Goal: Information Seeking & Learning: Learn about a topic

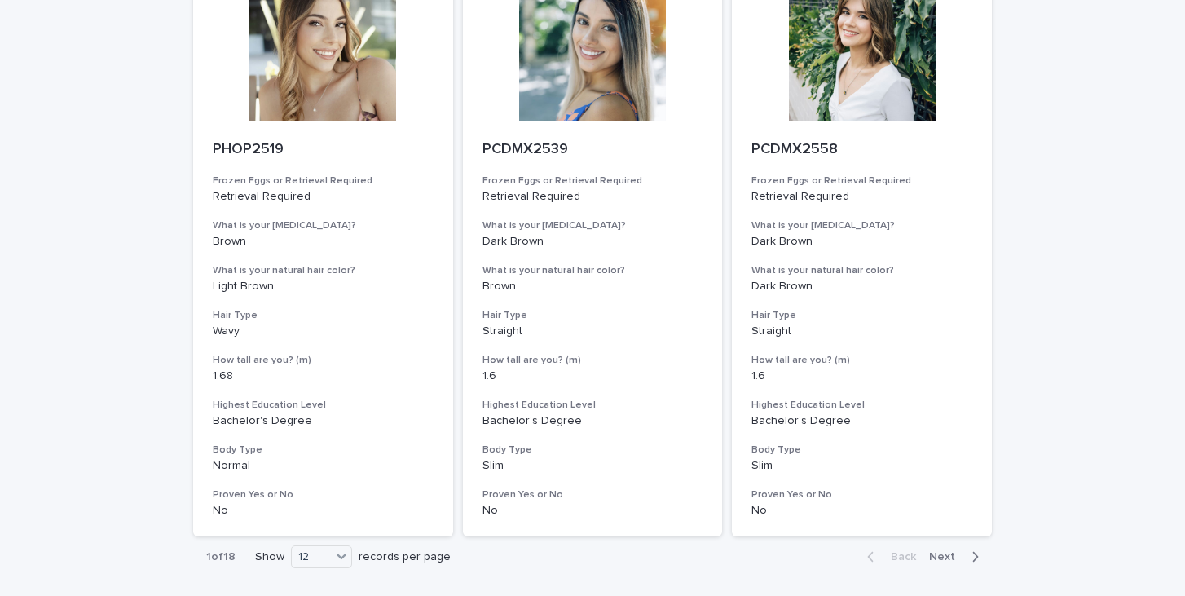
scroll to position [2020, 0]
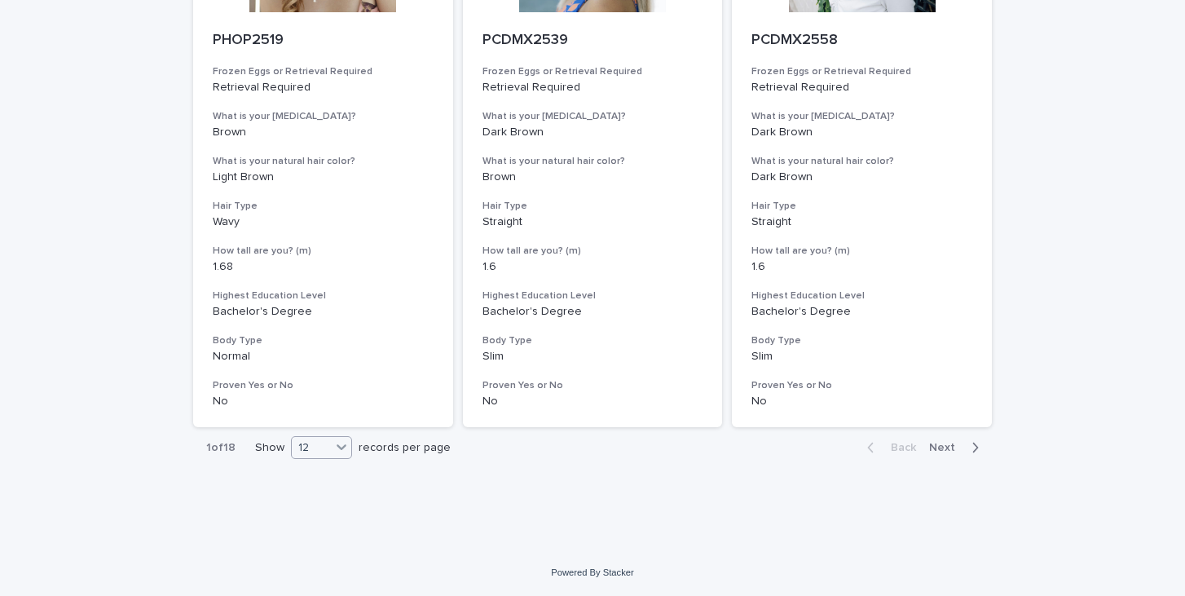
click at [335, 446] on icon at bounding box center [341, 446] width 16 height 16
click at [334, 505] on div "36" at bounding box center [322, 509] width 59 height 20
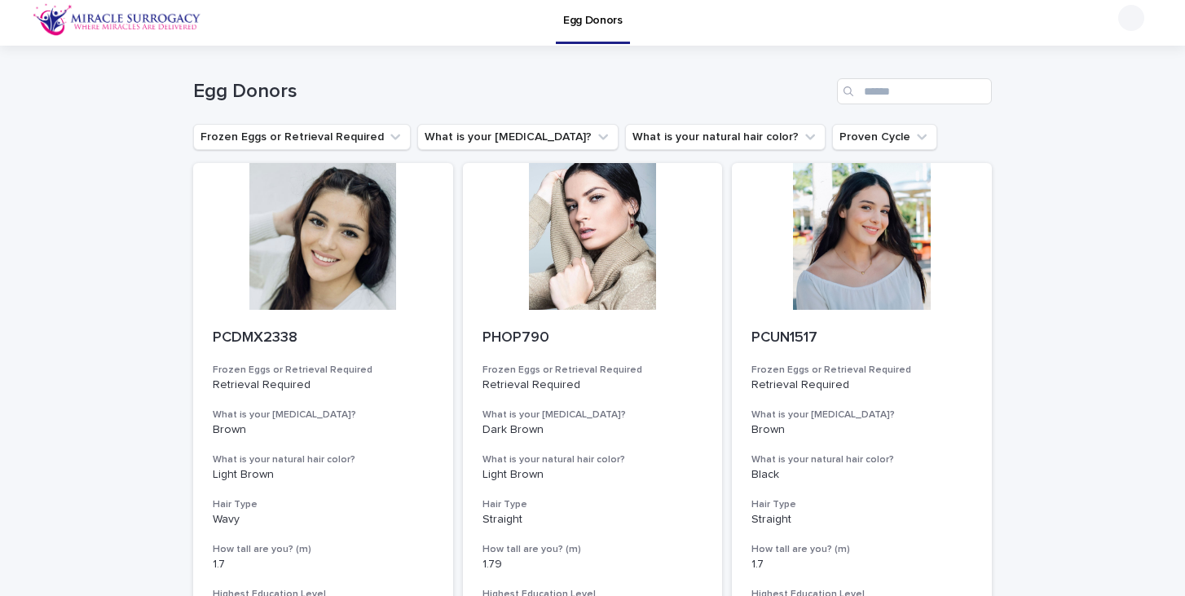
scroll to position [7, 0]
click at [323, 253] on div at bounding box center [323, 235] width 260 height 147
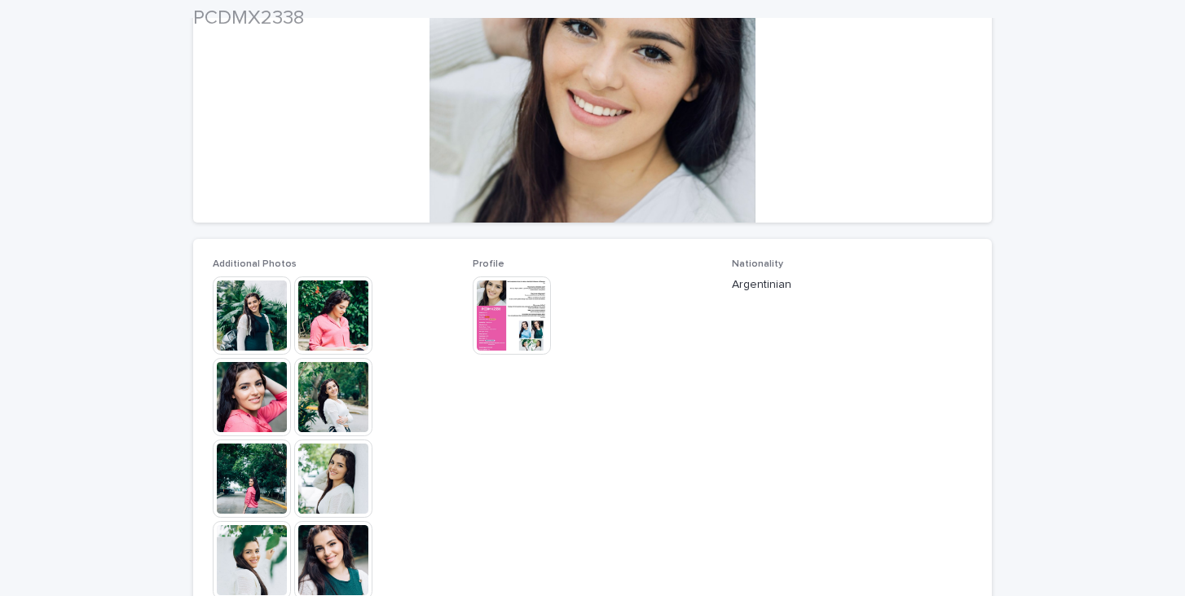
scroll to position [262, 0]
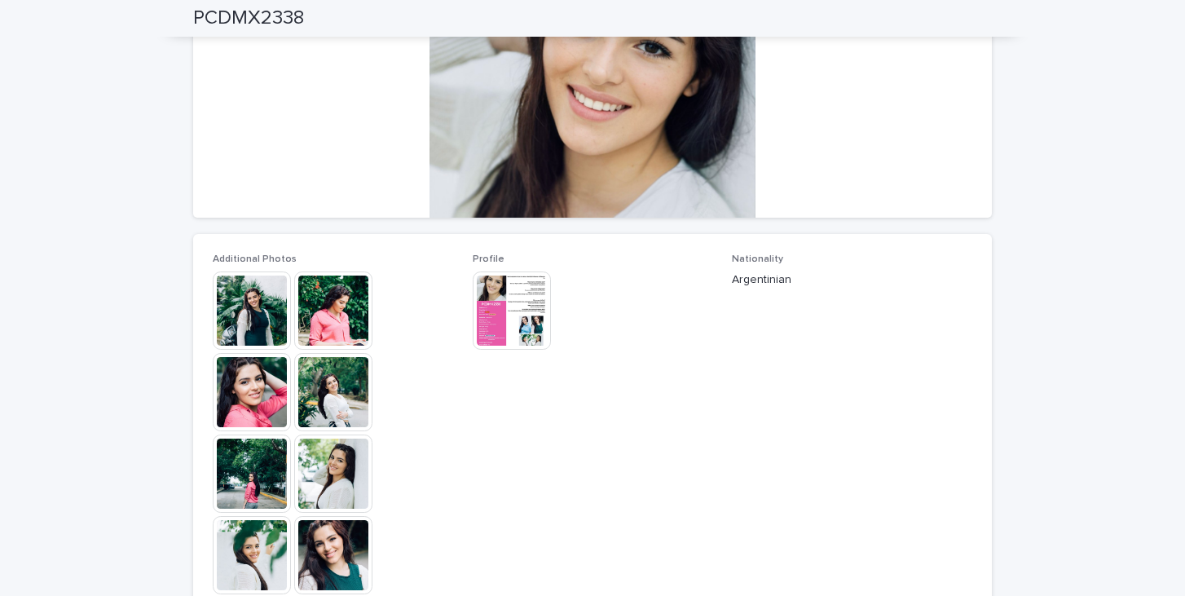
click at [324, 306] on img at bounding box center [333, 310] width 78 height 78
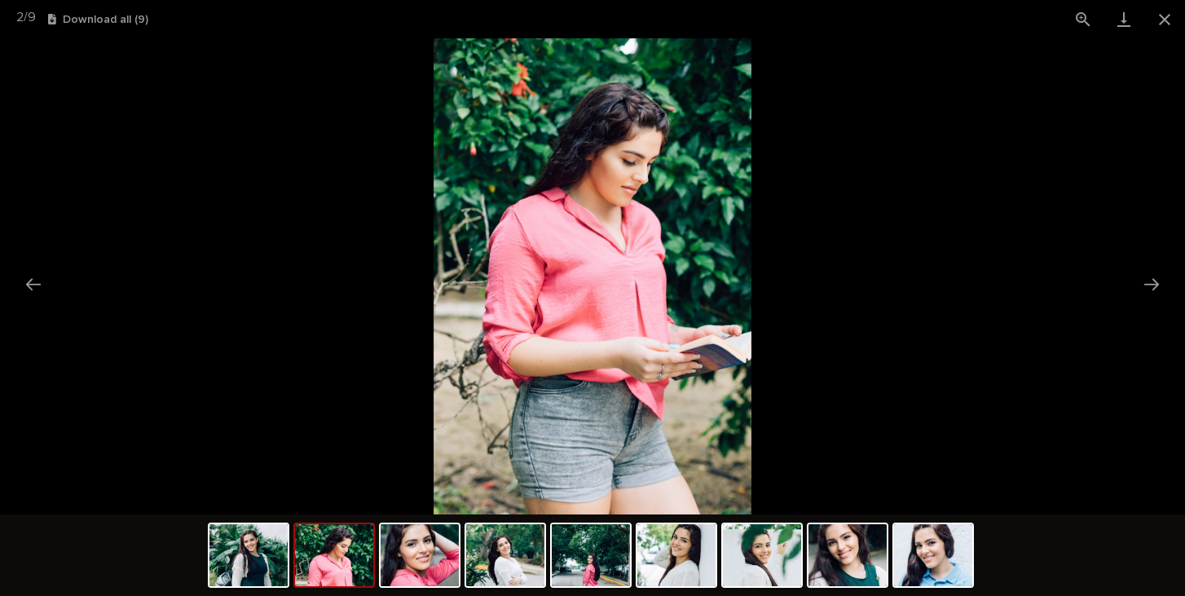
click at [227, 363] on picture at bounding box center [592, 276] width 1185 height 476
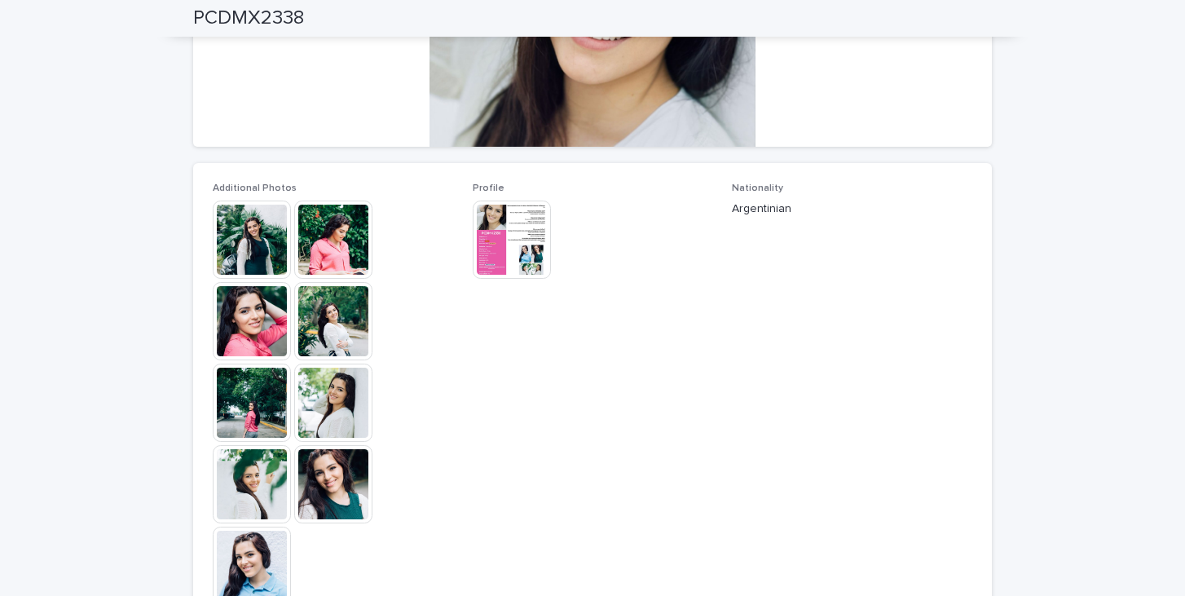
scroll to position [353, 0]
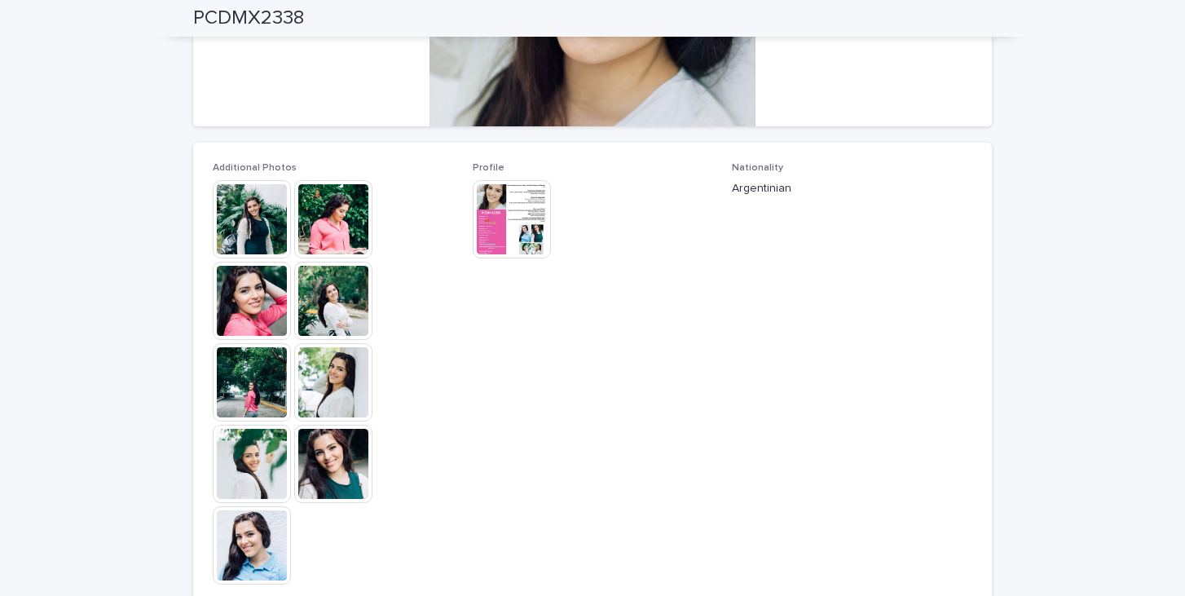
click at [335, 463] on img at bounding box center [333, 464] width 78 height 78
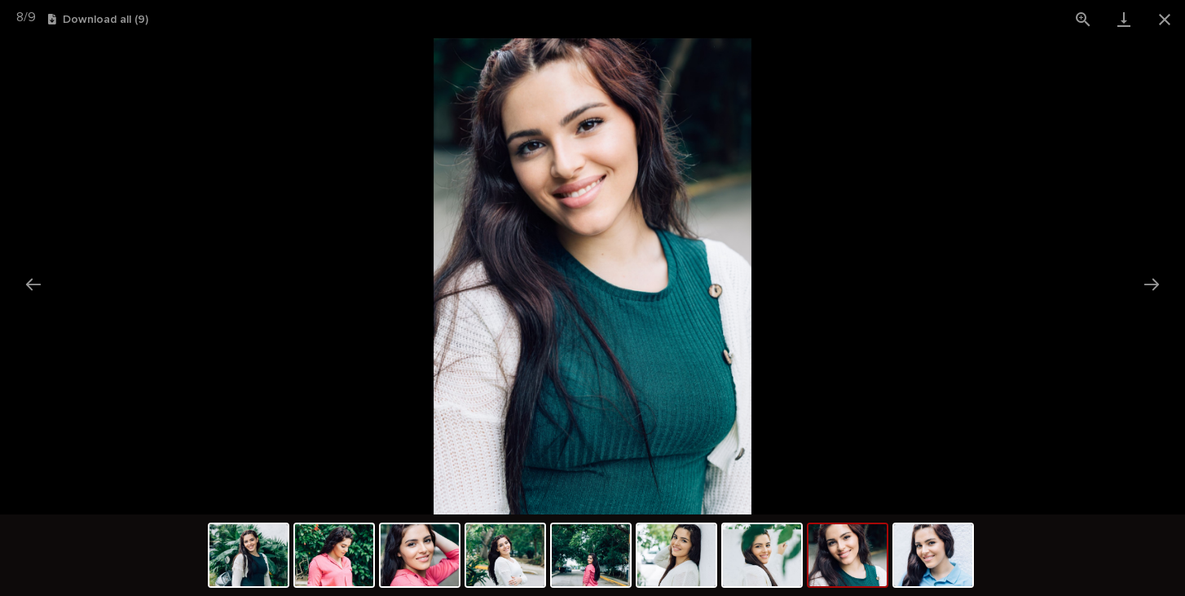
scroll to position [0, 0]
click at [174, 404] on picture at bounding box center [592, 276] width 1185 height 476
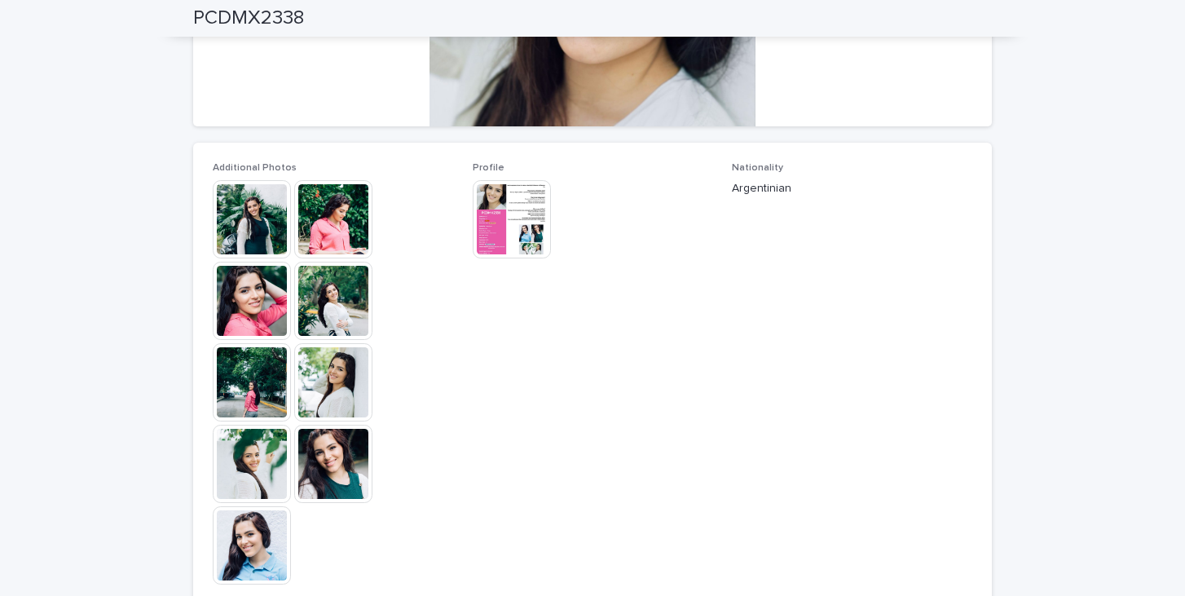
click at [510, 220] on img at bounding box center [512, 219] width 78 height 78
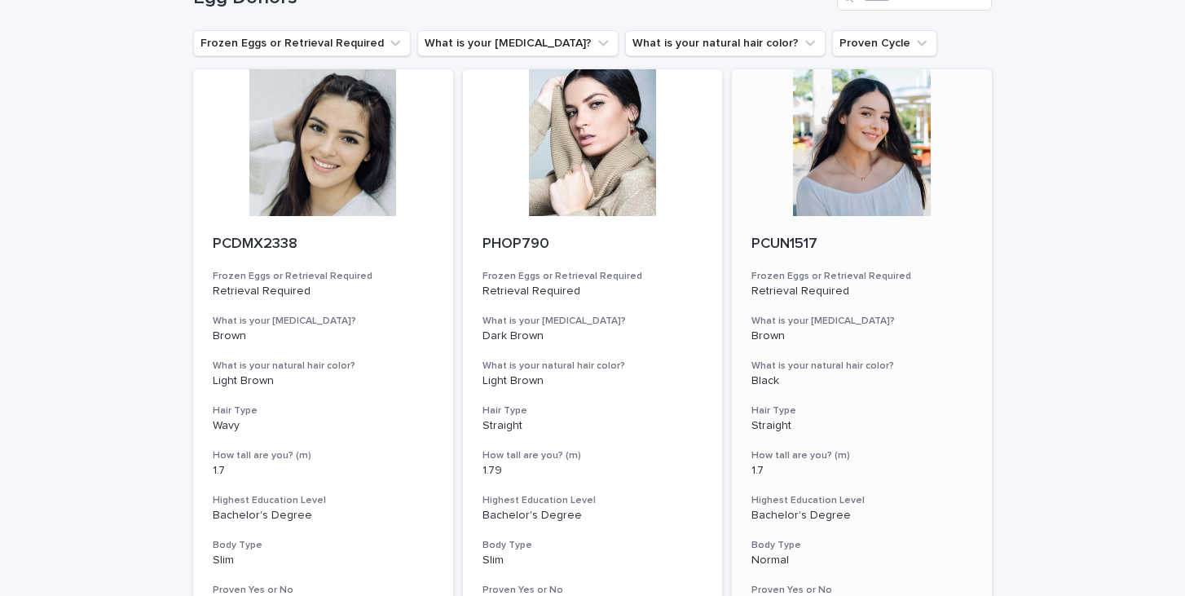
scroll to position [110, 0]
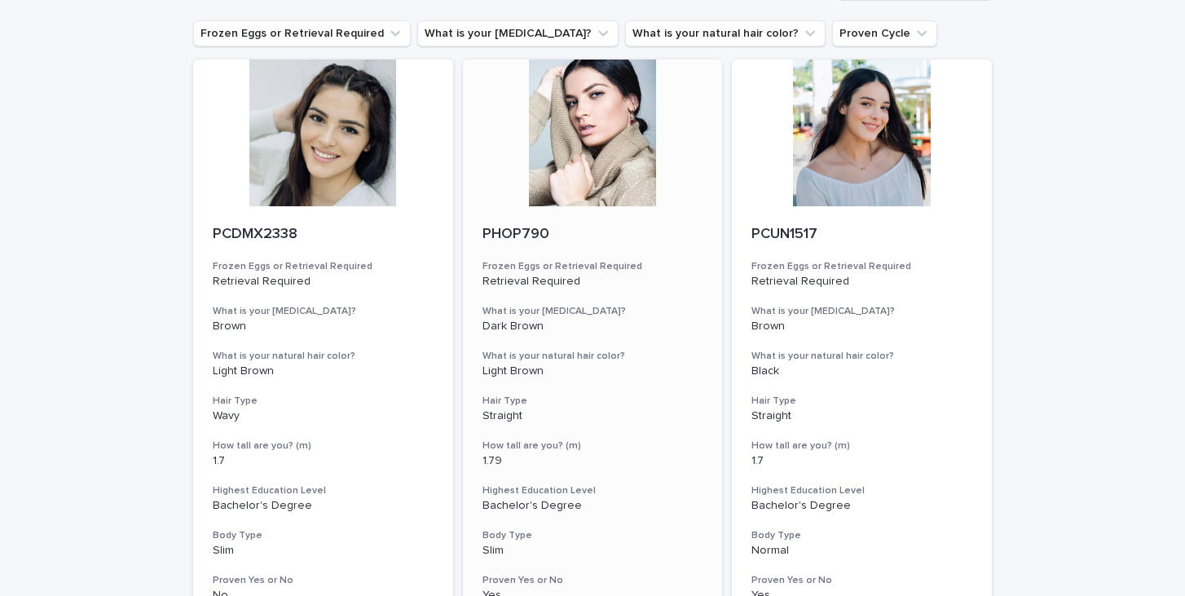
click at [628, 168] on div at bounding box center [593, 132] width 260 height 147
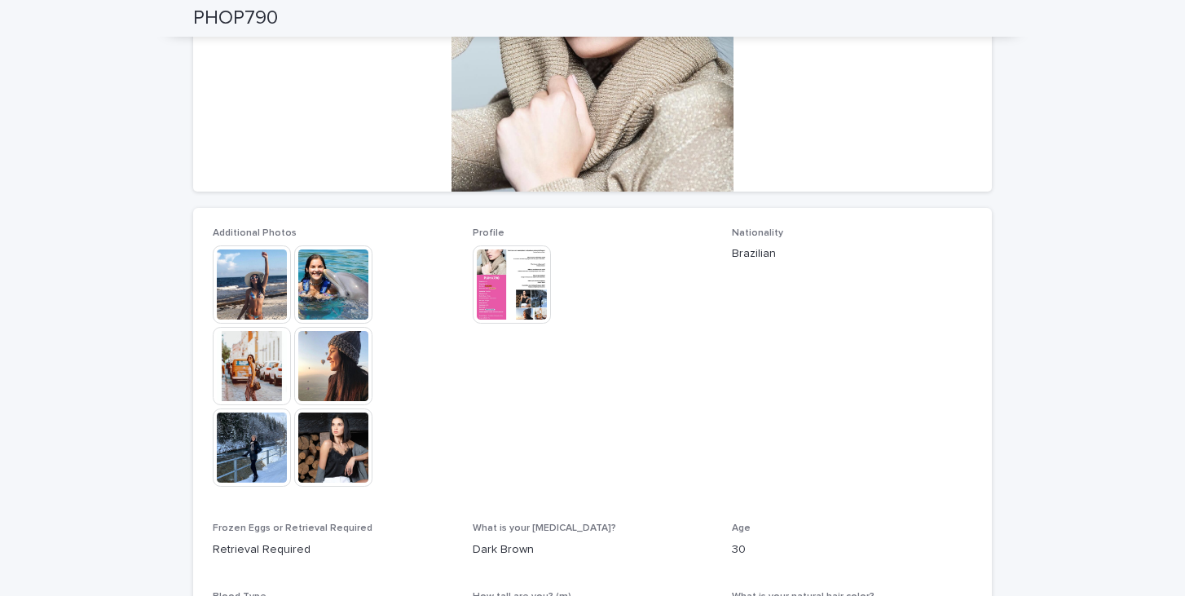
scroll to position [287, 0]
click at [328, 296] on img at bounding box center [333, 285] width 78 height 78
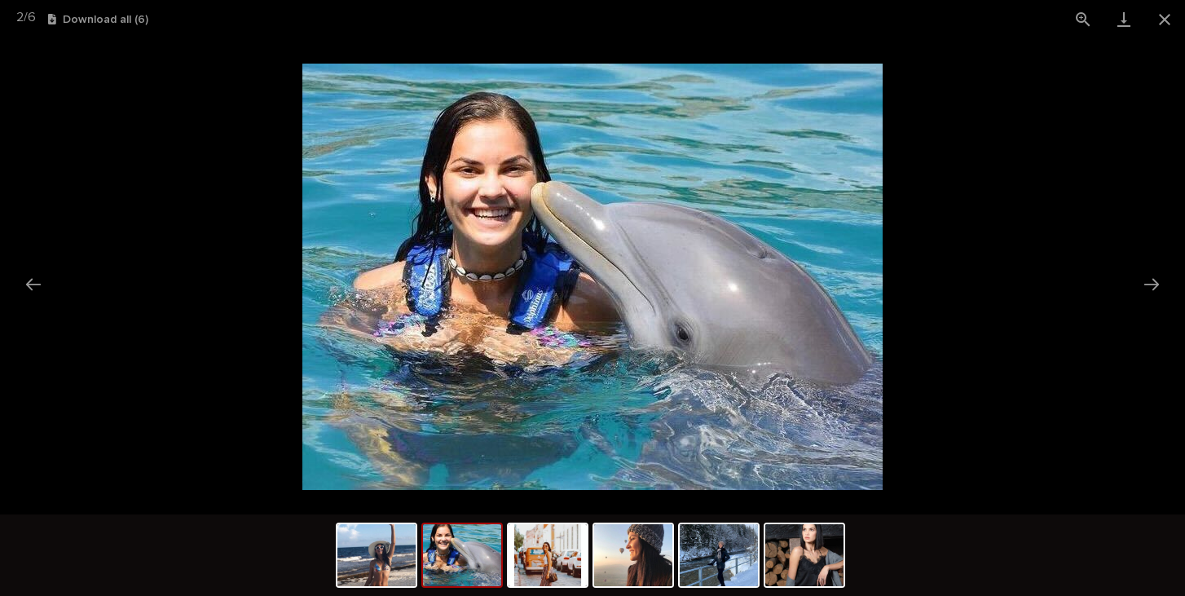
click at [194, 351] on picture at bounding box center [592, 276] width 1185 height 476
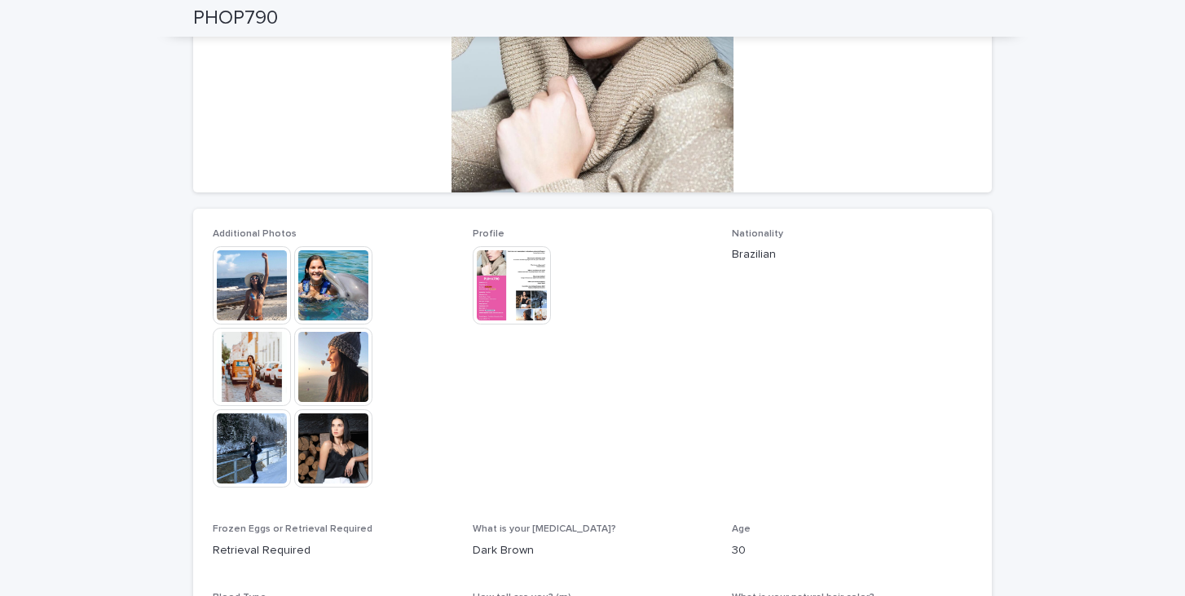
click at [338, 456] on img at bounding box center [333, 448] width 78 height 78
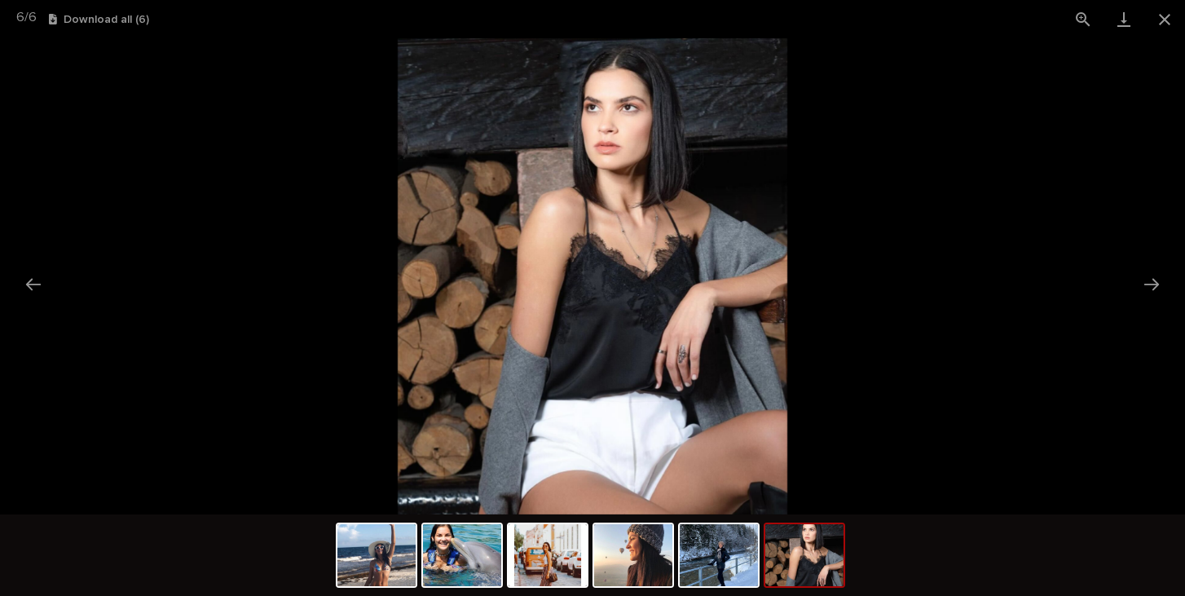
click at [236, 396] on picture at bounding box center [592, 276] width 1185 height 476
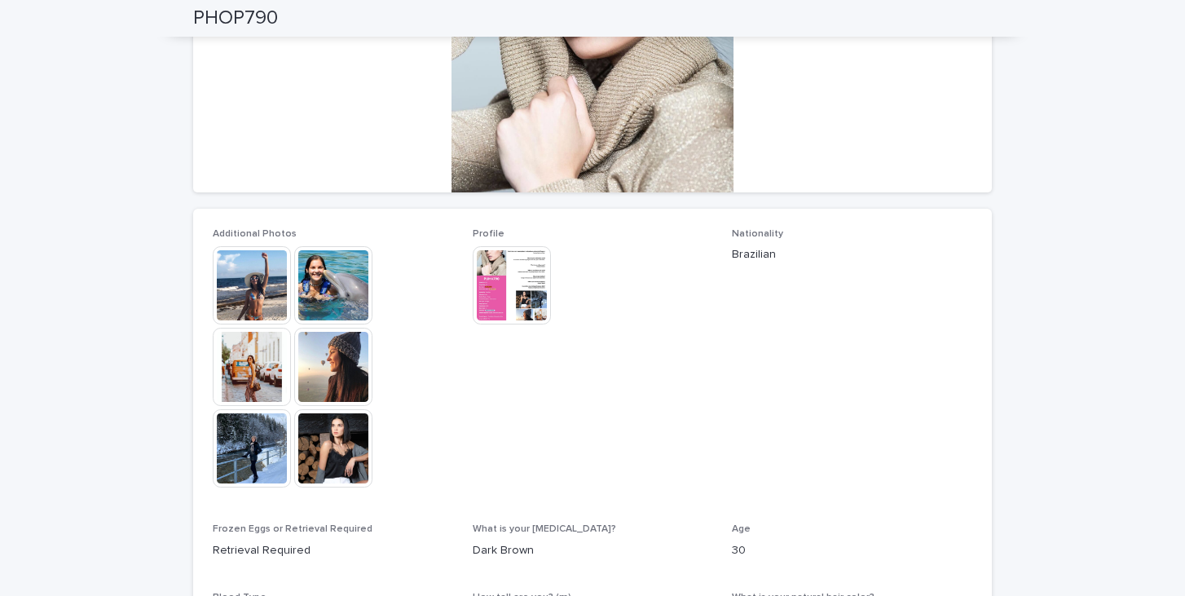
click at [496, 295] on img at bounding box center [512, 285] width 78 height 78
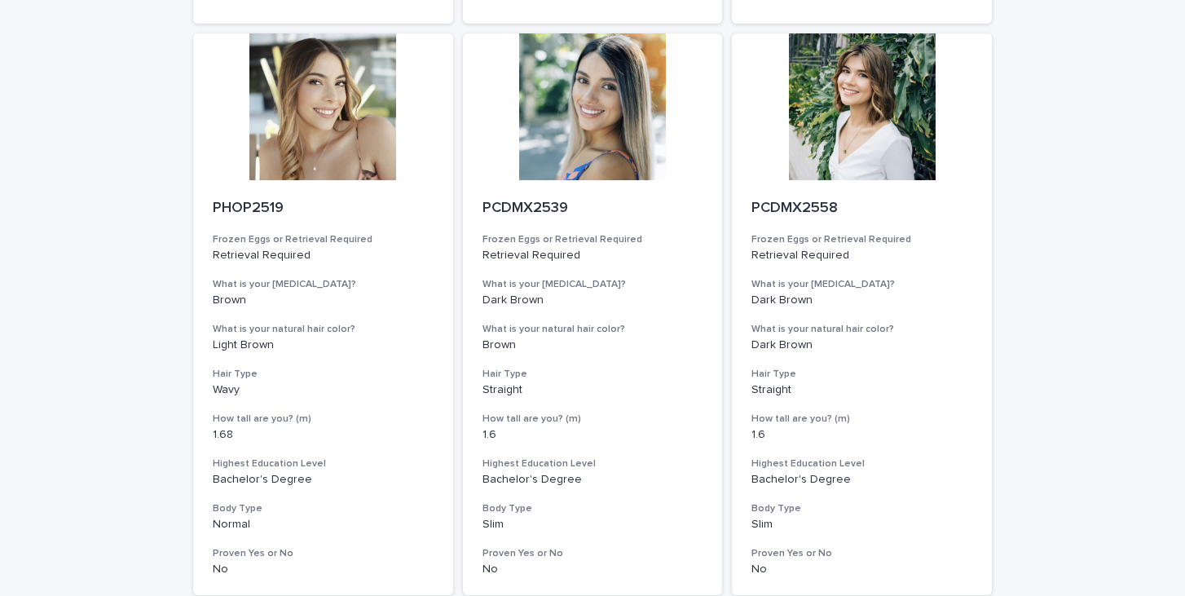
scroll to position [2020, 0]
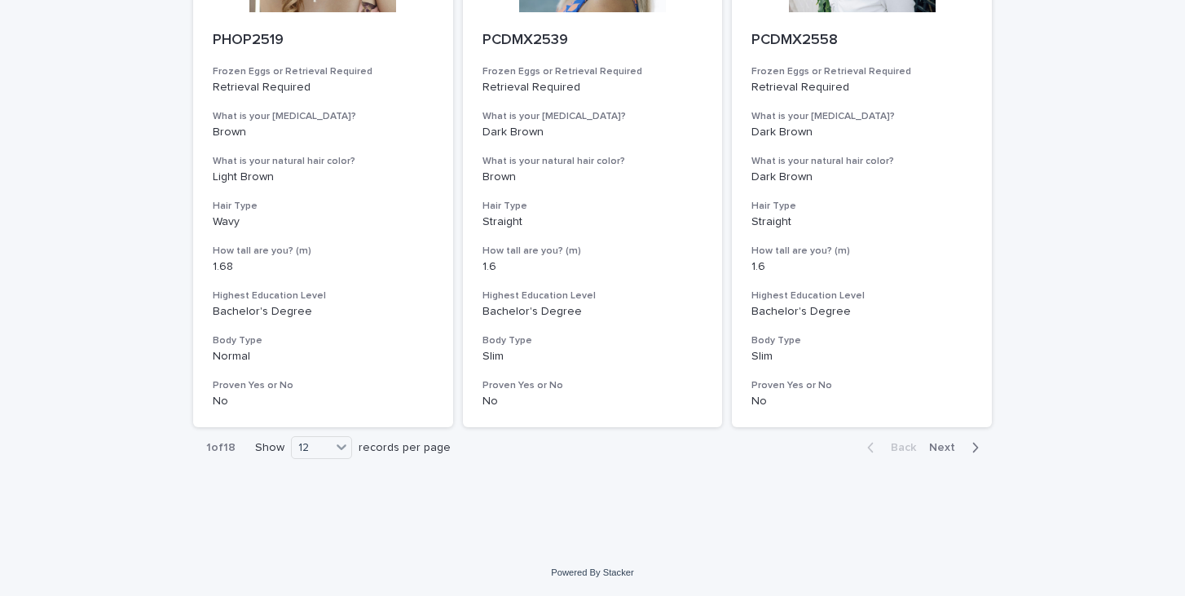
click at [951, 456] on div "Back Next" at bounding box center [923, 447] width 138 height 41
click at [953, 449] on span "Next" at bounding box center [947, 447] width 36 height 11
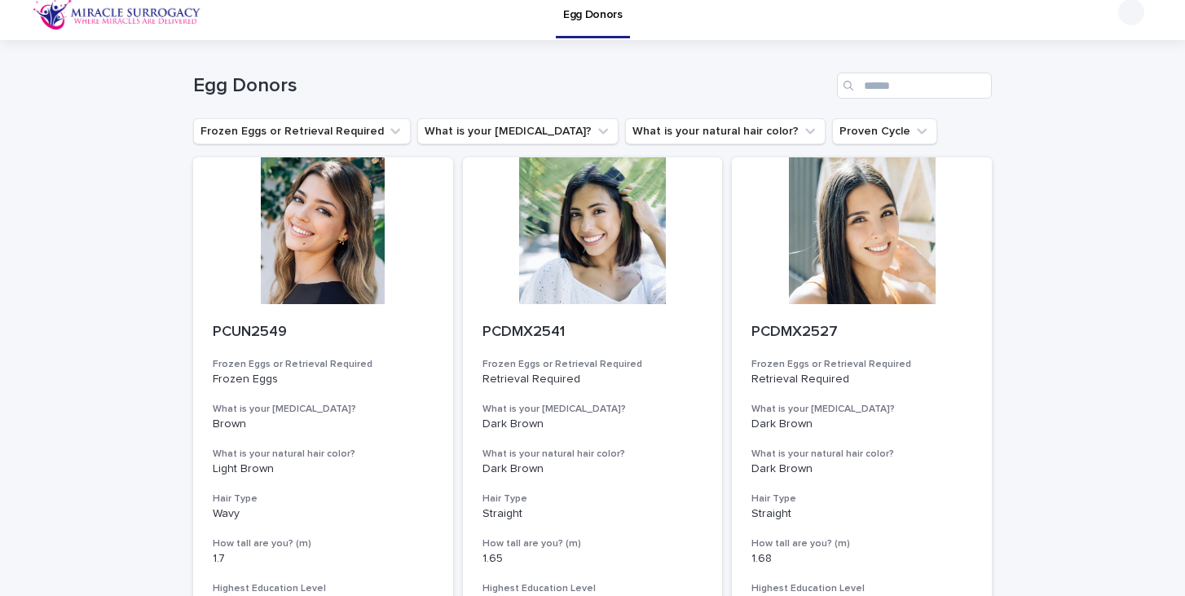
scroll to position [38, 0]
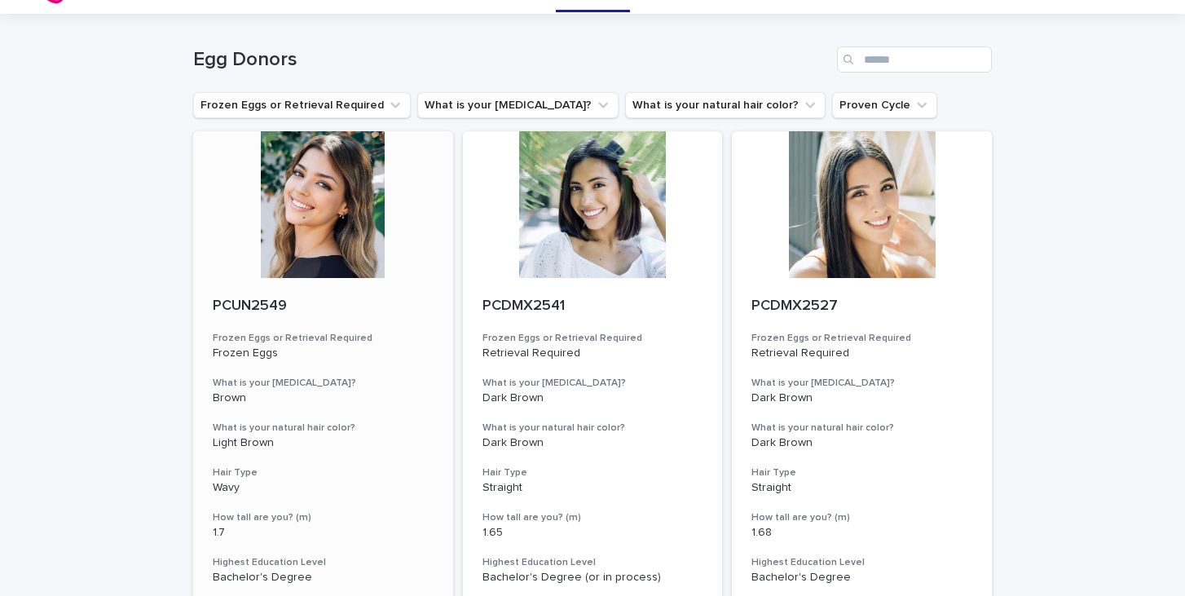
click at [338, 234] on div at bounding box center [323, 204] width 260 height 147
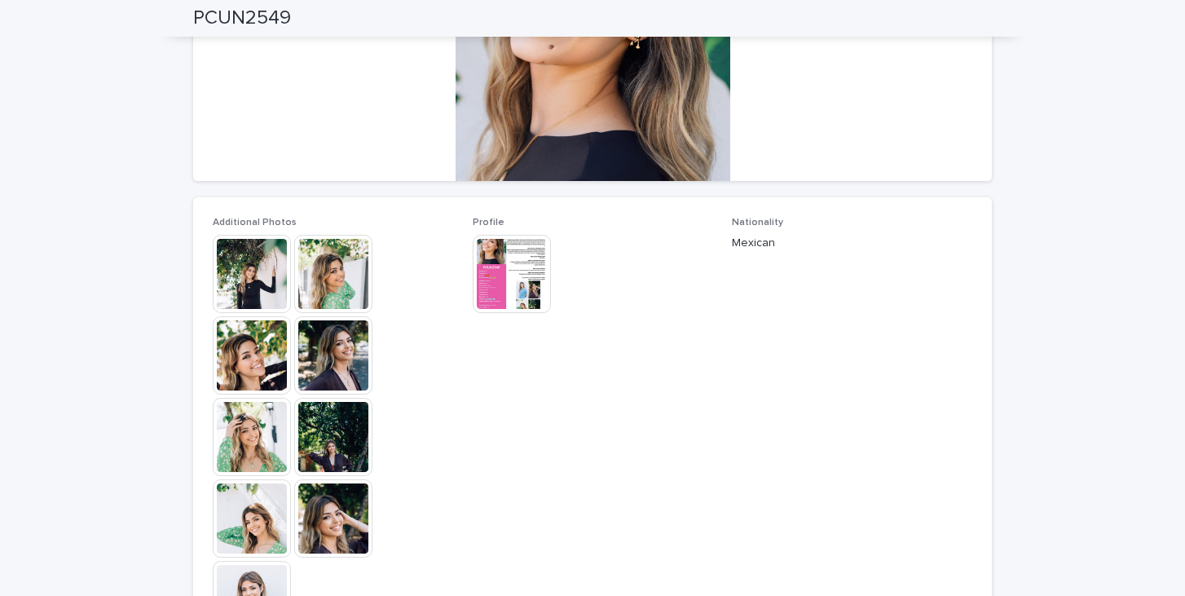
scroll to position [297, 0]
click at [526, 270] on img at bounding box center [512, 274] width 78 height 78
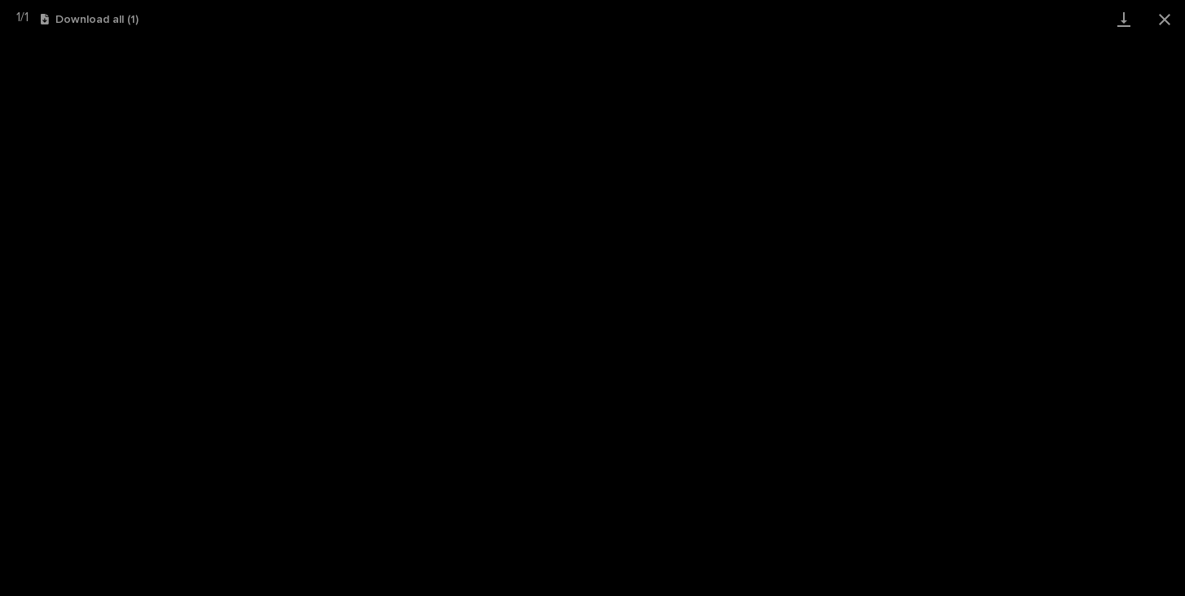
click at [332, 32] on div "1 / 1 Download all ( 1 )" at bounding box center [592, 19] width 1185 height 38
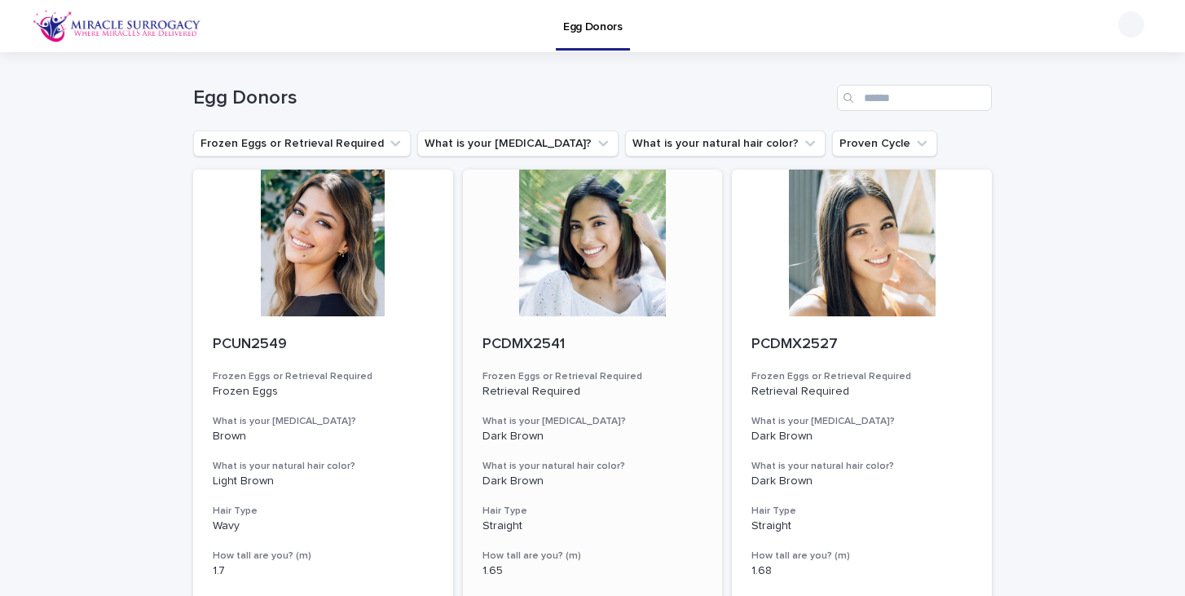
click at [588, 294] on div at bounding box center [593, 242] width 260 height 147
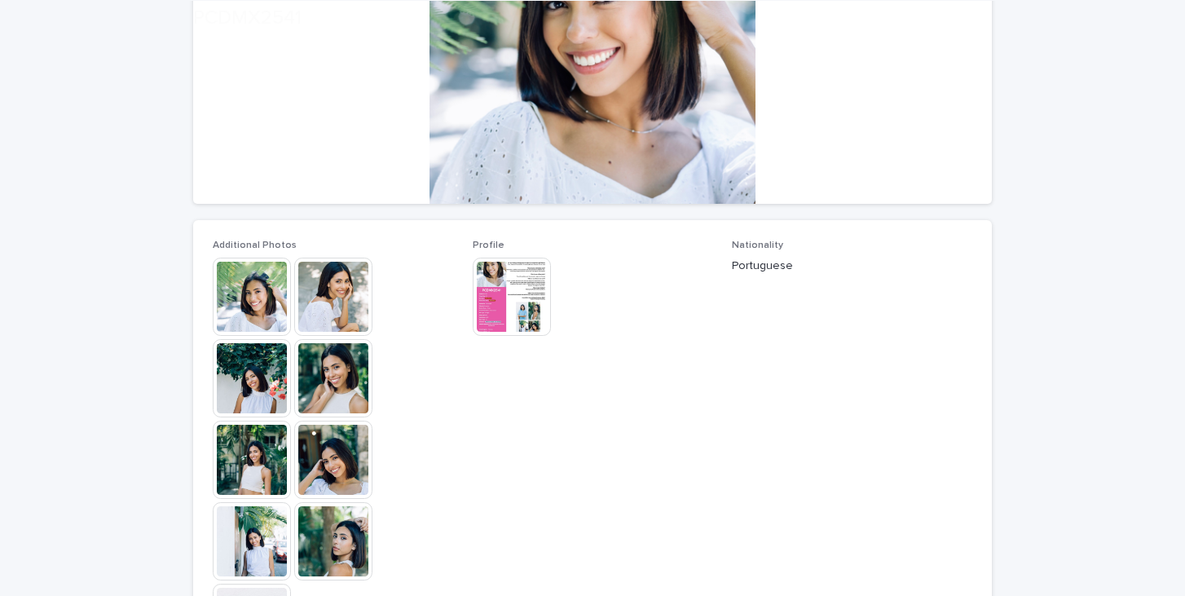
scroll to position [276, 0]
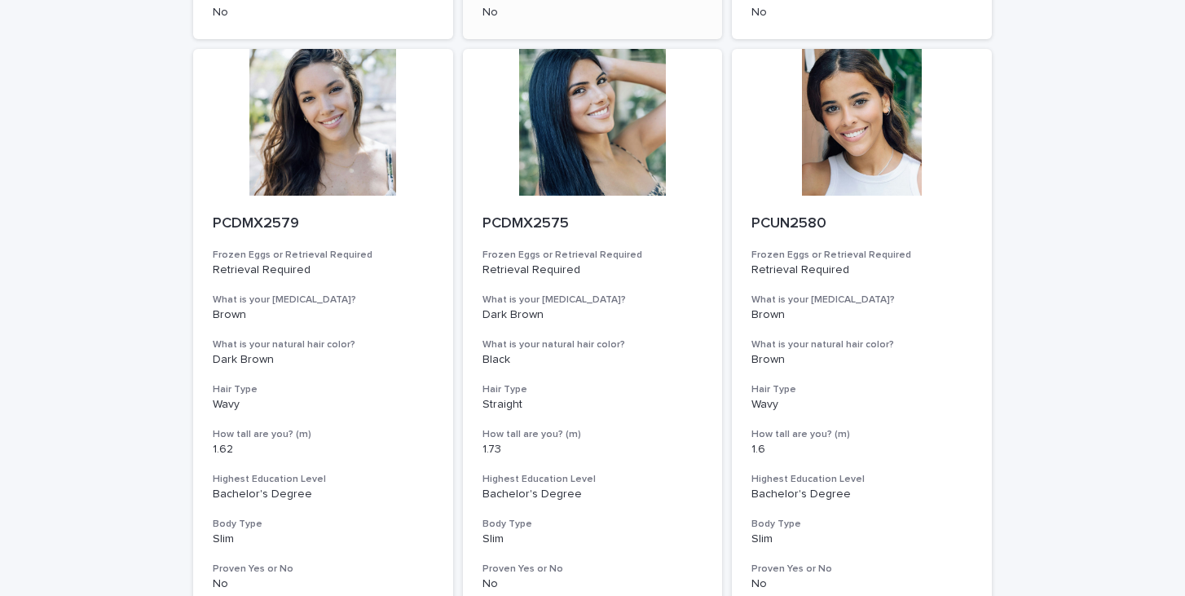
scroll to position [690, 0]
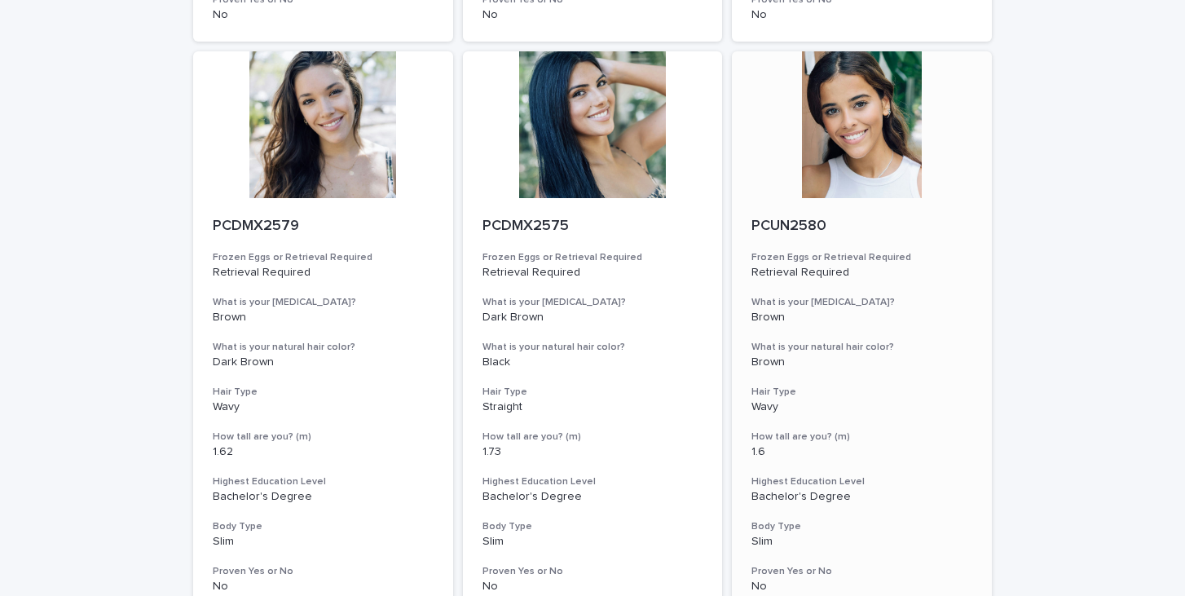
click at [882, 123] on div at bounding box center [862, 124] width 260 height 147
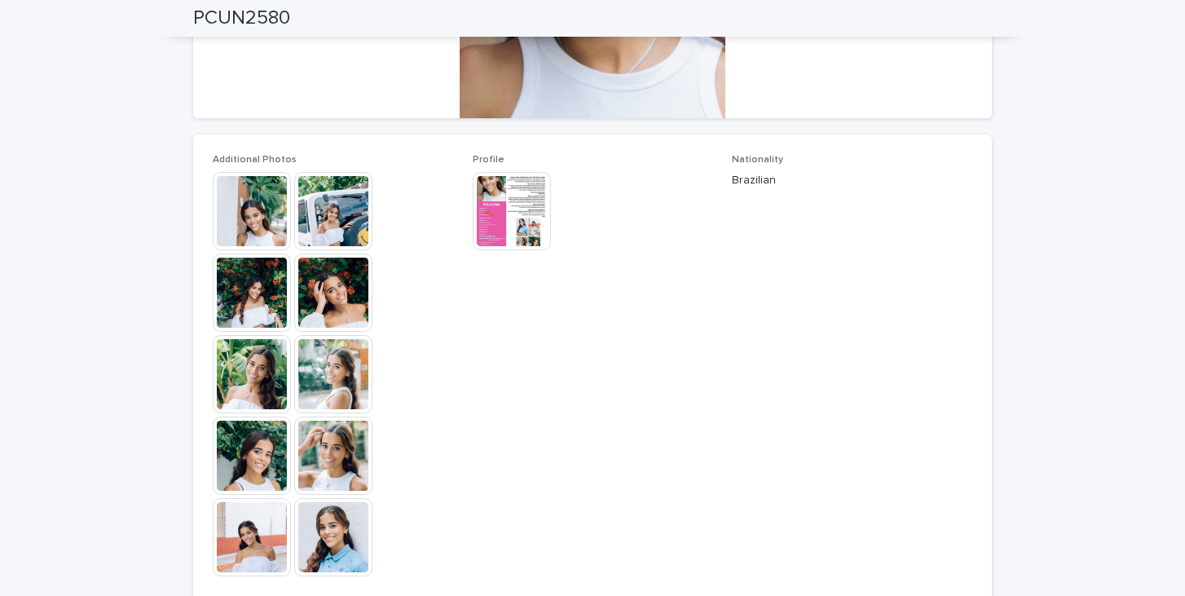
scroll to position [373, 0]
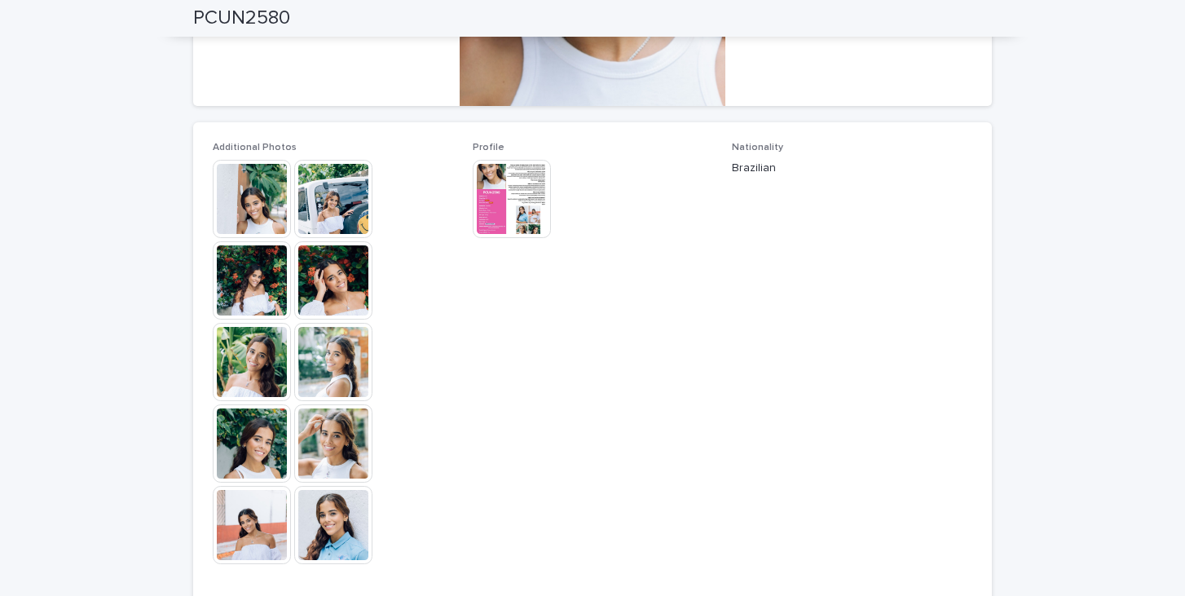
click at [323, 266] on img at bounding box center [333, 280] width 78 height 78
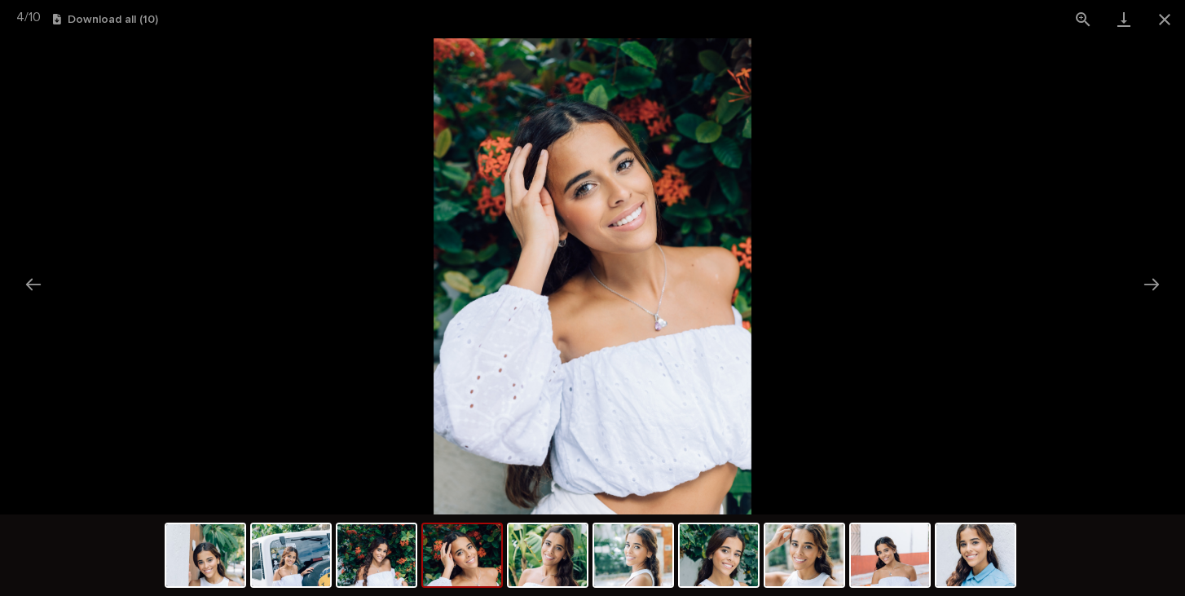
scroll to position [0, 0]
click at [326, 327] on picture at bounding box center [592, 276] width 1185 height 476
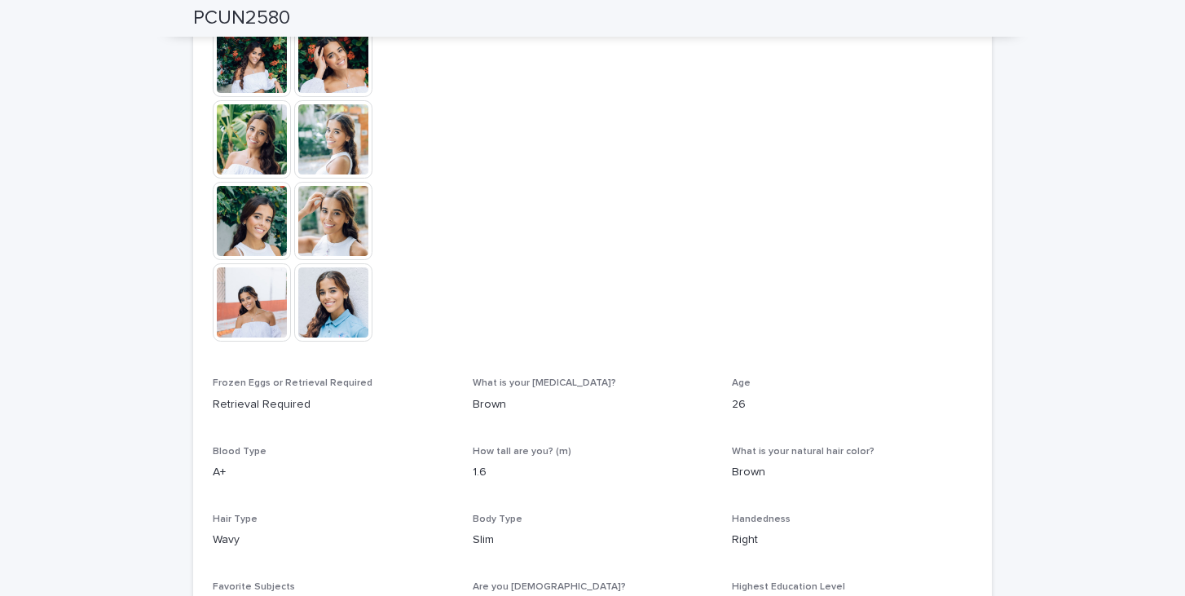
scroll to position [601, 0]
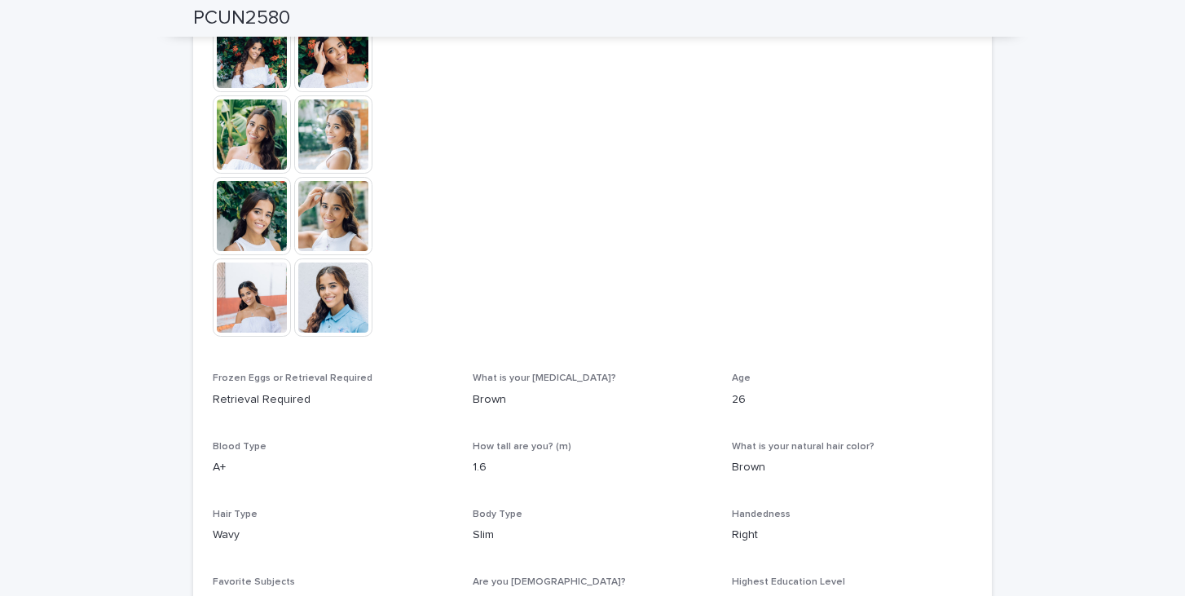
click at [326, 327] on img at bounding box center [333, 297] width 78 height 78
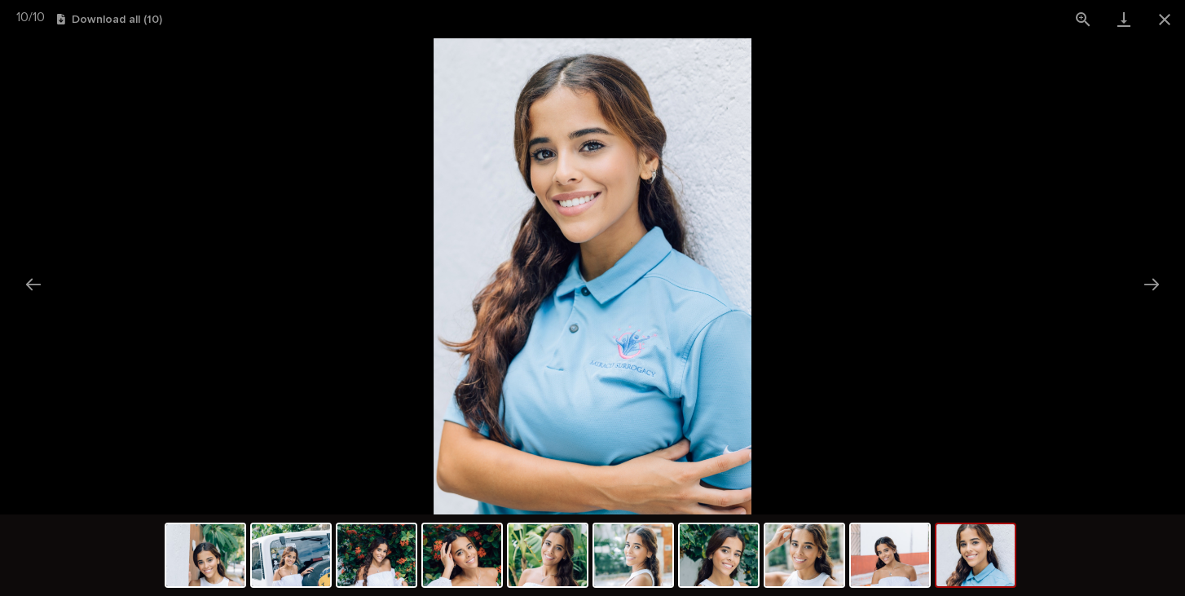
scroll to position [0, 0]
click at [240, 294] on picture at bounding box center [592, 276] width 1185 height 476
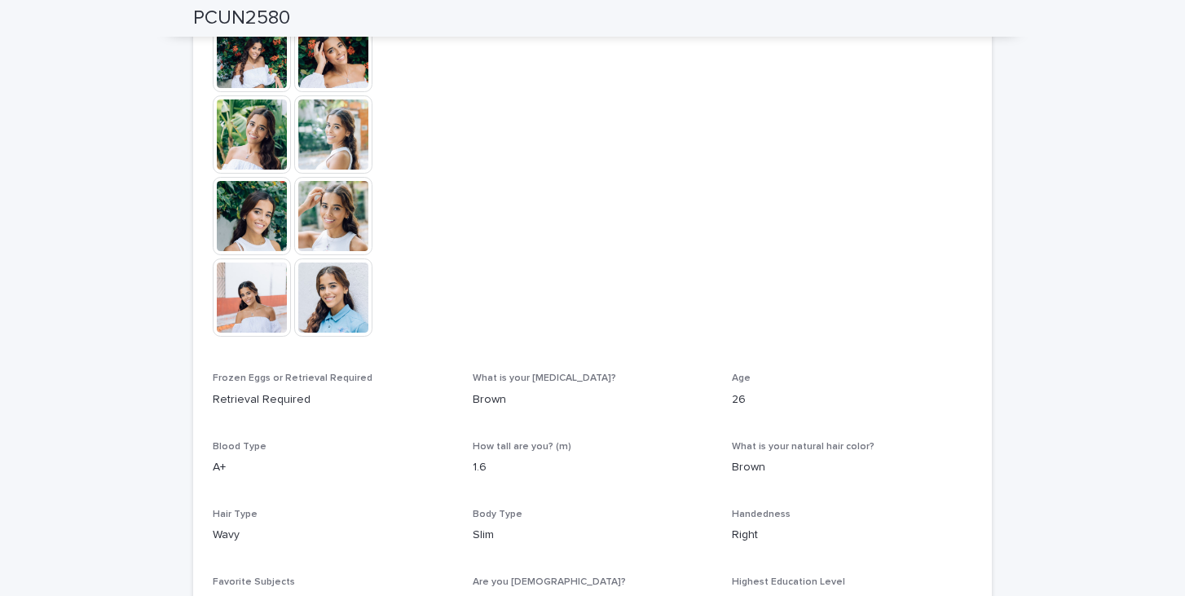
click at [240, 294] on img at bounding box center [252, 297] width 78 height 78
click at [262, 291] on img at bounding box center [252, 297] width 78 height 78
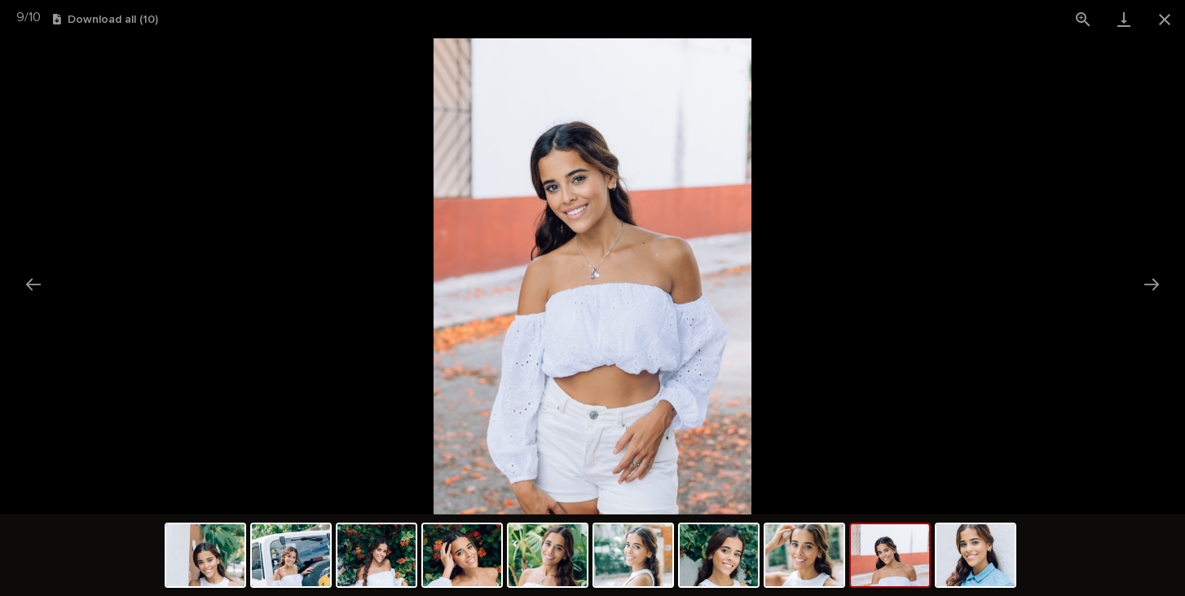
click at [216, 276] on picture at bounding box center [592, 276] width 1185 height 476
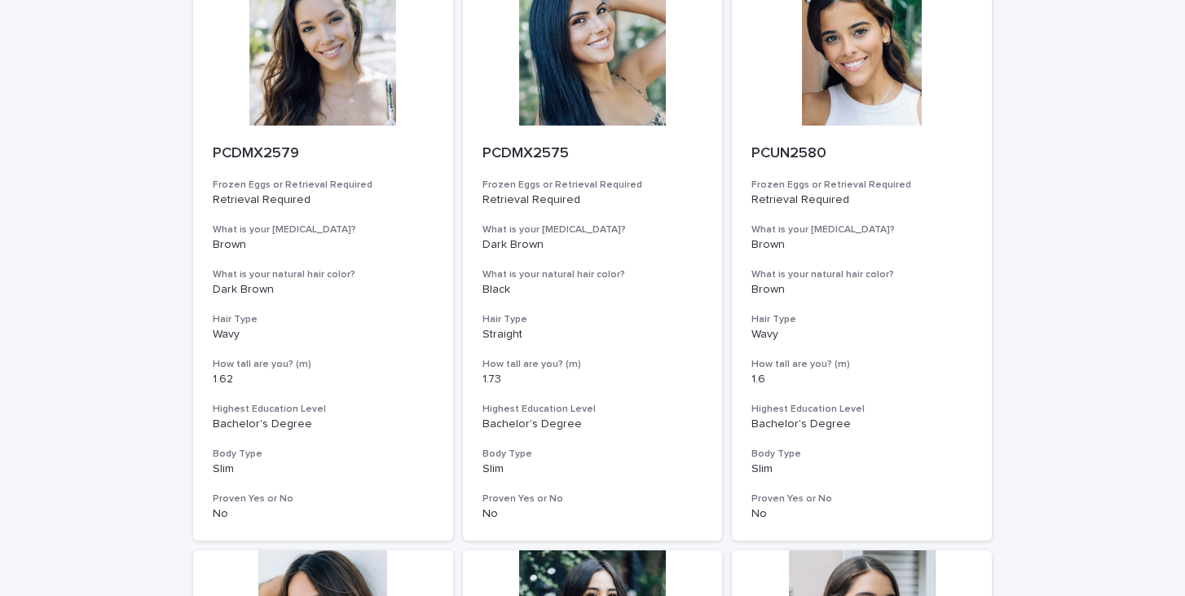
scroll to position [768, 0]
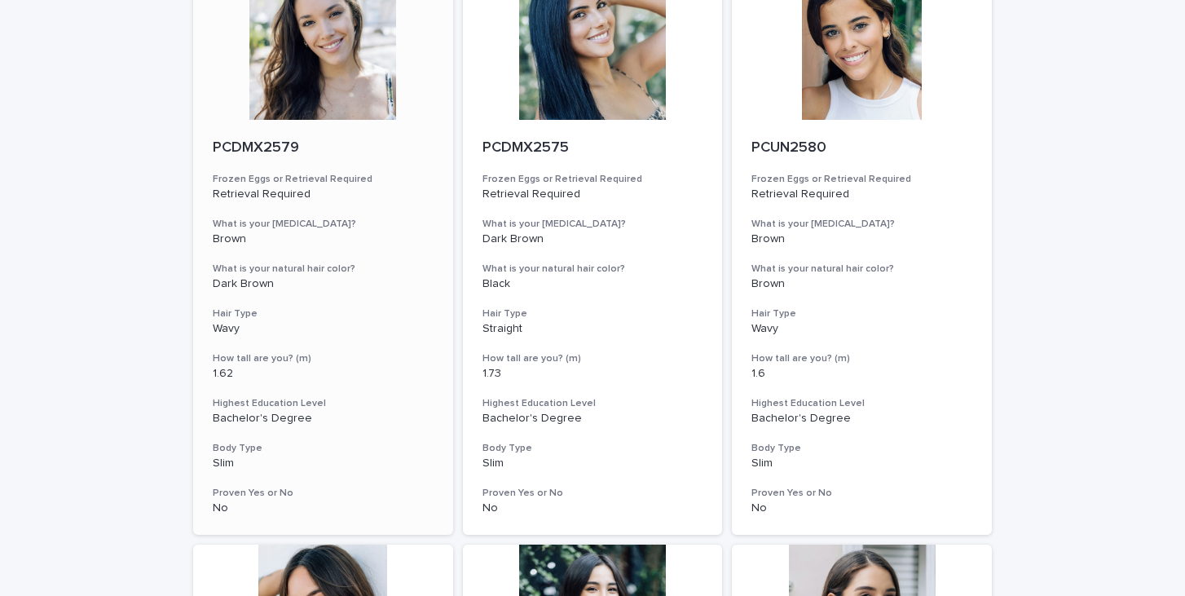
click at [361, 90] on div at bounding box center [323, 46] width 260 height 147
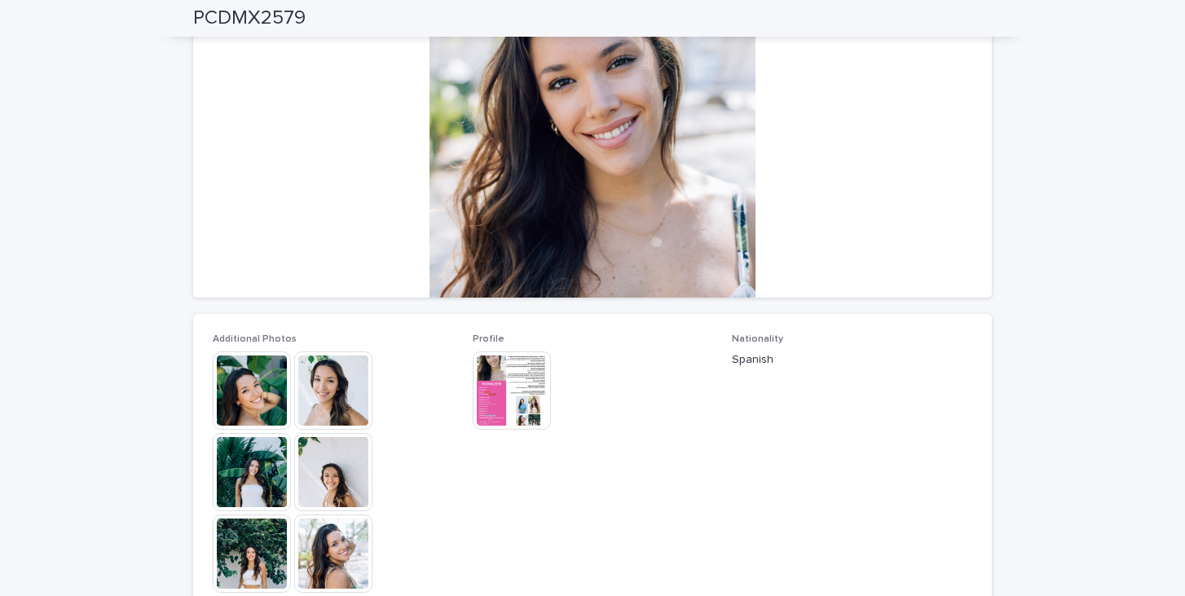
scroll to position [168, 0]
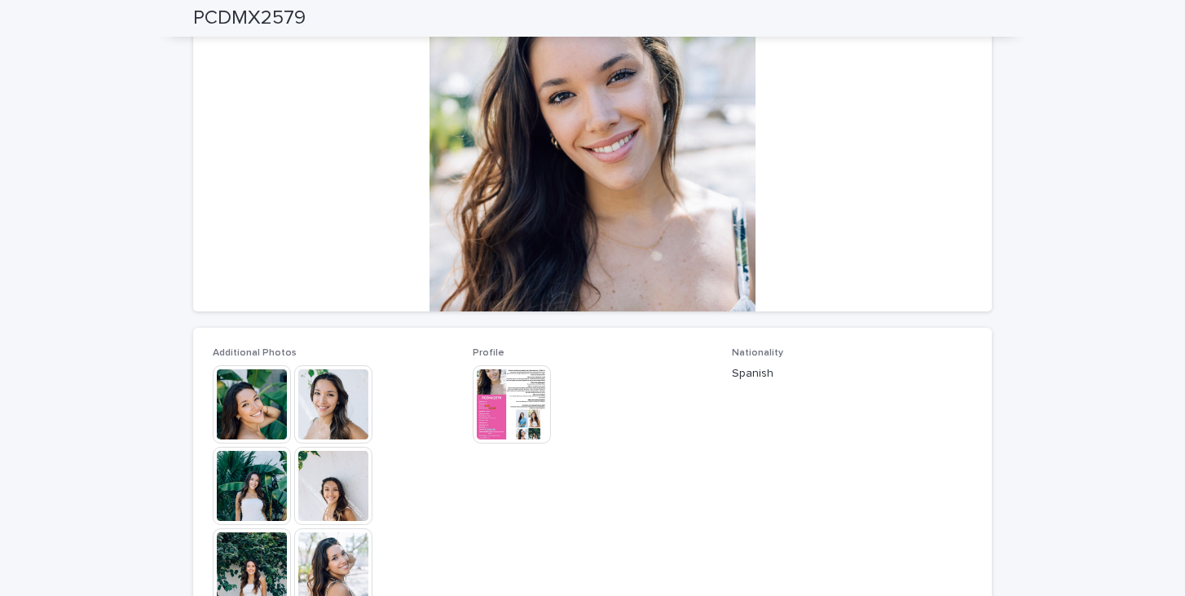
click at [535, 432] on img at bounding box center [512, 404] width 78 height 78
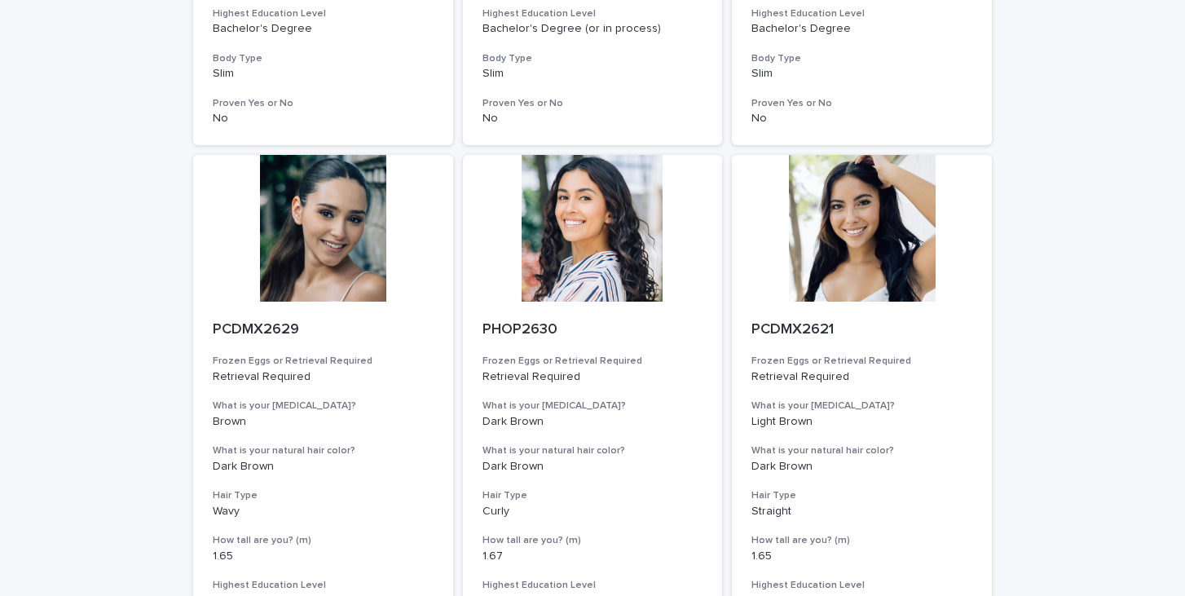
scroll to position [1800, 0]
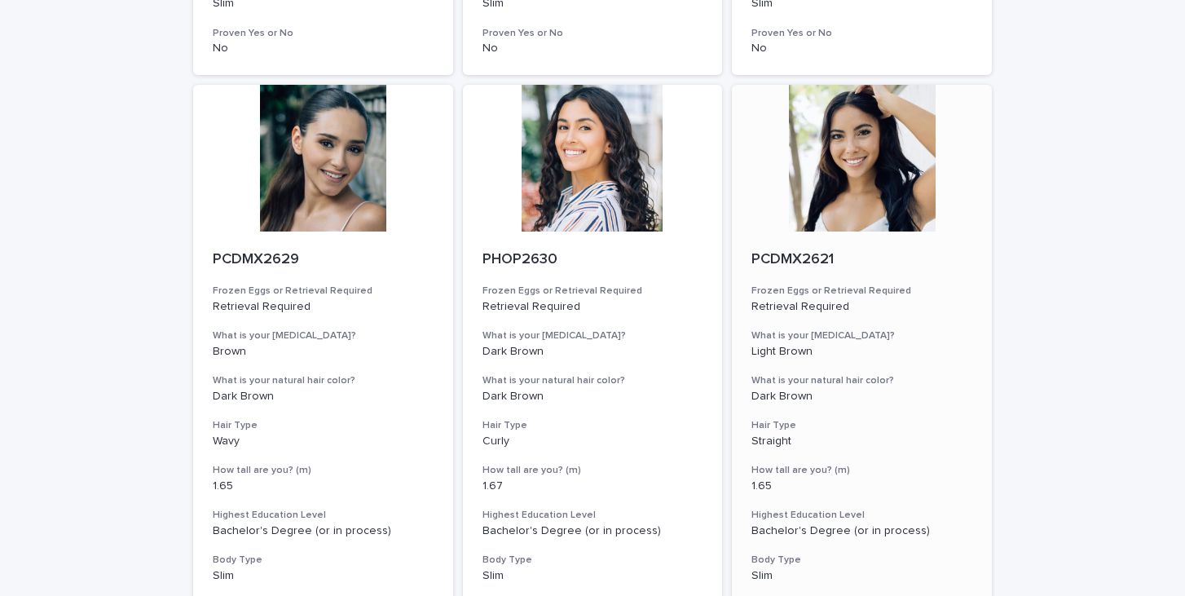
click at [927, 231] on div at bounding box center [862, 158] width 260 height 147
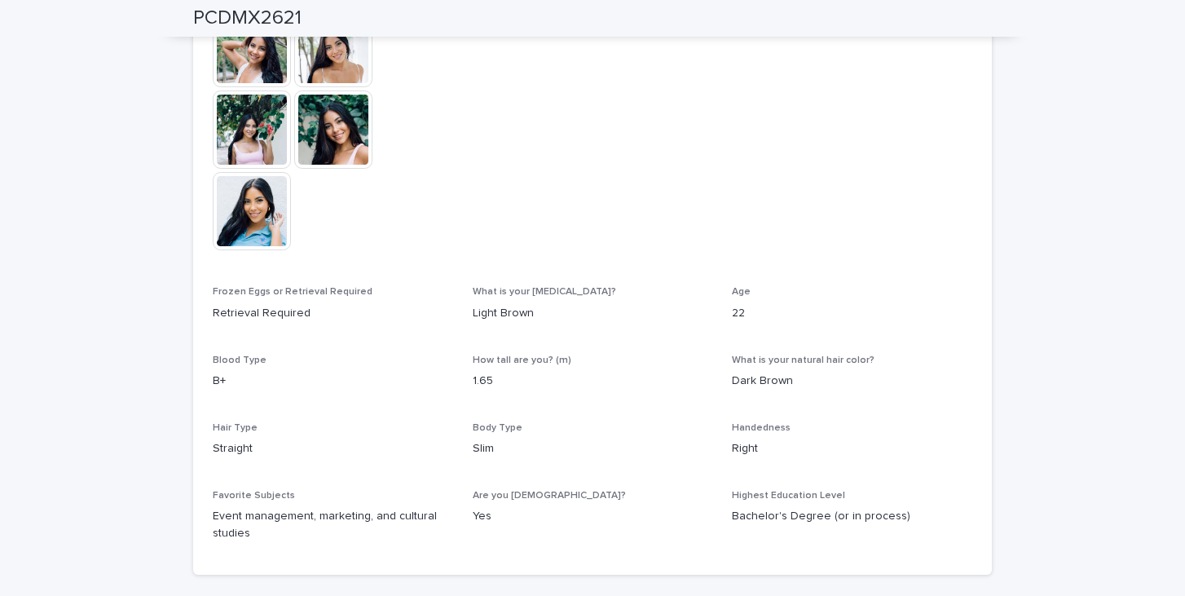
scroll to position [691, 0]
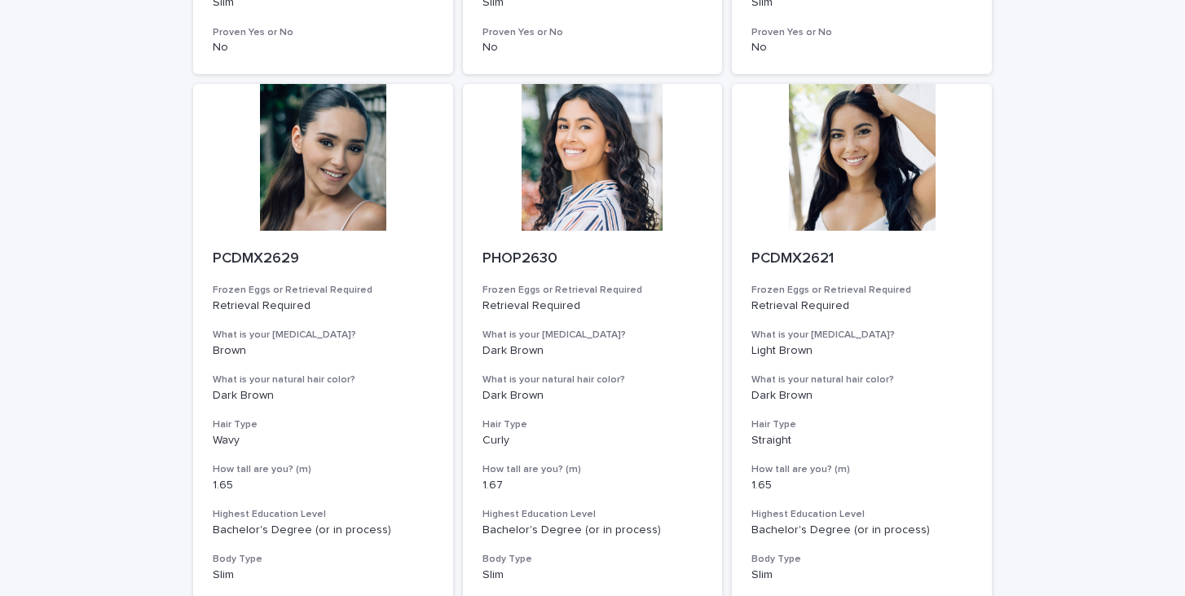
scroll to position [2020, 0]
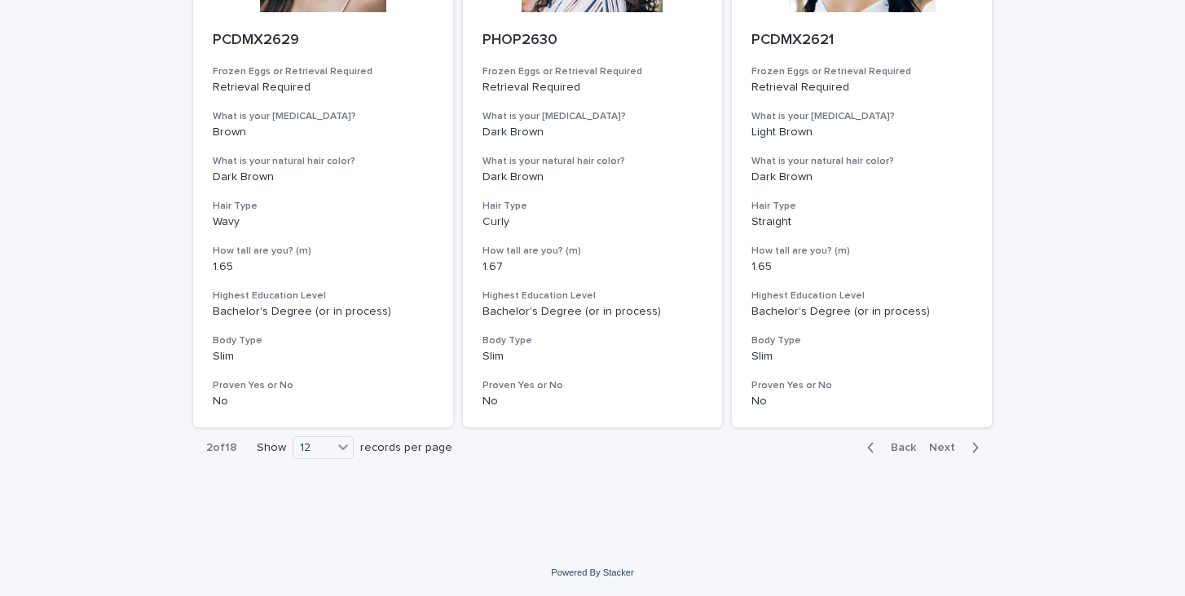
click at [940, 446] on span "Next" at bounding box center [947, 447] width 36 height 11
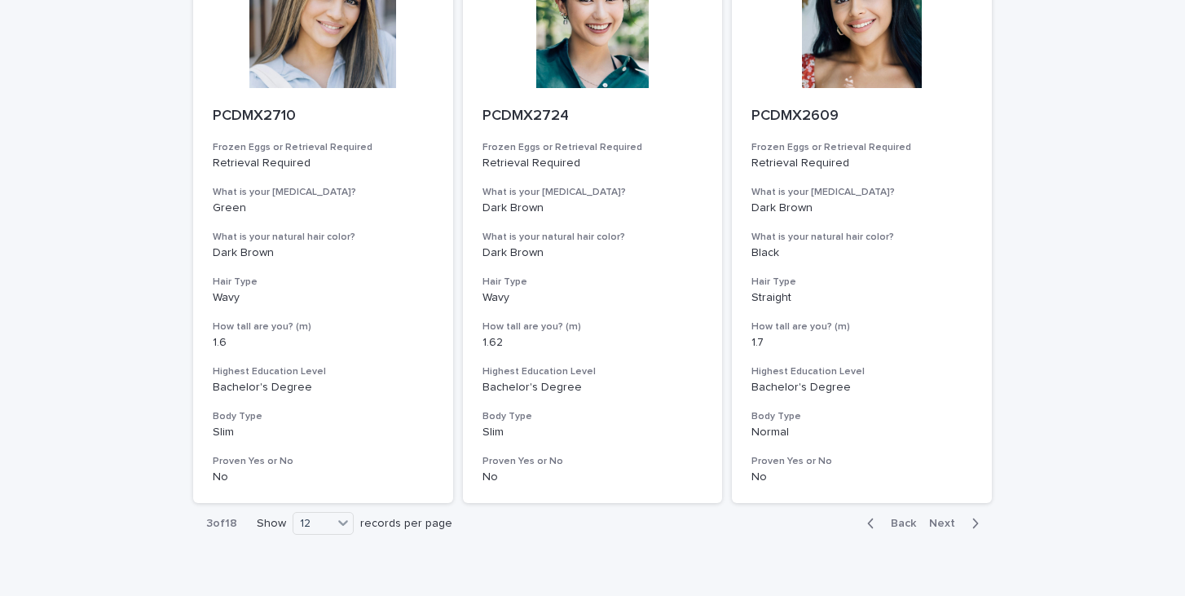
scroll to position [2020, 0]
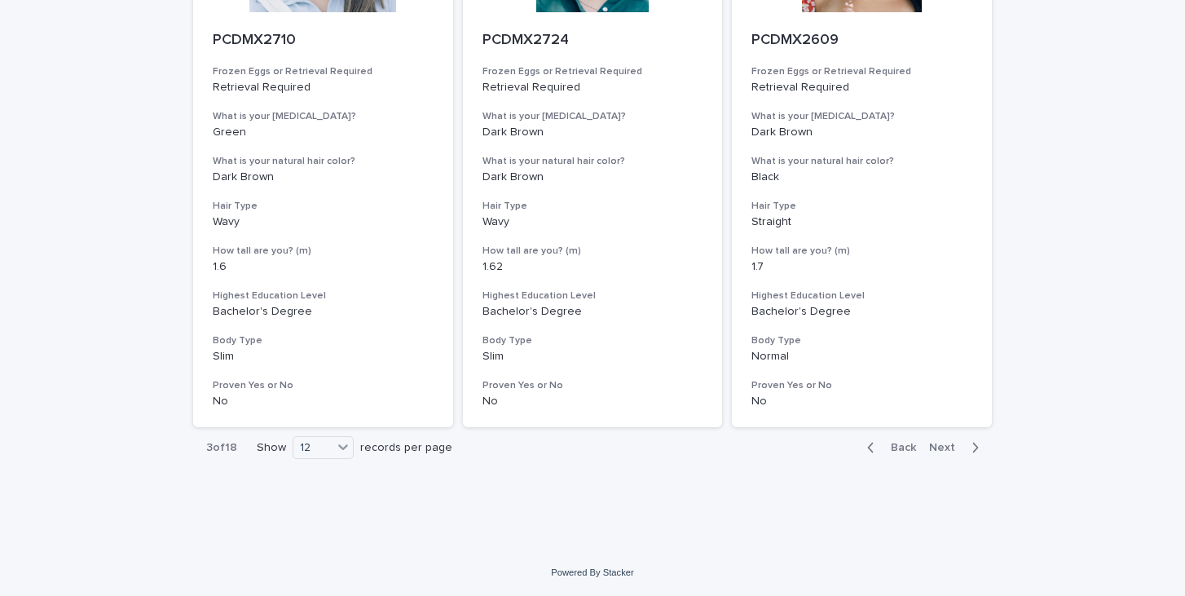
click at [946, 448] on span "Next" at bounding box center [947, 447] width 36 height 11
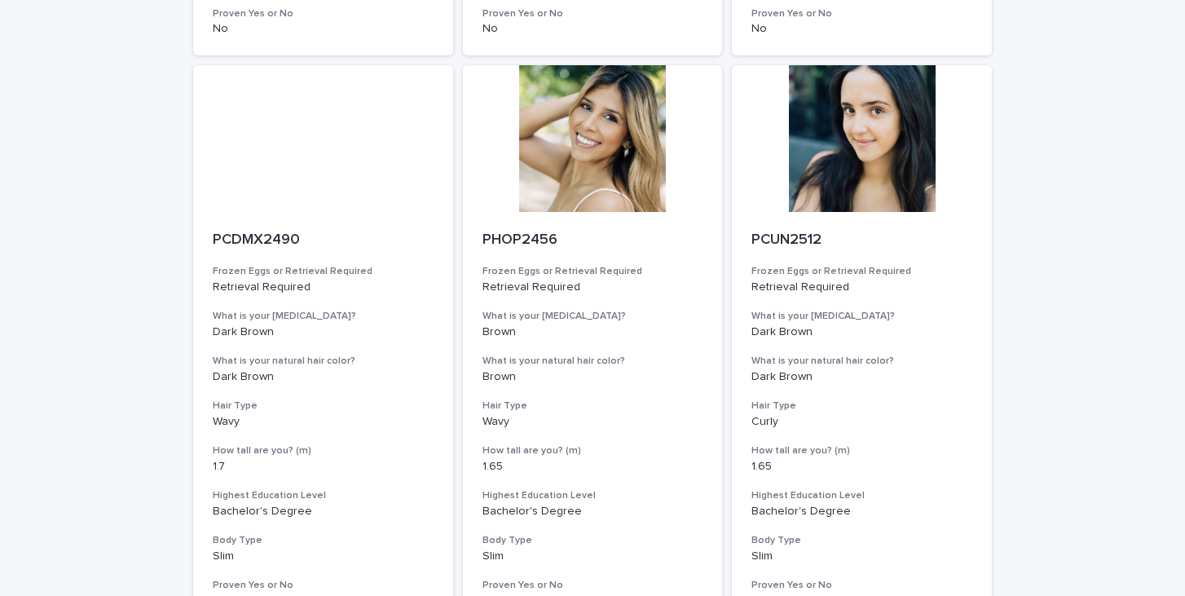
scroll to position [2020, 0]
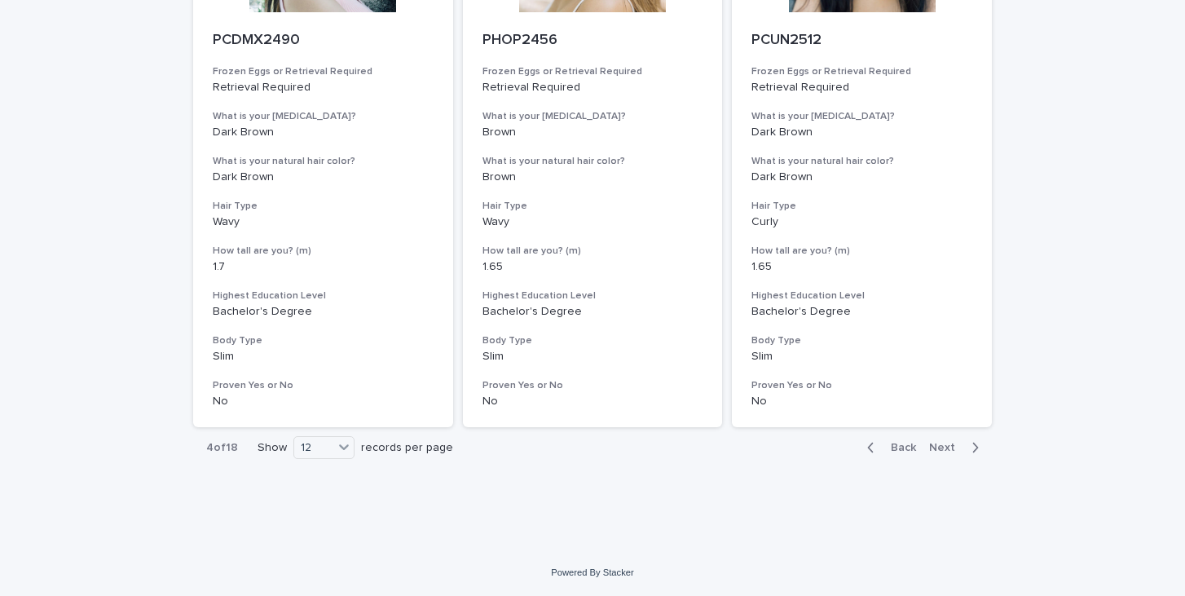
click at [957, 438] on div "Back Next" at bounding box center [923, 447] width 138 height 41
click at [949, 450] on span "Next" at bounding box center [947, 447] width 36 height 11
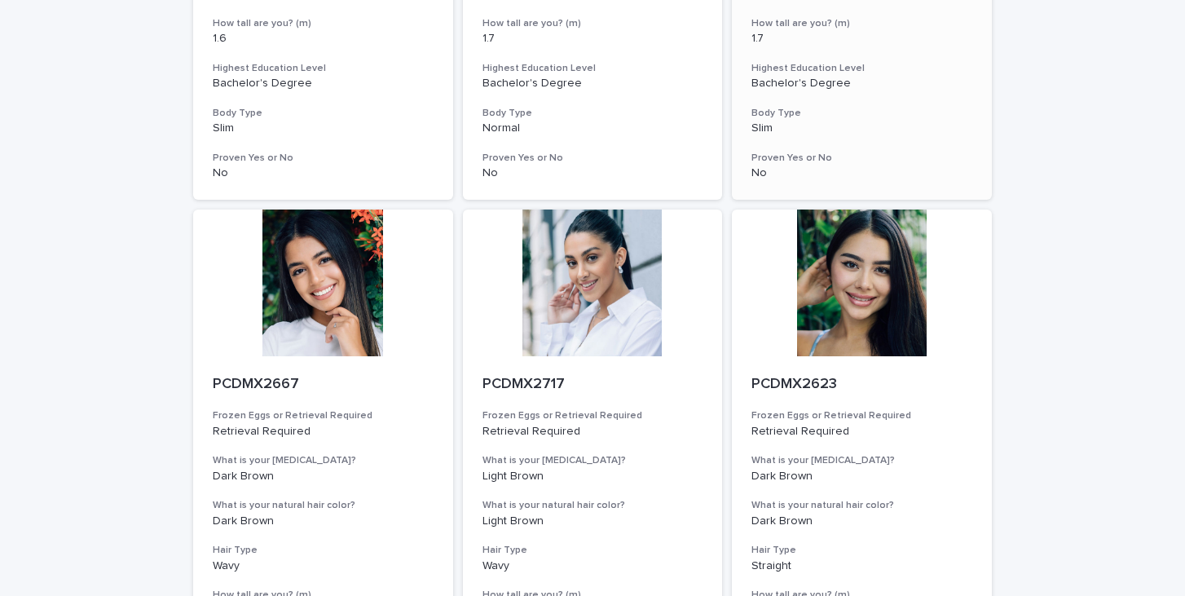
scroll to position [2020, 0]
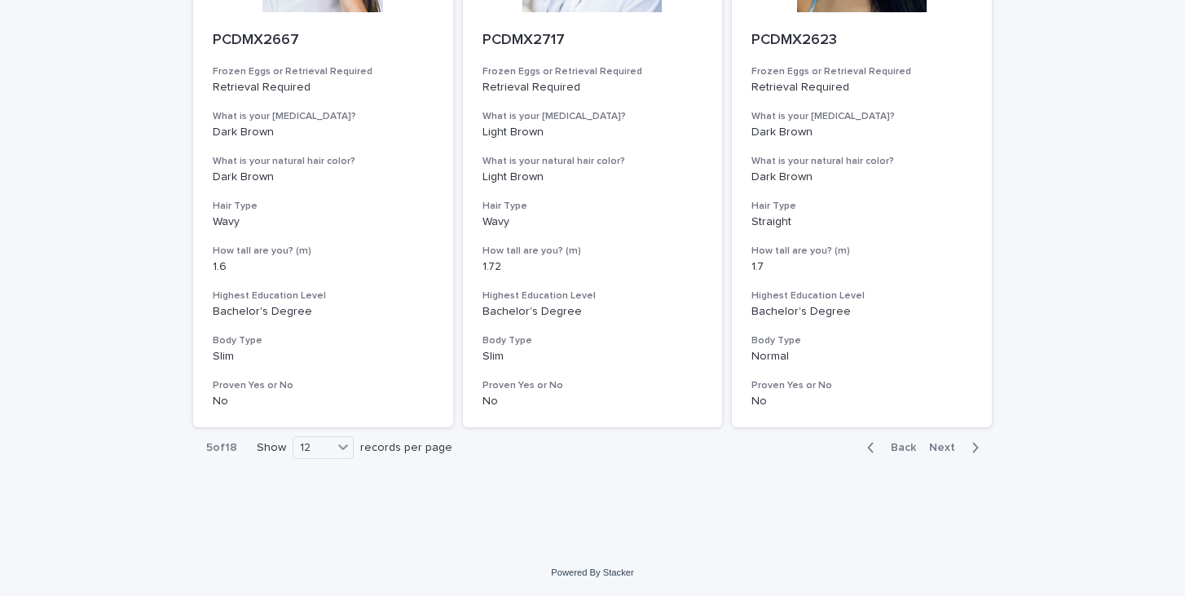
click at [941, 443] on span "Next" at bounding box center [947, 447] width 36 height 11
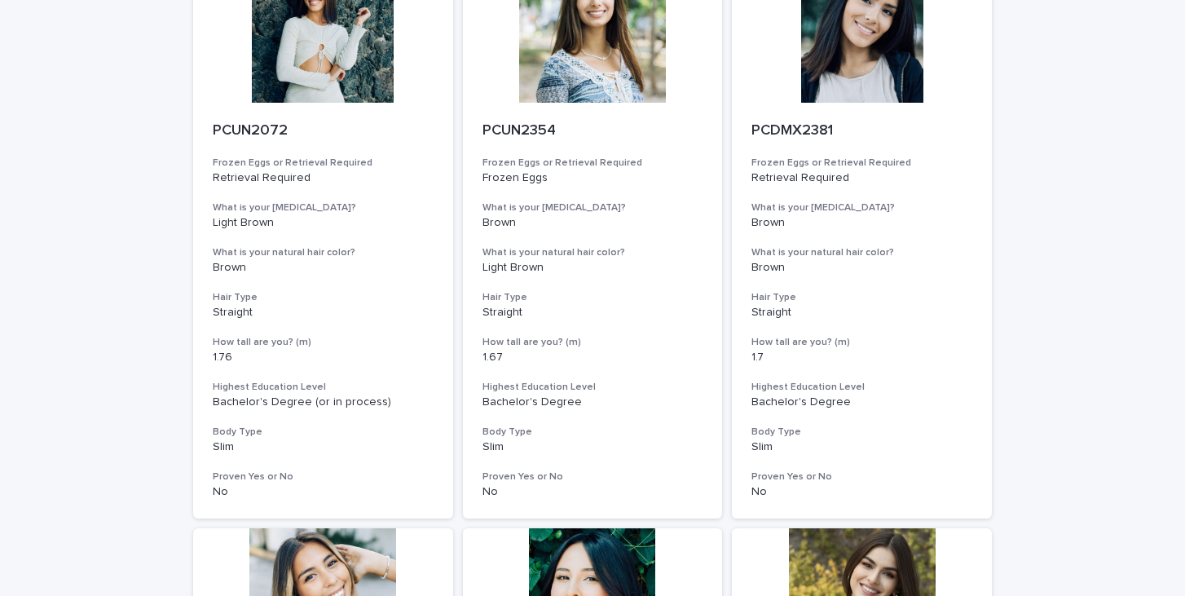
scroll to position [1790, 0]
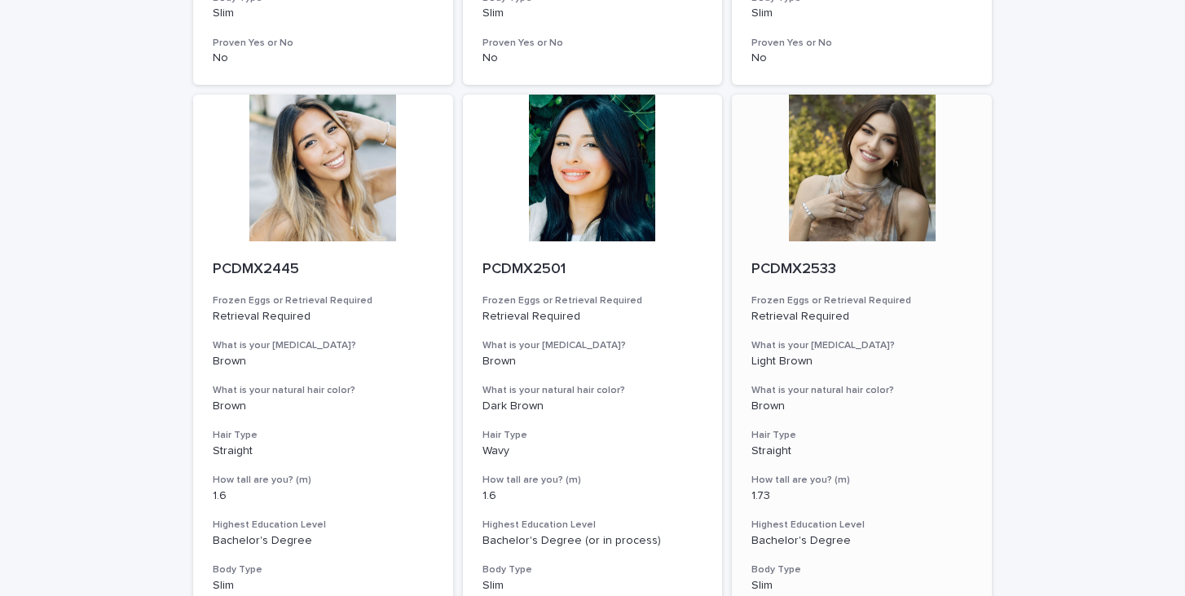
click at [892, 214] on div at bounding box center [862, 168] width 260 height 147
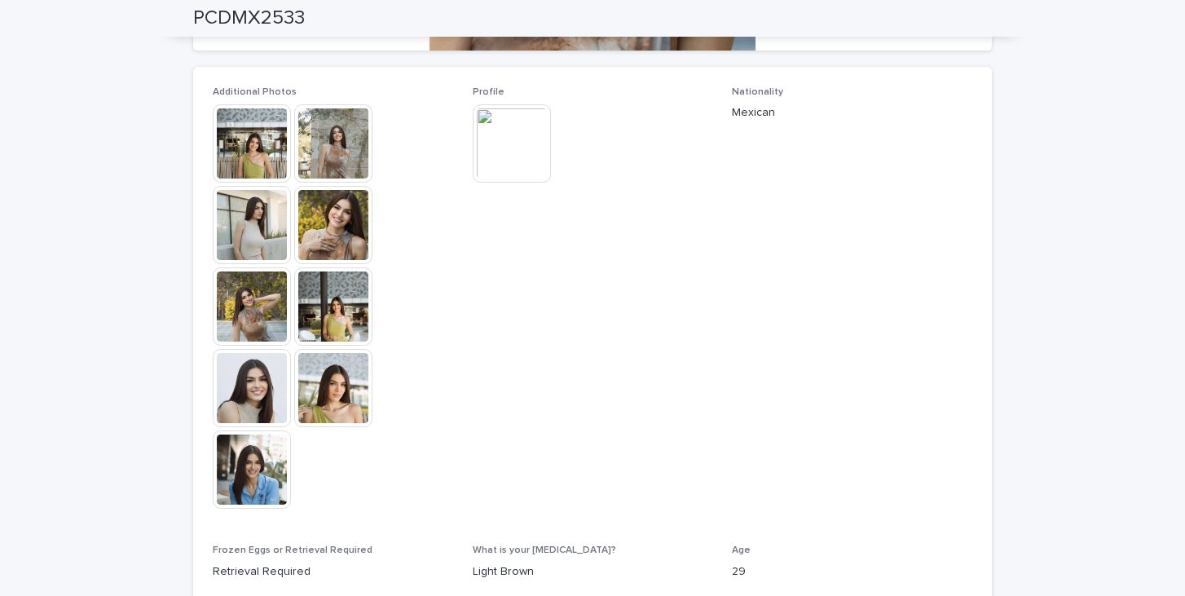
scroll to position [429, 0]
click at [262, 462] on img at bounding box center [252, 468] width 78 height 78
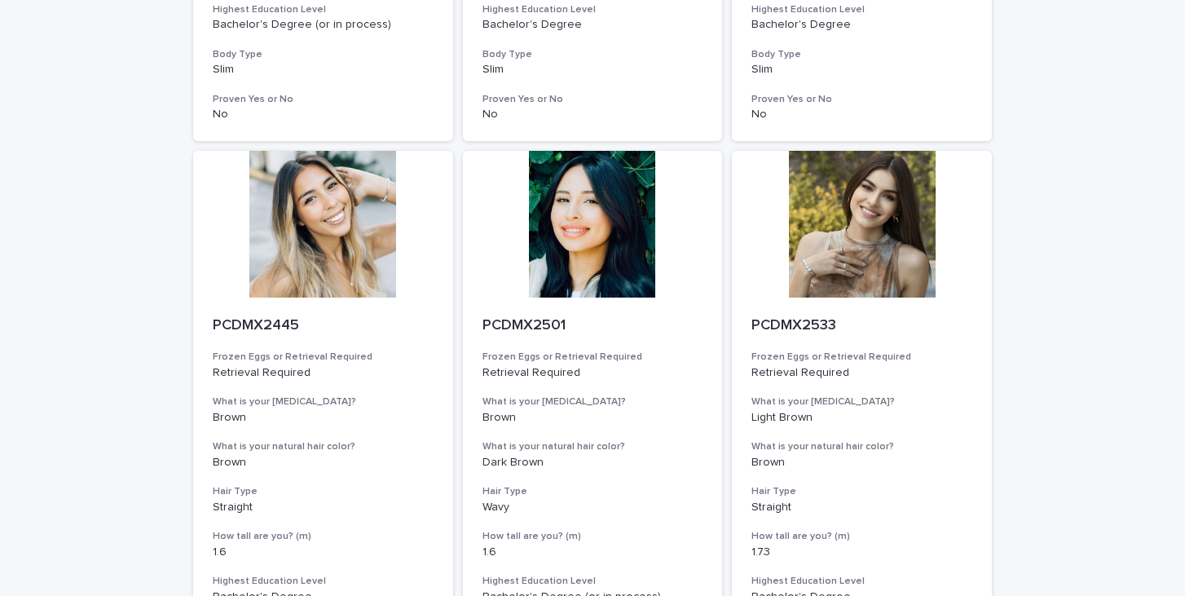
scroll to position [2020, 0]
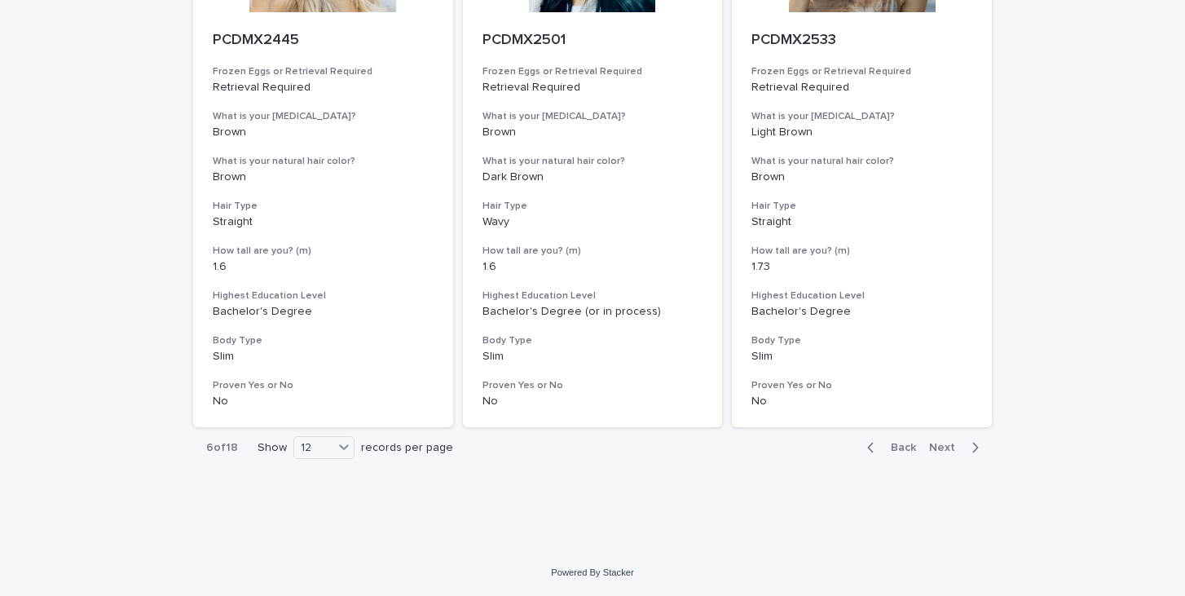
click at [937, 441] on button "Next" at bounding box center [956, 447] width 69 height 15
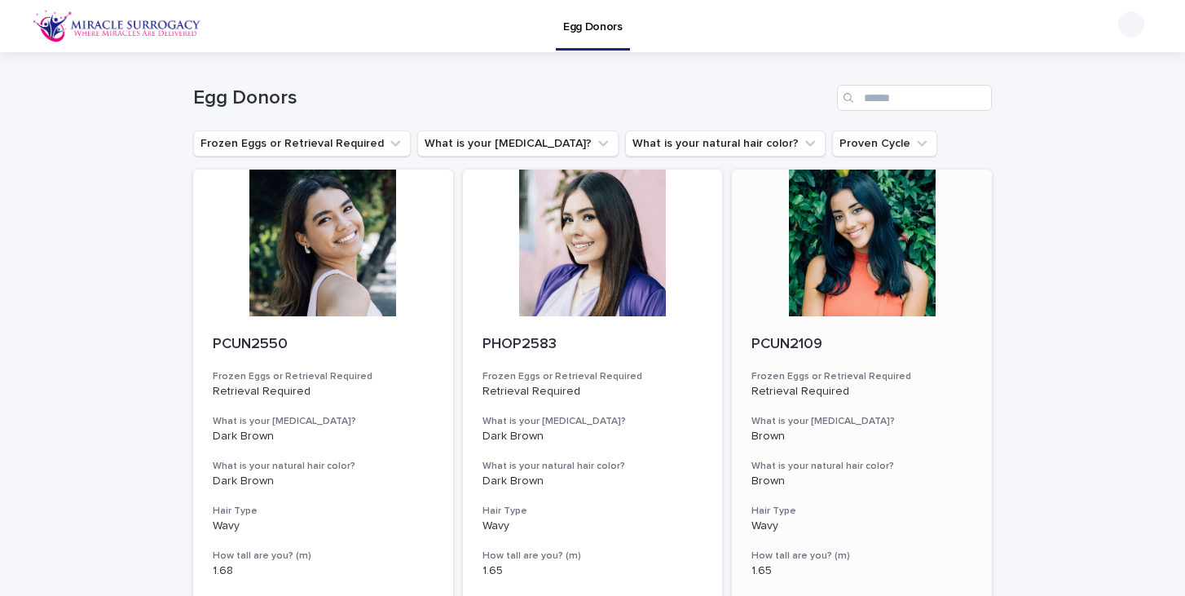
click at [865, 277] on div at bounding box center [862, 242] width 260 height 147
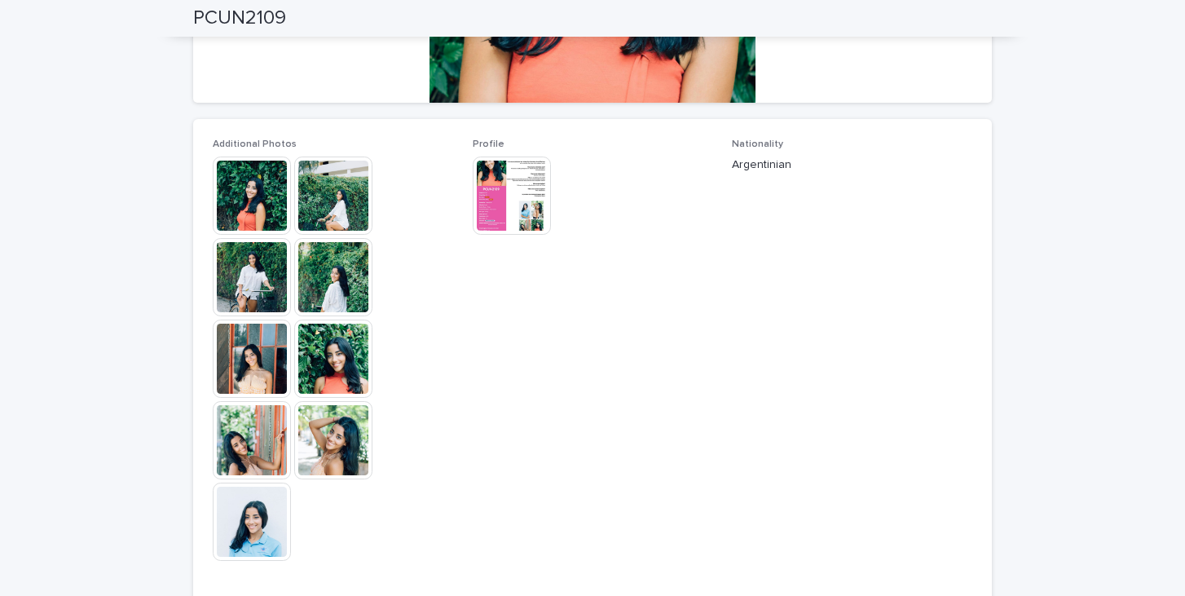
scroll to position [374, 0]
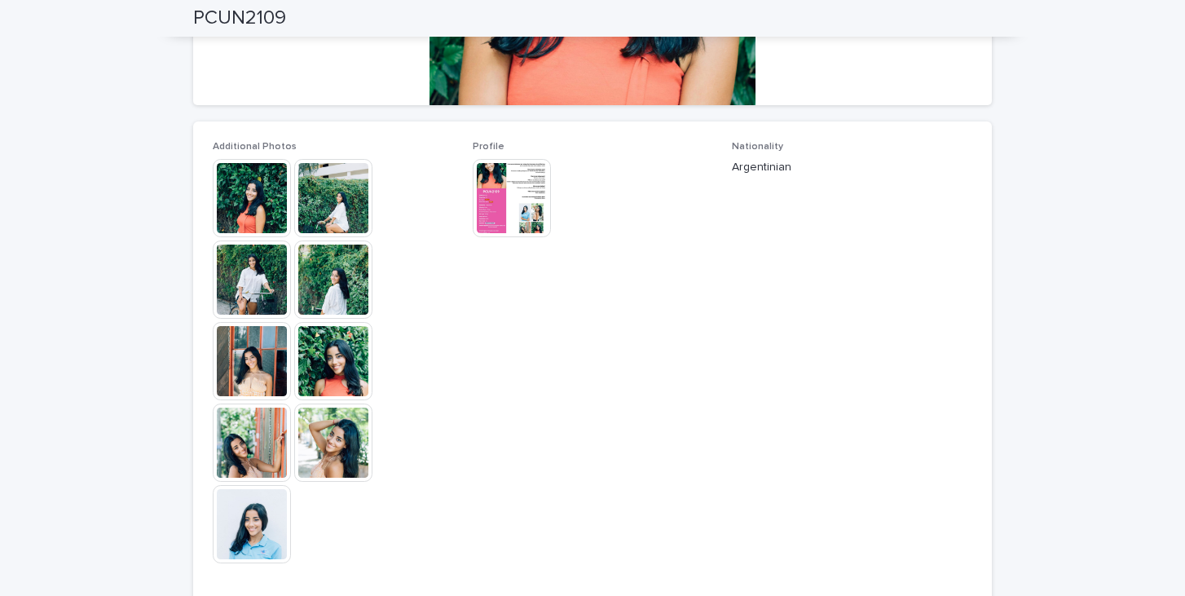
click at [500, 212] on img at bounding box center [512, 198] width 78 height 78
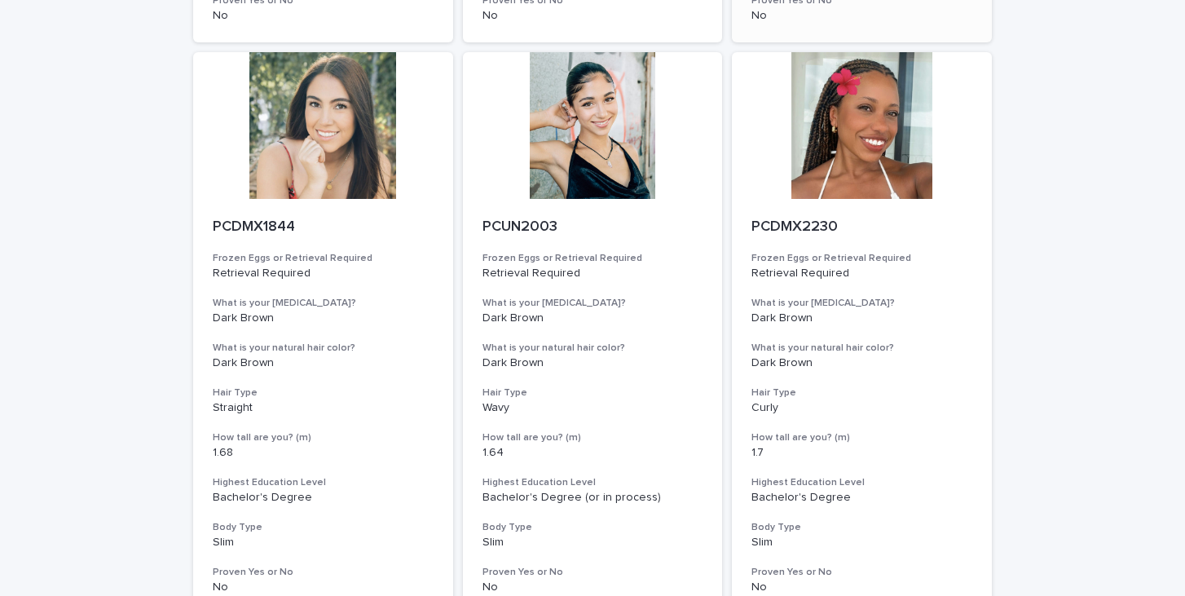
scroll to position [749, 0]
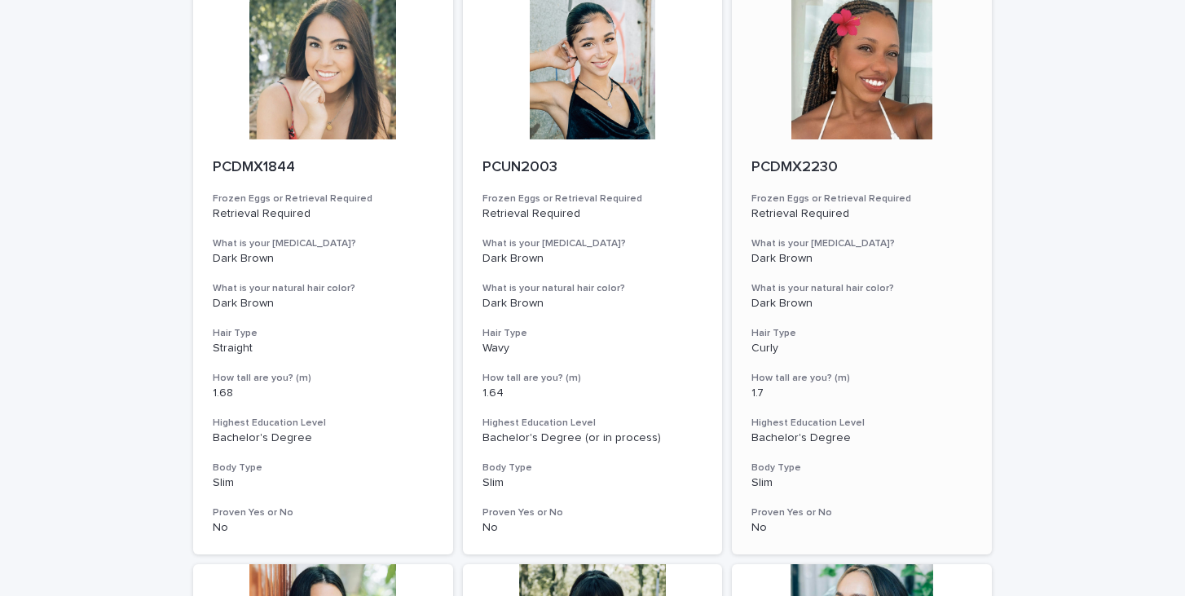
click at [825, 59] on div at bounding box center [862, 66] width 260 height 147
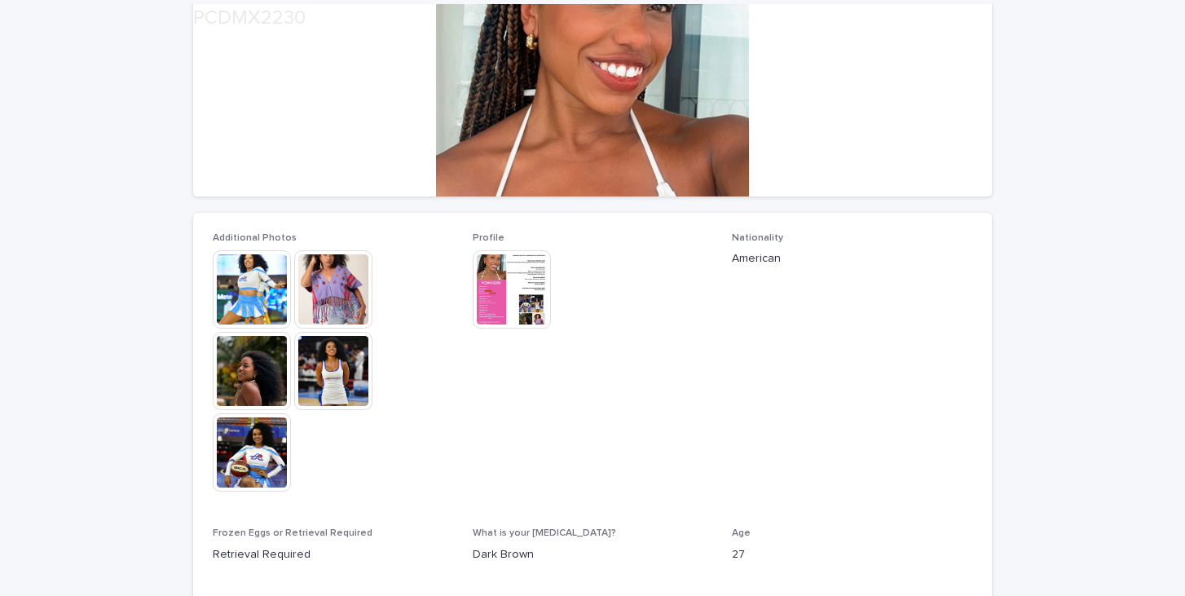
scroll to position [288, 0]
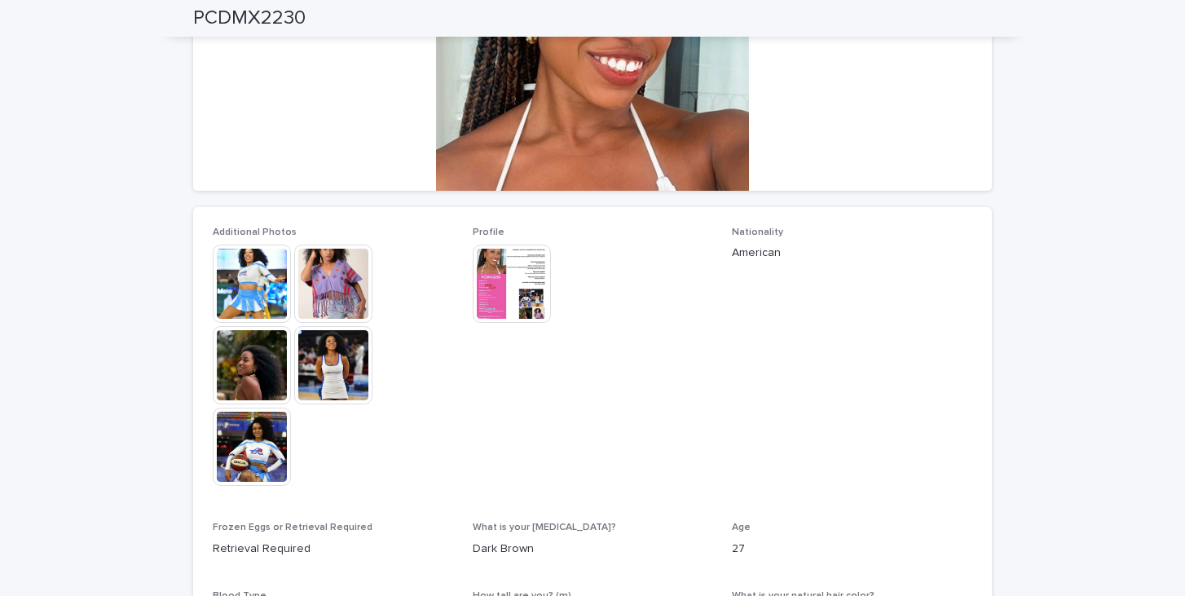
click at [345, 280] on img at bounding box center [333, 283] width 78 height 78
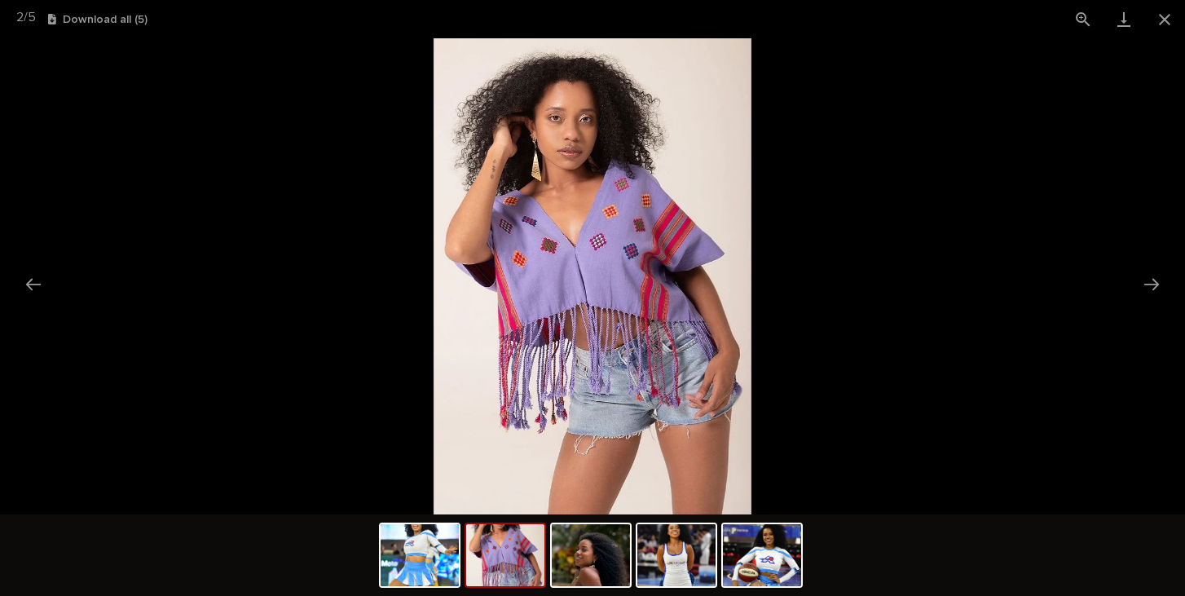
scroll to position [0, 0]
click at [345, 280] on picture at bounding box center [592, 276] width 1185 height 476
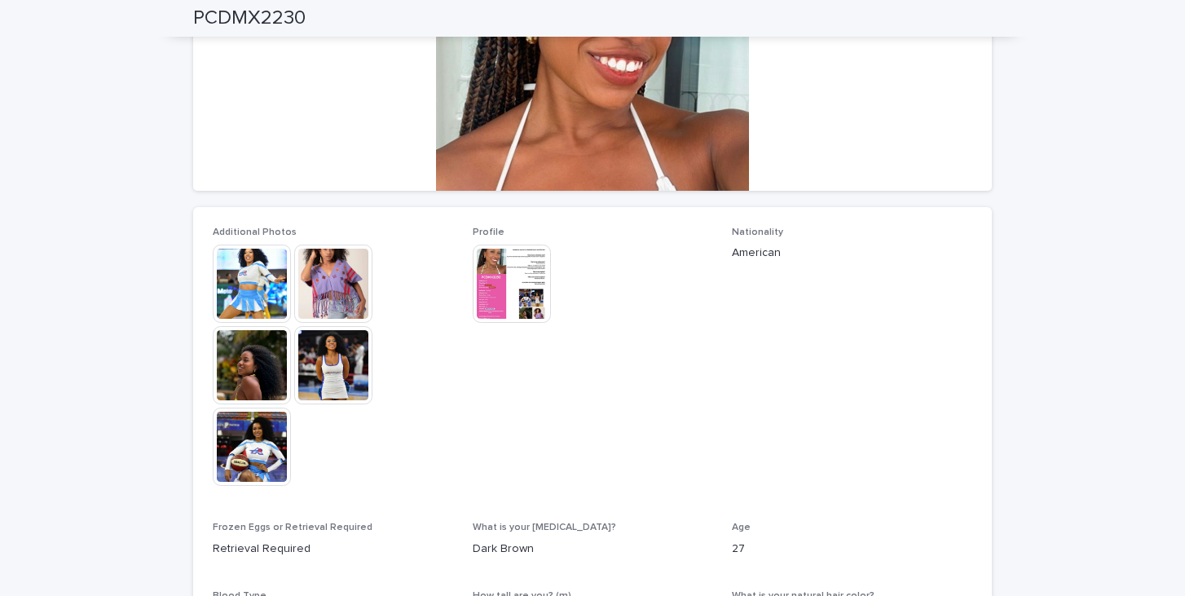
click at [256, 438] on img at bounding box center [252, 446] width 78 height 78
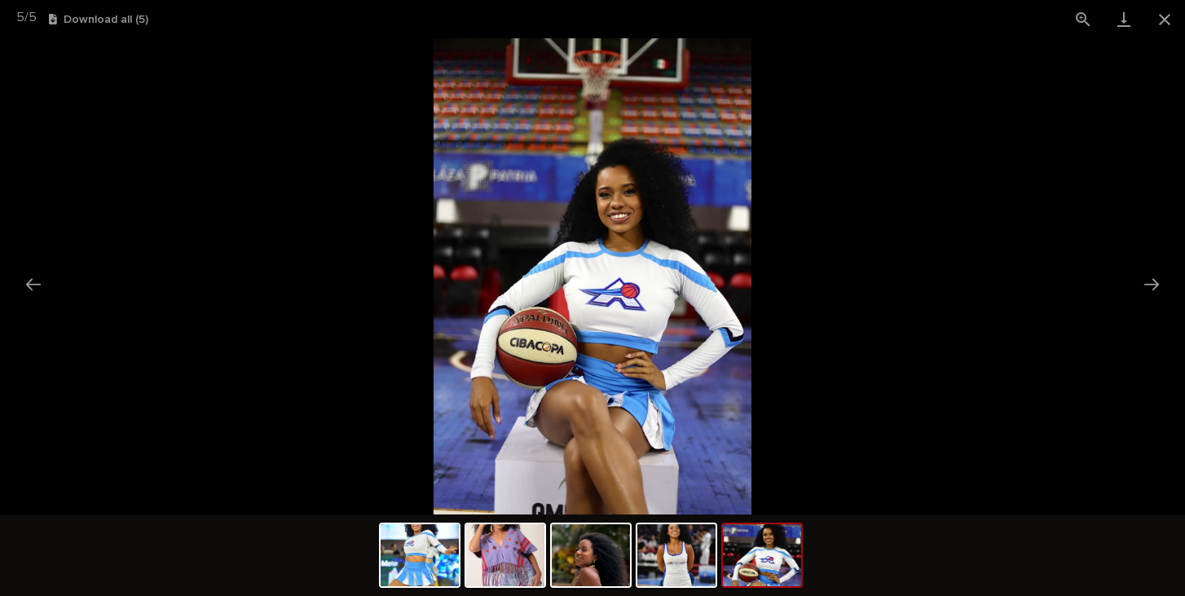
click at [161, 317] on picture at bounding box center [592, 276] width 1185 height 476
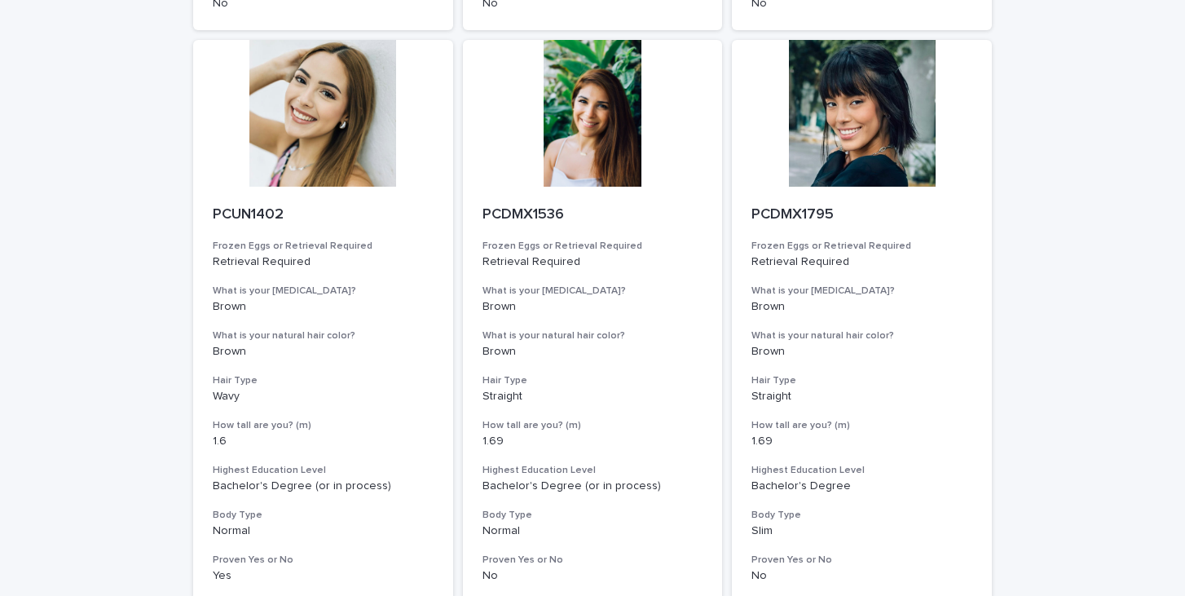
scroll to position [2020, 0]
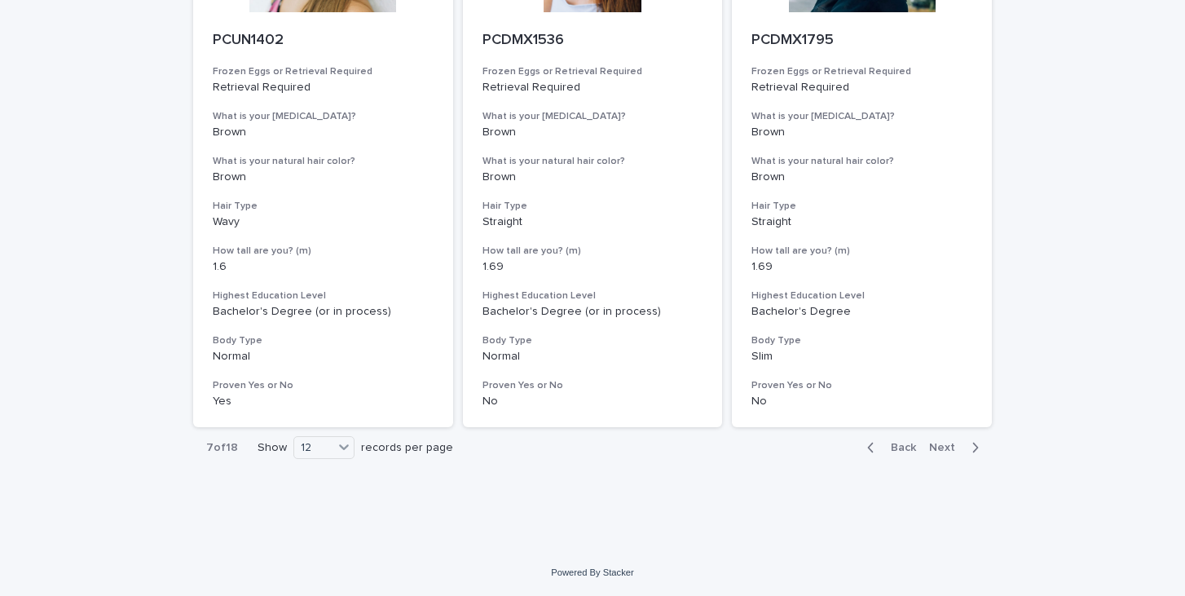
click at [929, 442] on button "Next" at bounding box center [956, 447] width 69 height 15
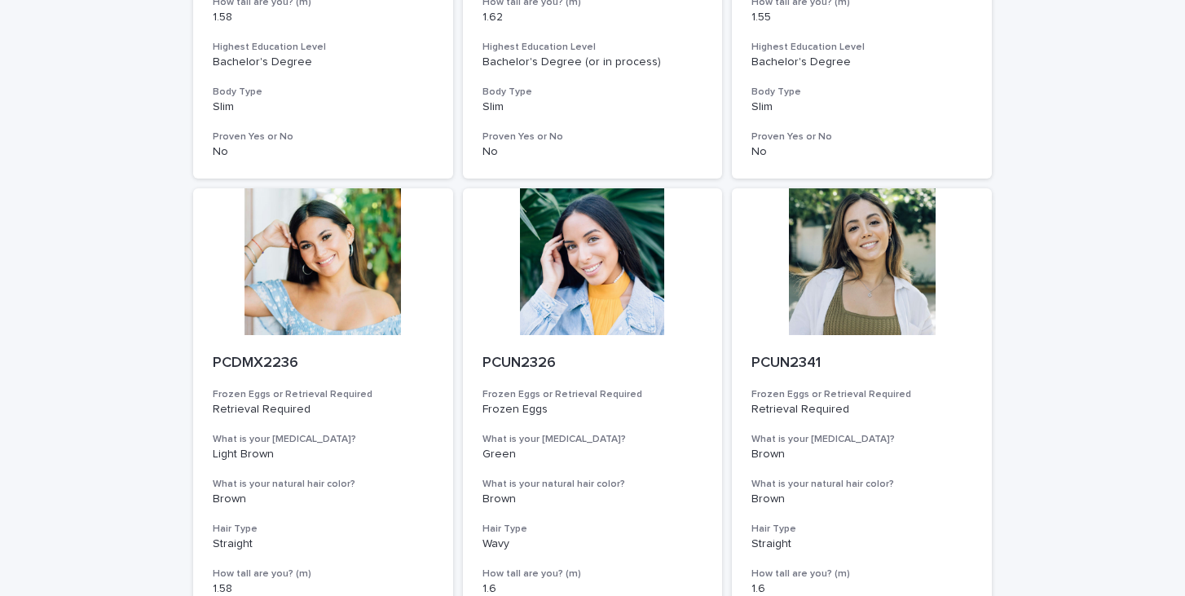
scroll to position [557, 0]
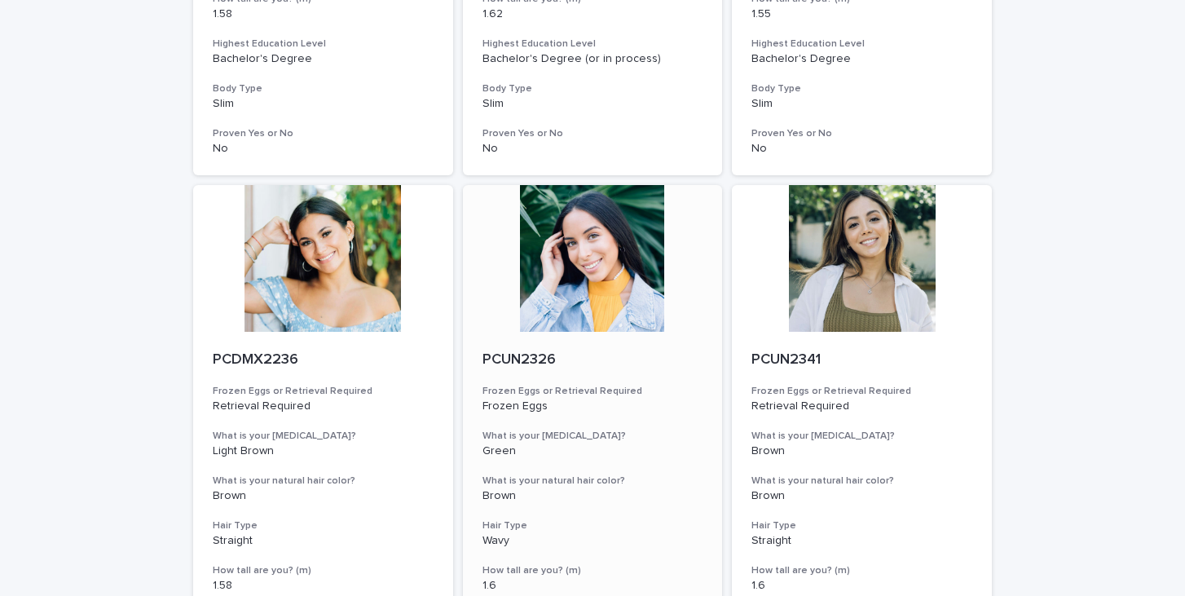
click at [545, 207] on div at bounding box center [593, 258] width 260 height 147
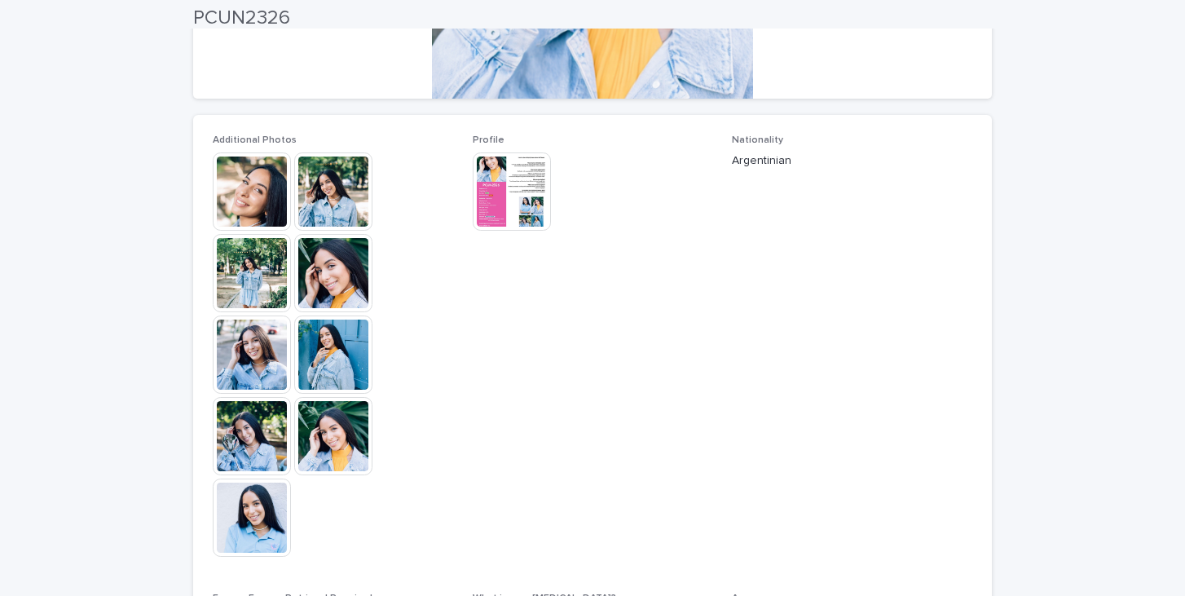
scroll to position [384, 0]
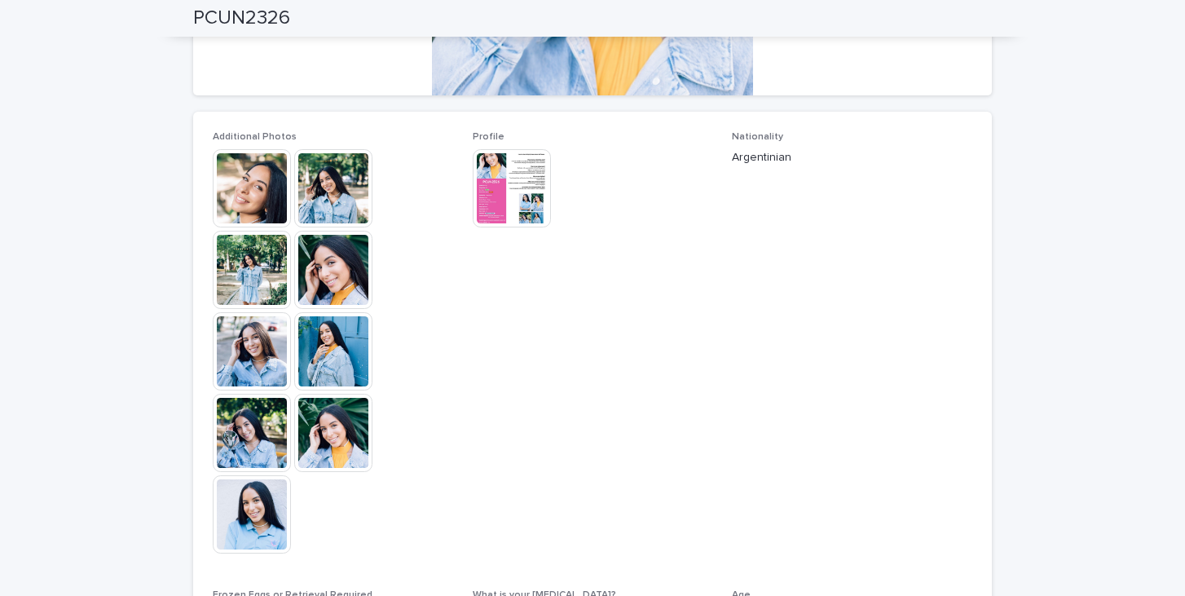
click at [252, 293] on img at bounding box center [252, 270] width 78 height 78
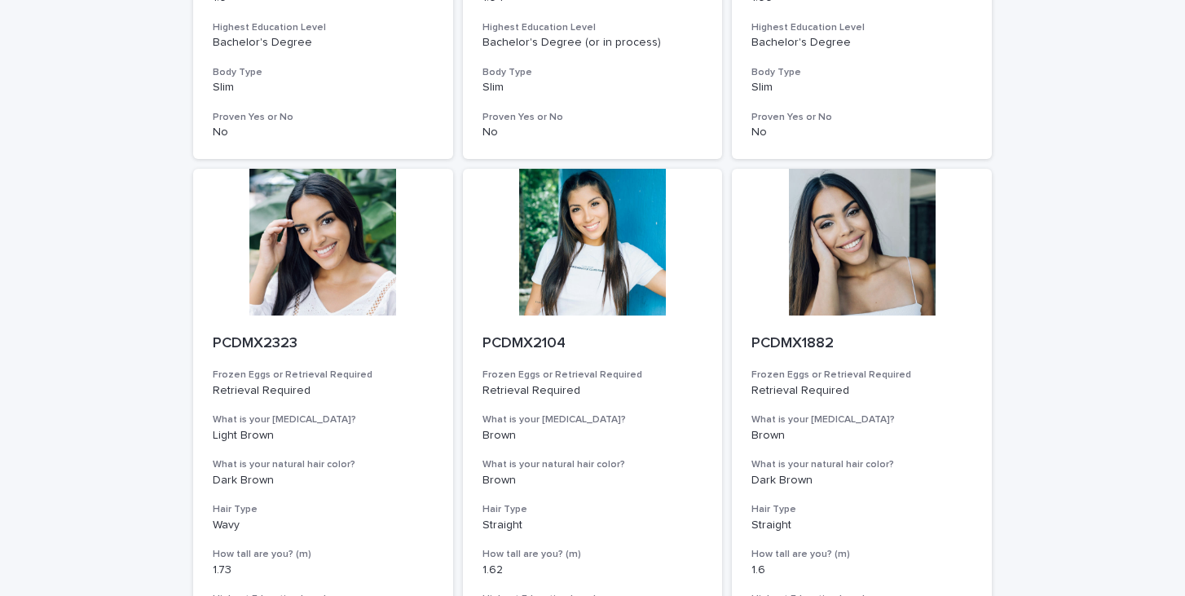
scroll to position [2020, 0]
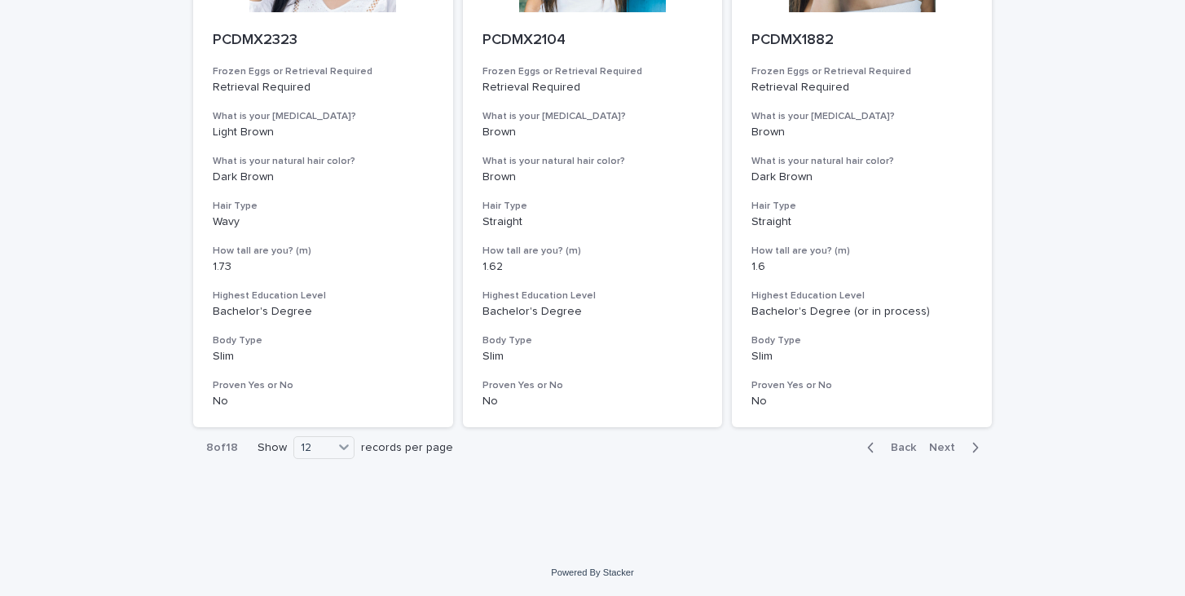
click at [936, 446] on span "Next" at bounding box center [947, 447] width 36 height 11
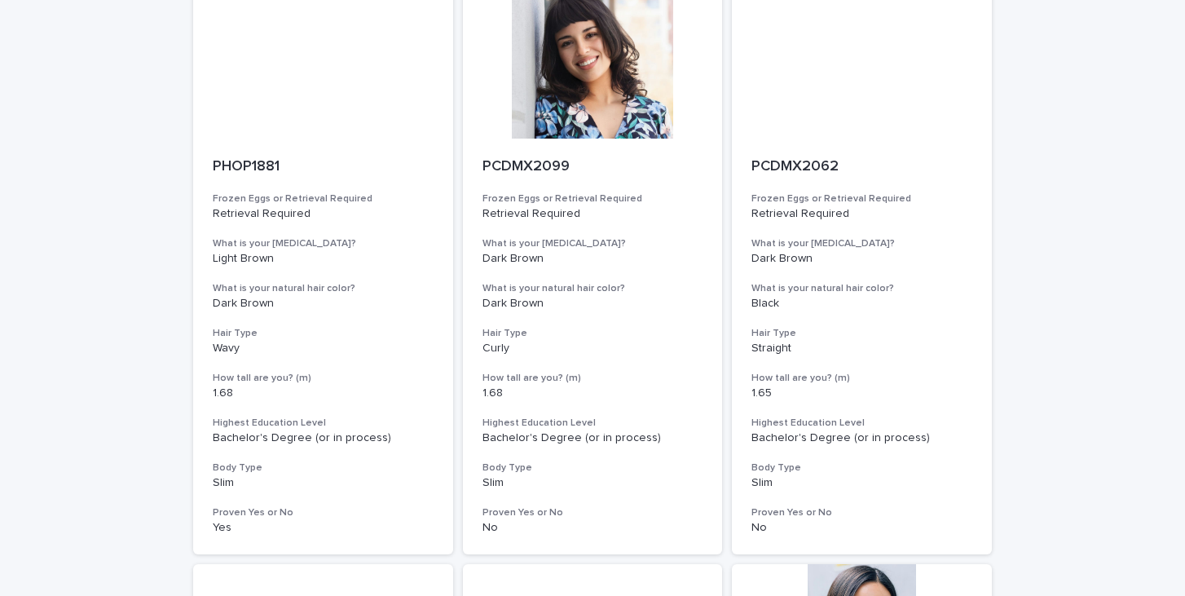
scroll to position [1224, 0]
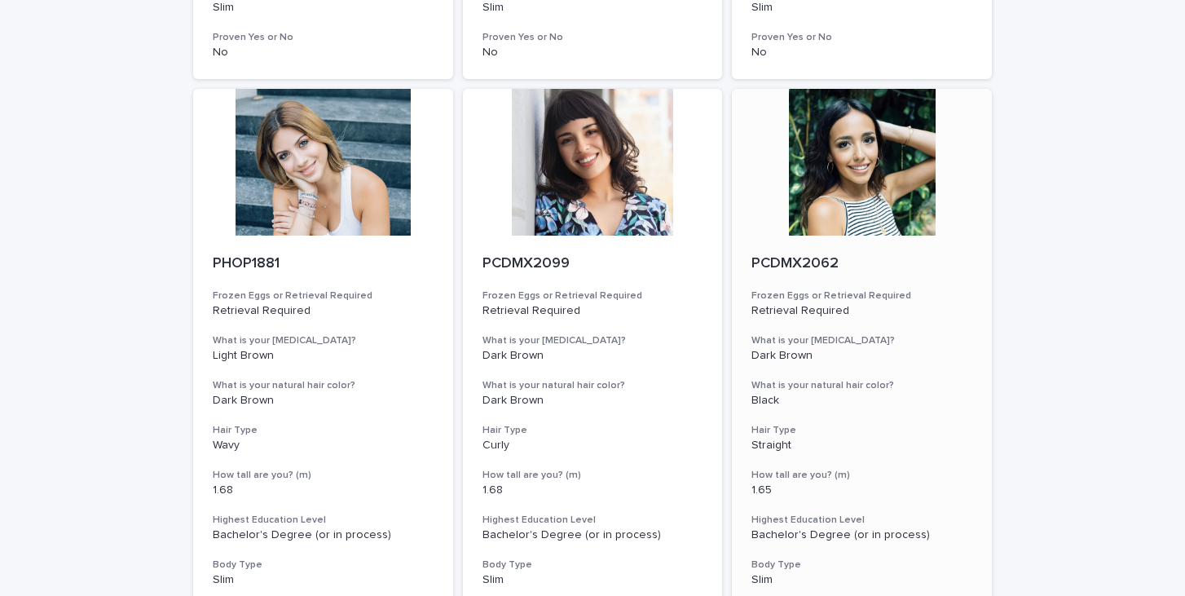
click at [958, 425] on h3 "Hair Type" at bounding box center [861, 430] width 221 height 13
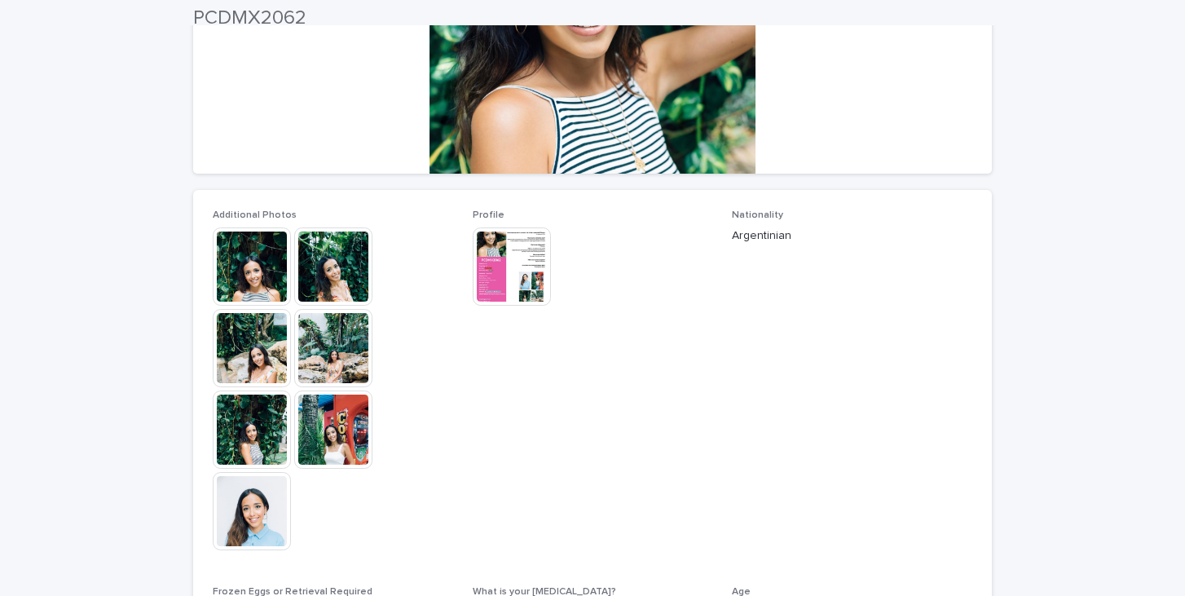
scroll to position [318, 0]
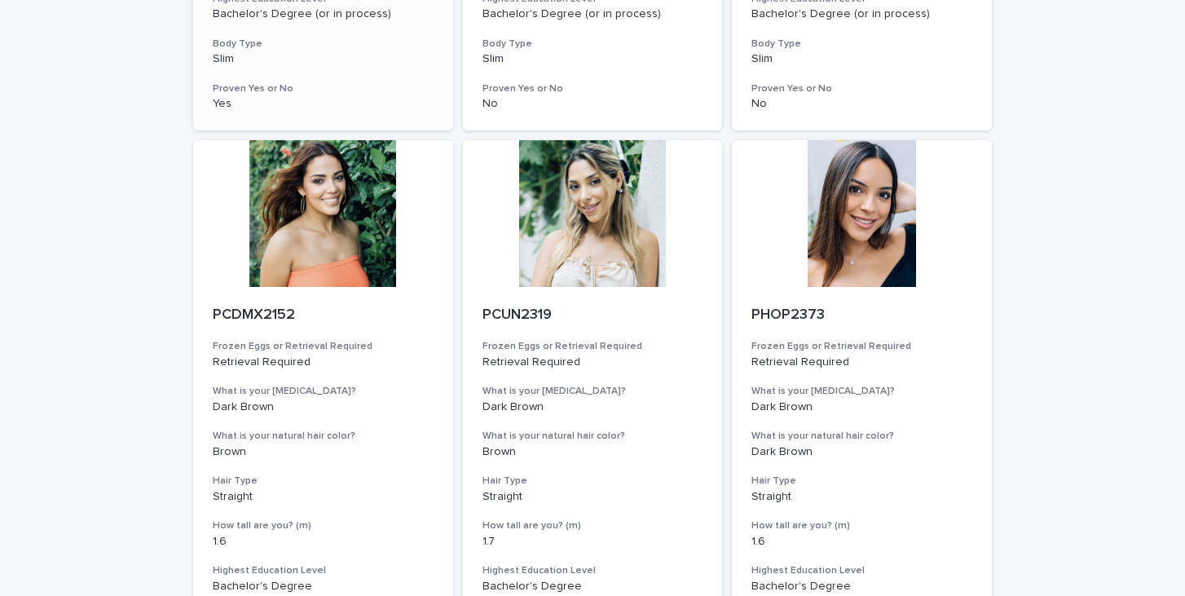
scroll to position [2020, 0]
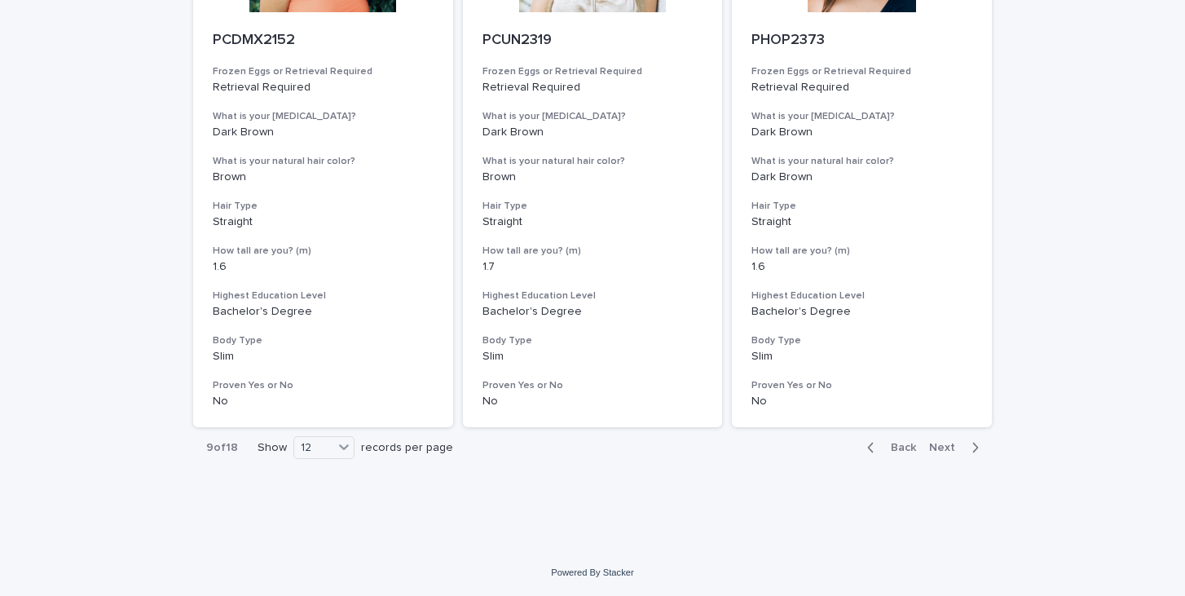
click at [949, 449] on span "Next" at bounding box center [947, 447] width 36 height 11
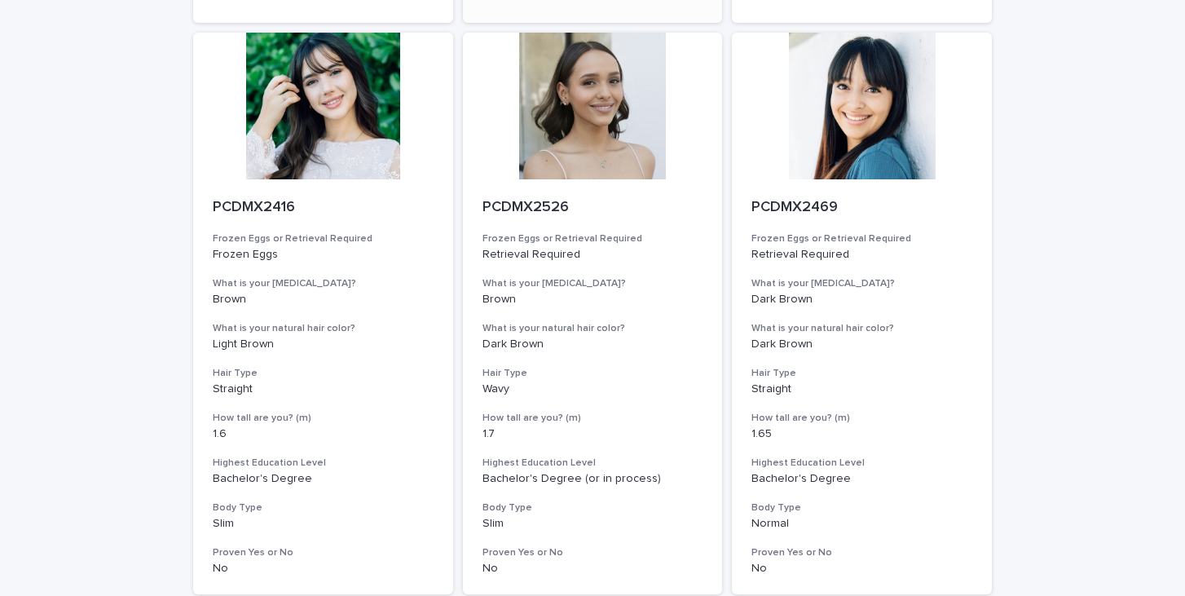
scroll to position [2020, 0]
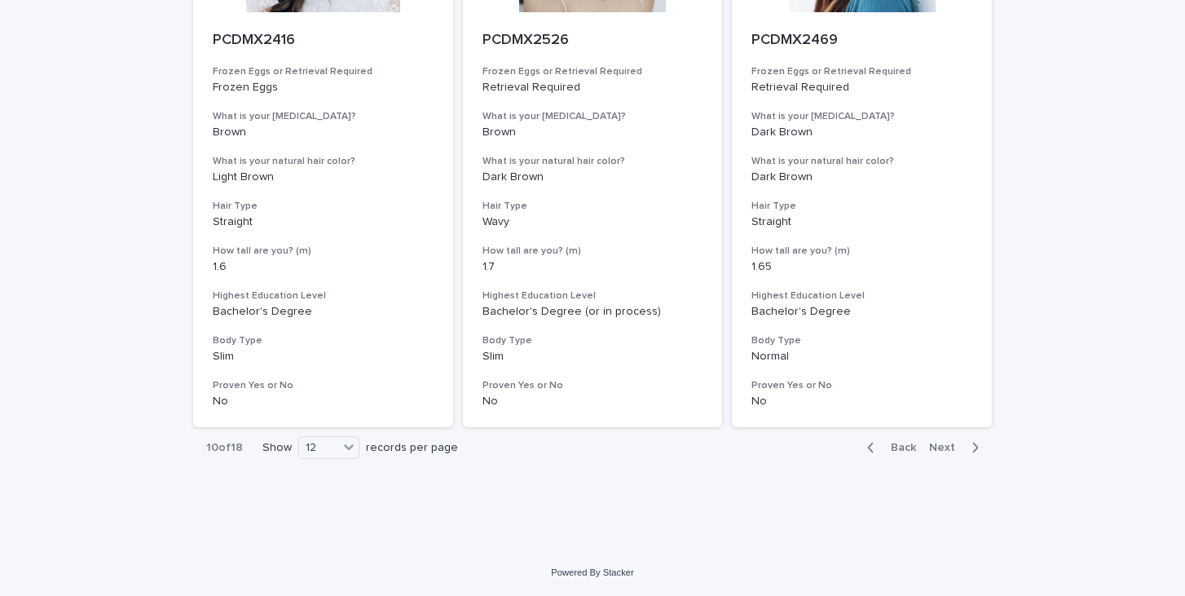
click at [935, 441] on button "Next" at bounding box center [956, 447] width 69 height 15
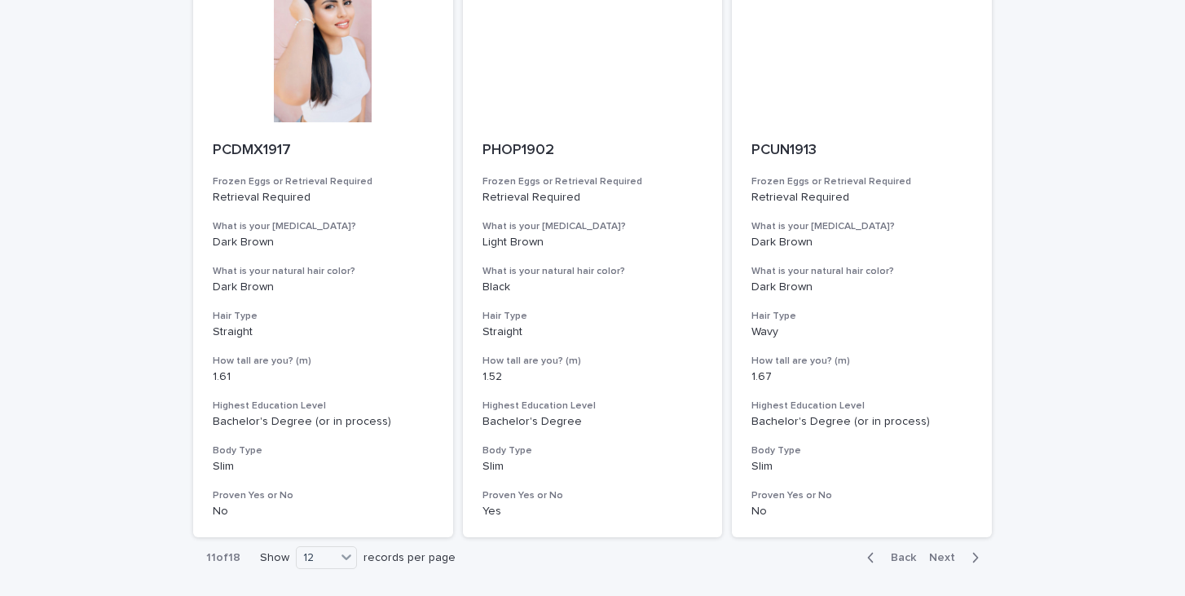
scroll to position [2020, 0]
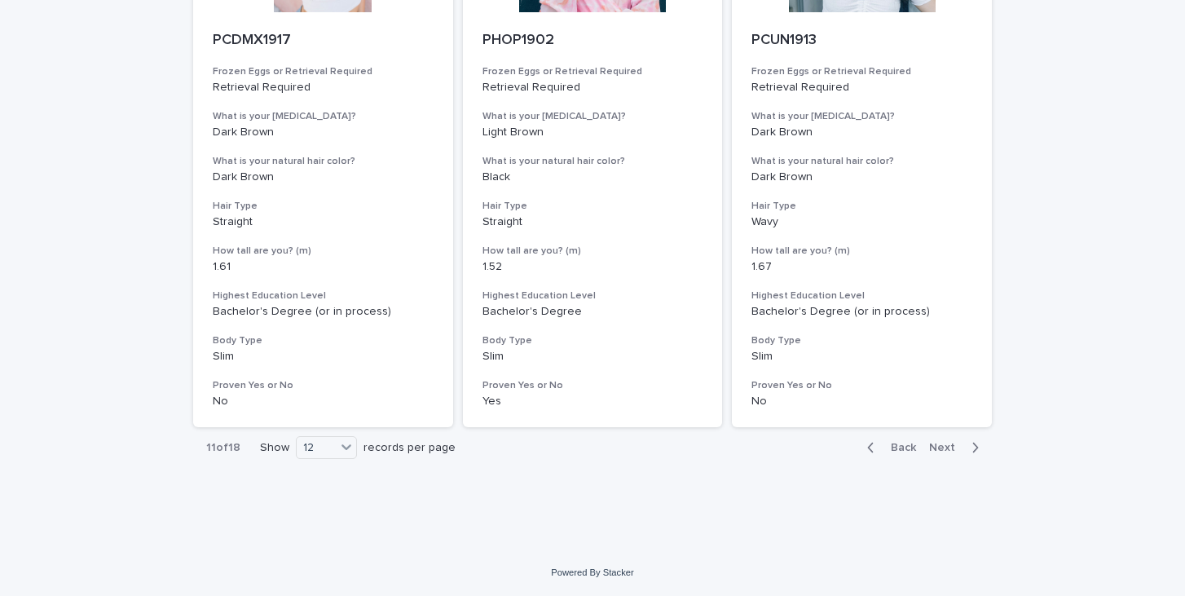
click at [935, 451] on span "Next" at bounding box center [947, 447] width 36 height 11
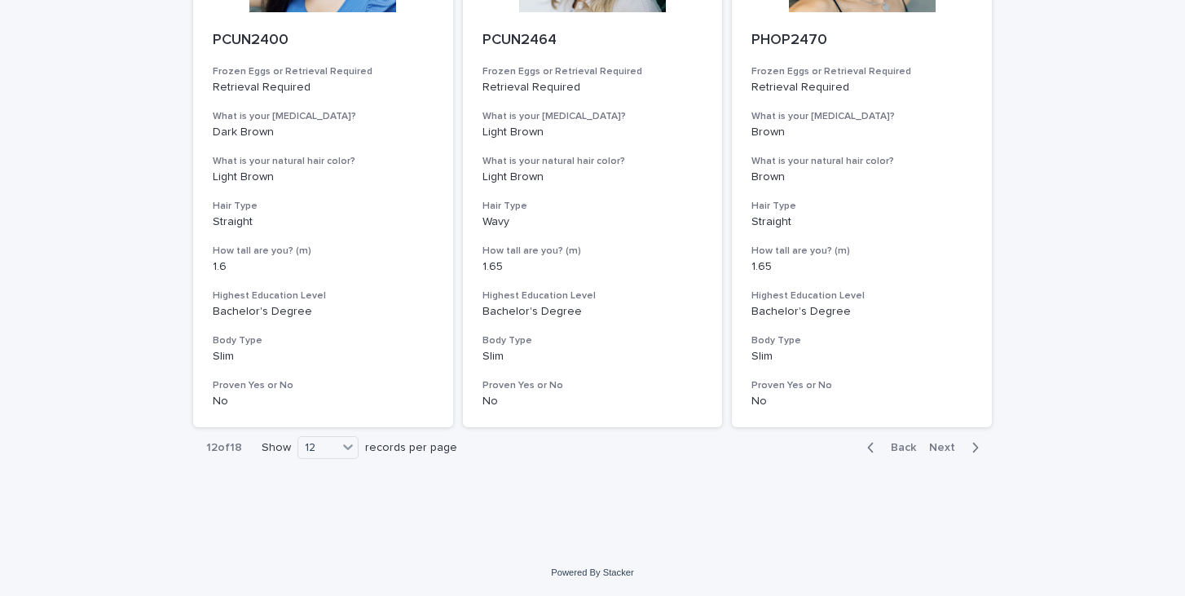
scroll to position [2019, 0]
click at [945, 452] on span "Next" at bounding box center [947, 447] width 36 height 11
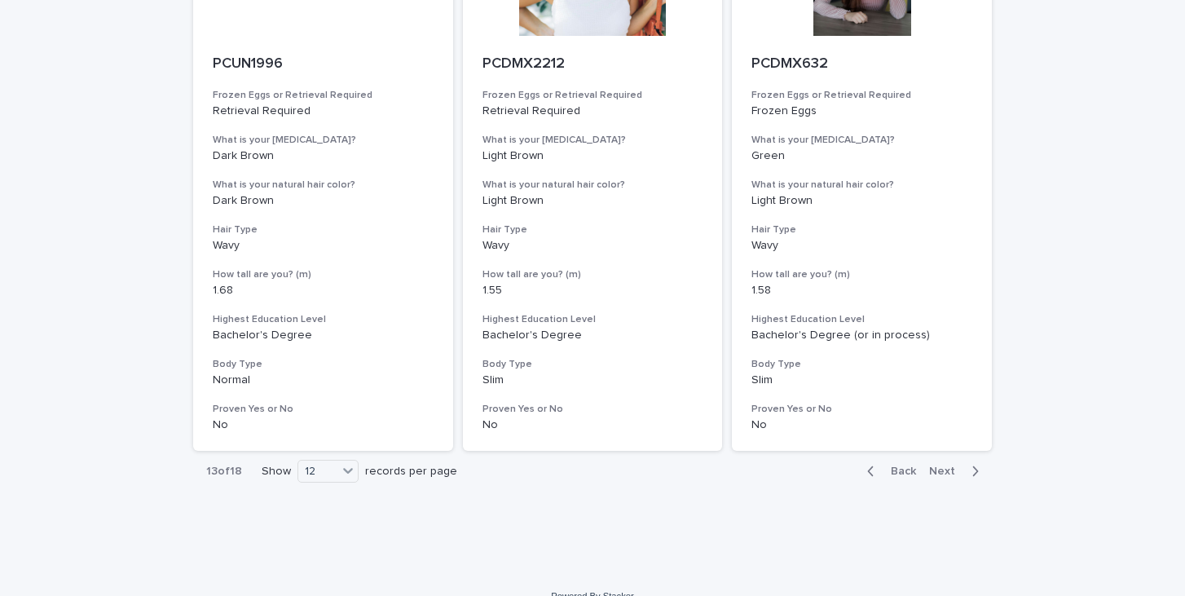
scroll to position [1991, 0]
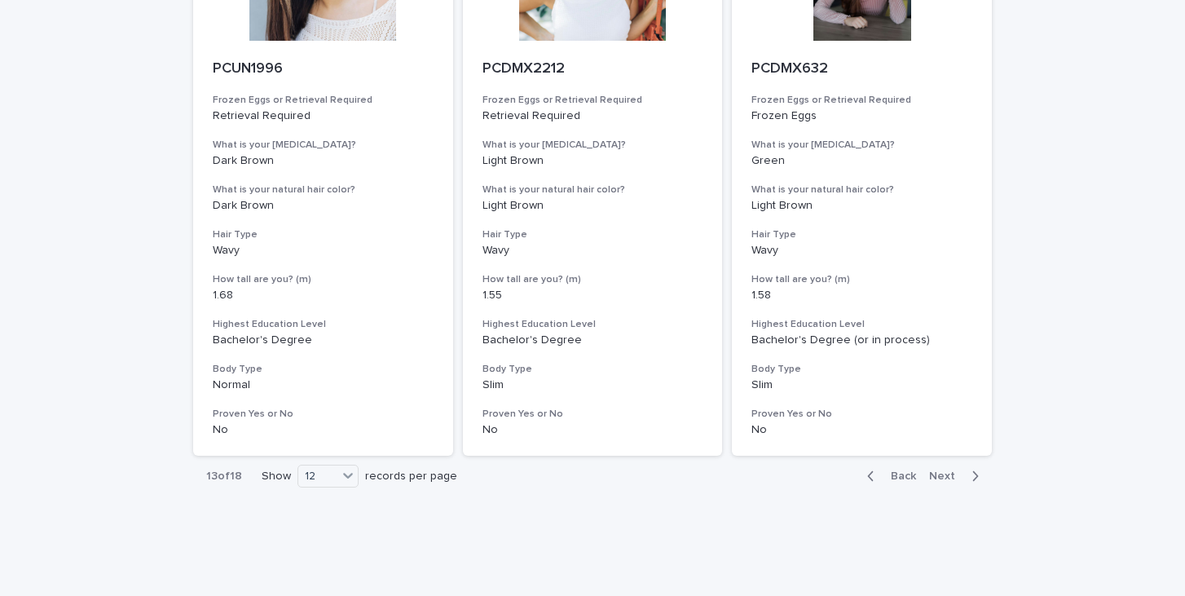
click at [955, 474] on span "Next" at bounding box center [947, 475] width 36 height 11
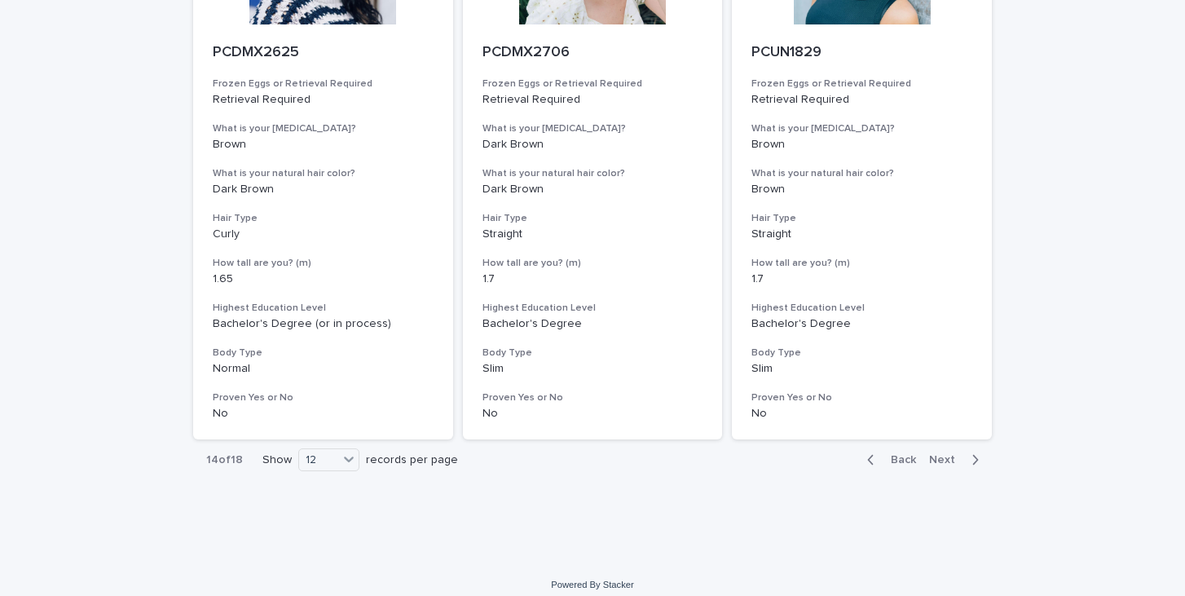
scroll to position [2020, 0]
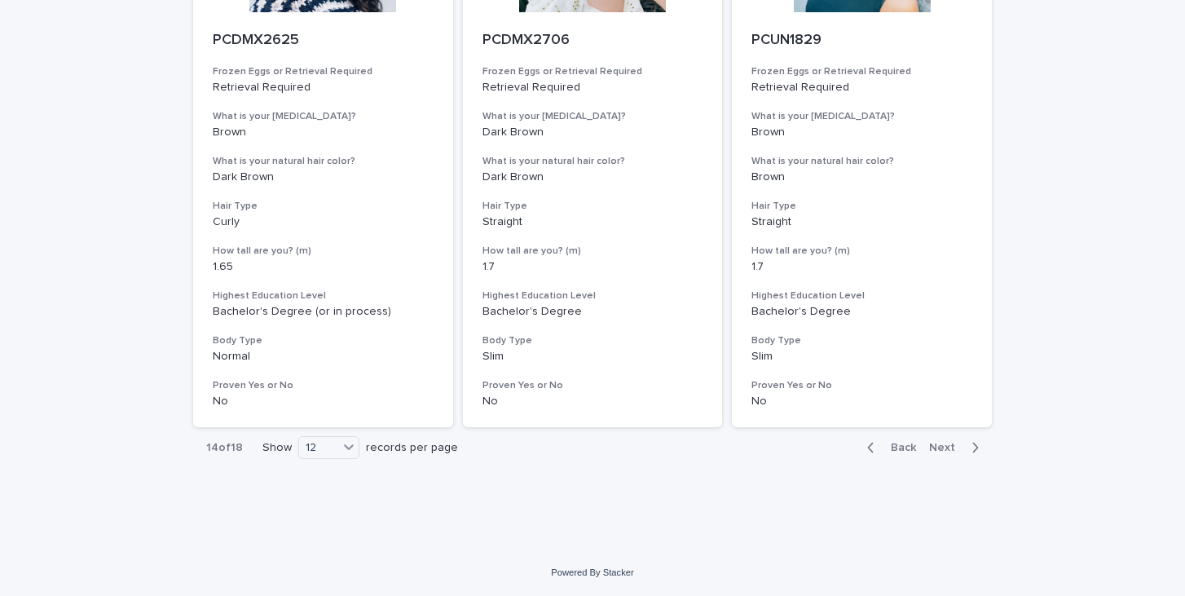
click at [941, 459] on div "Back Next" at bounding box center [923, 447] width 138 height 41
click at [945, 449] on span "Next" at bounding box center [947, 447] width 36 height 11
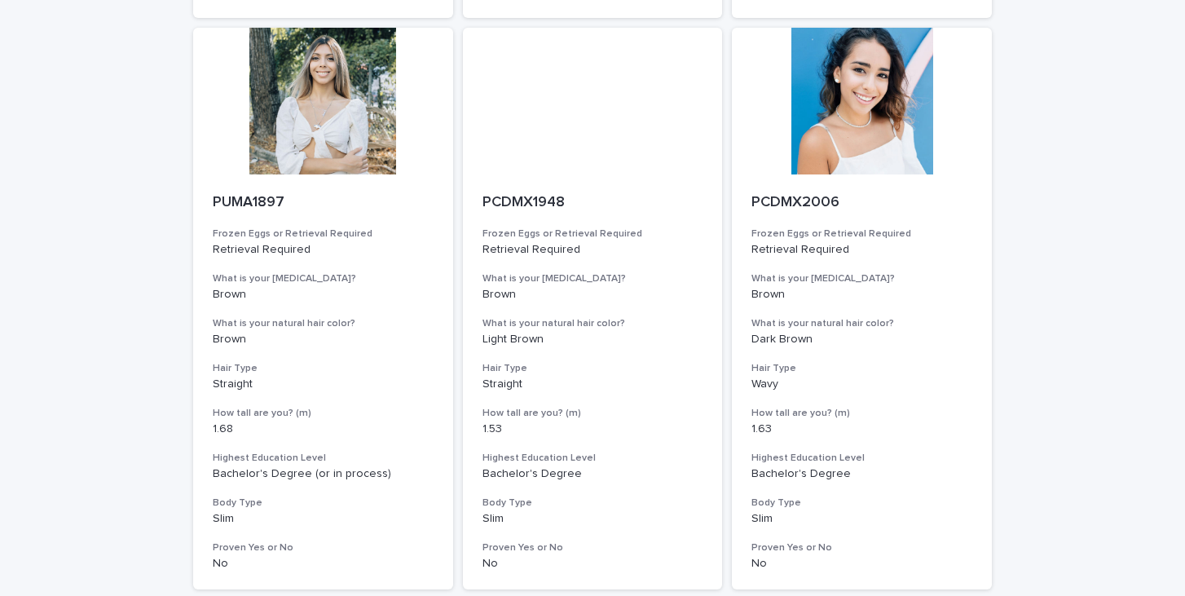
scroll to position [2020, 0]
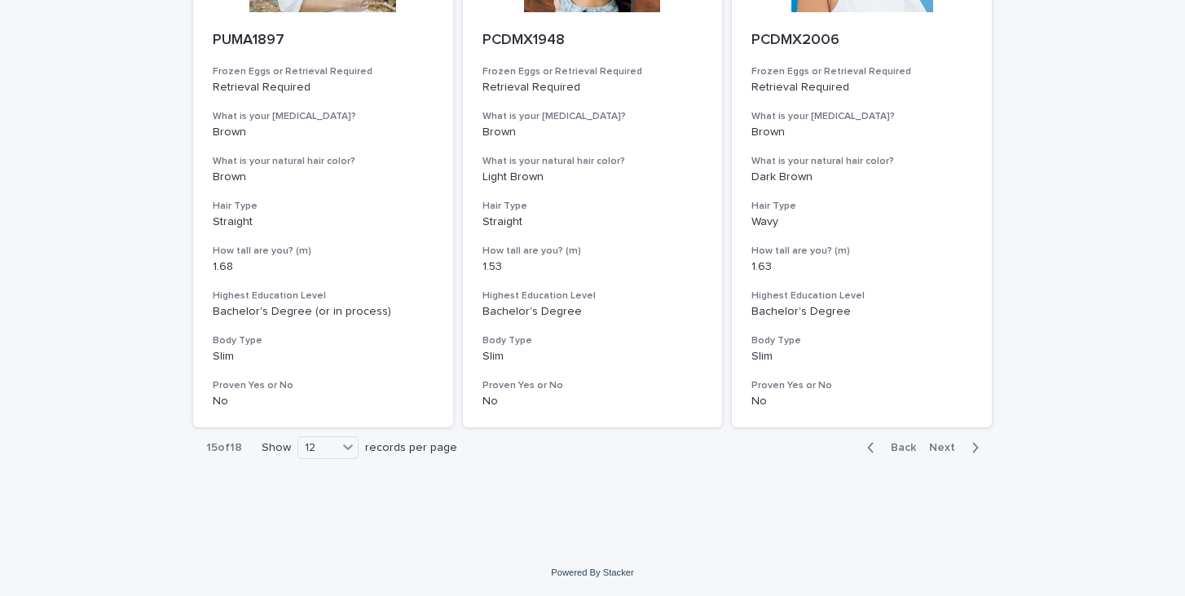
click at [945, 449] on span "Next" at bounding box center [947, 447] width 36 height 11
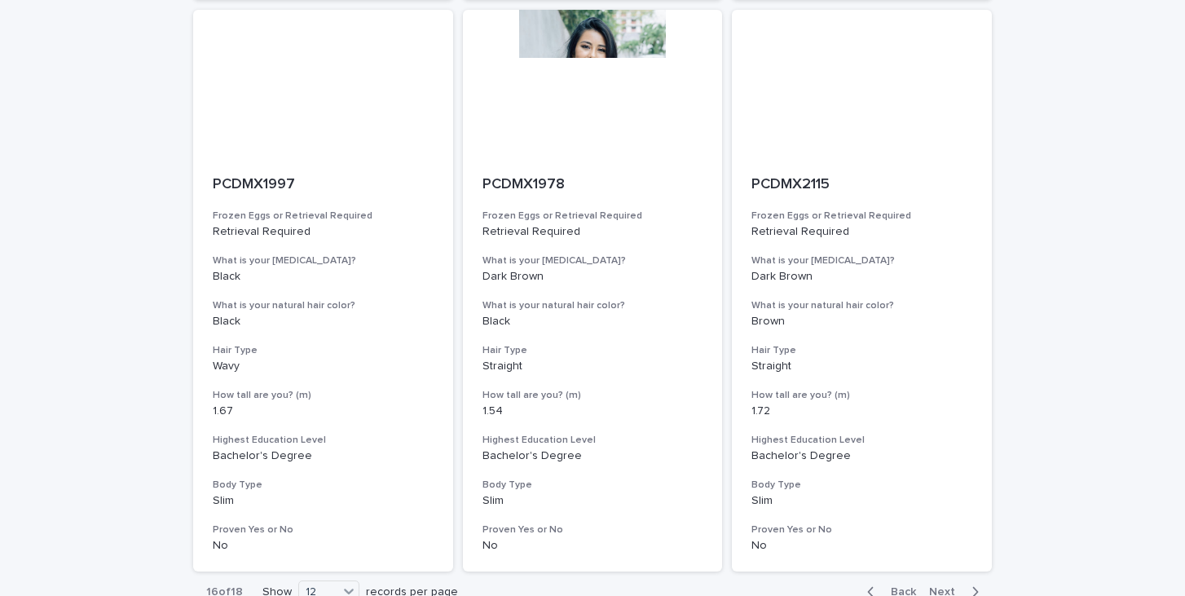
scroll to position [2020, 0]
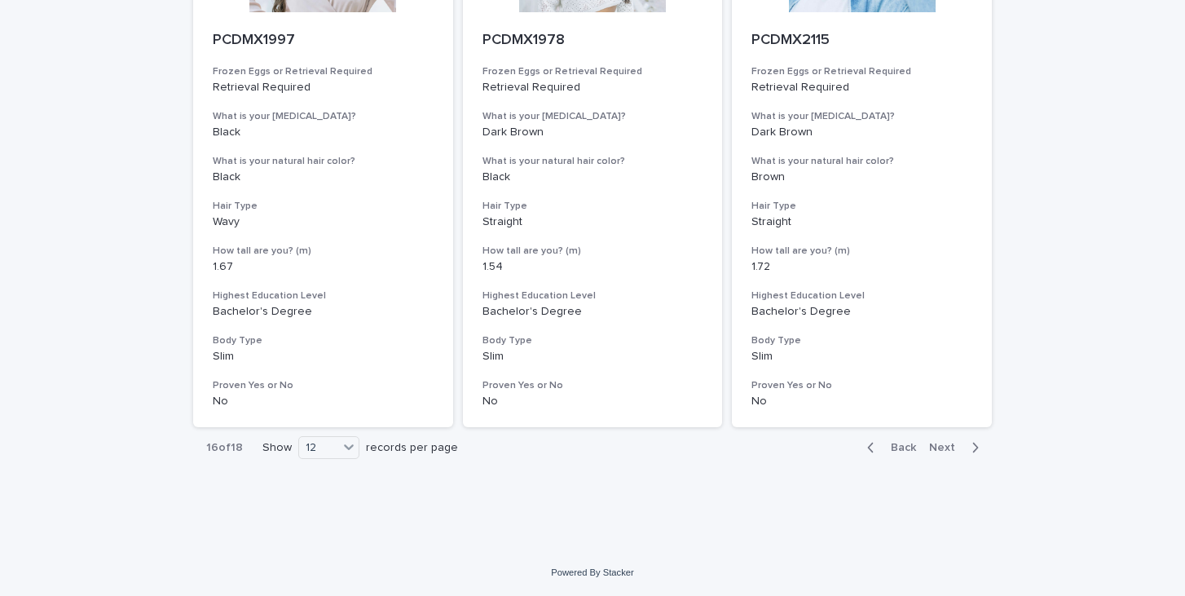
click at [945, 450] on span "Next" at bounding box center [947, 447] width 36 height 11
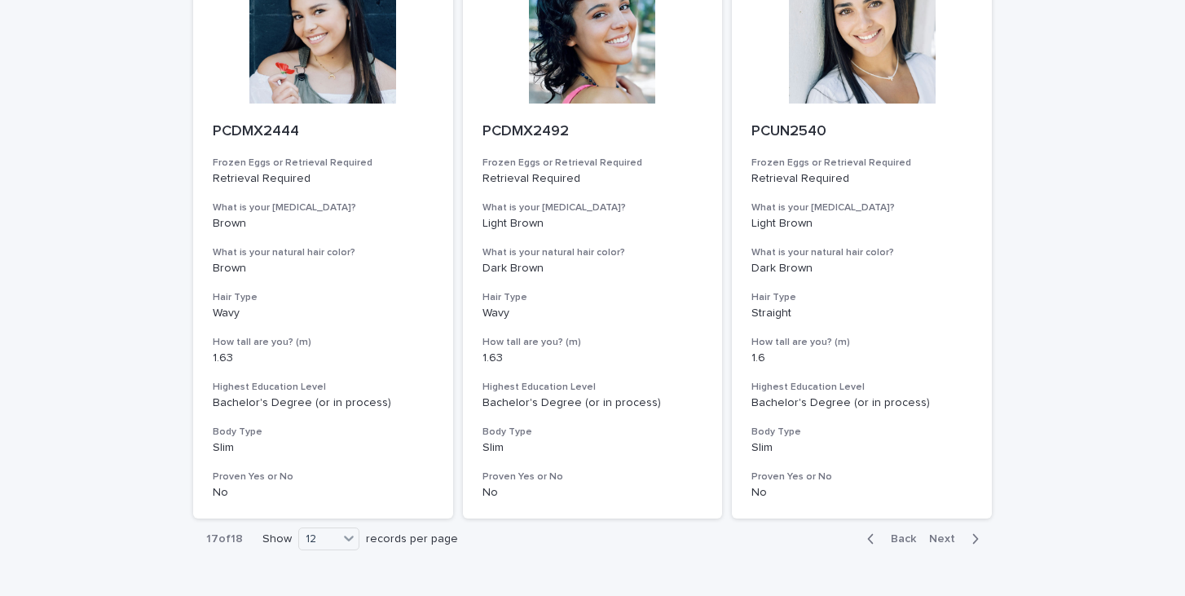
scroll to position [2020, 0]
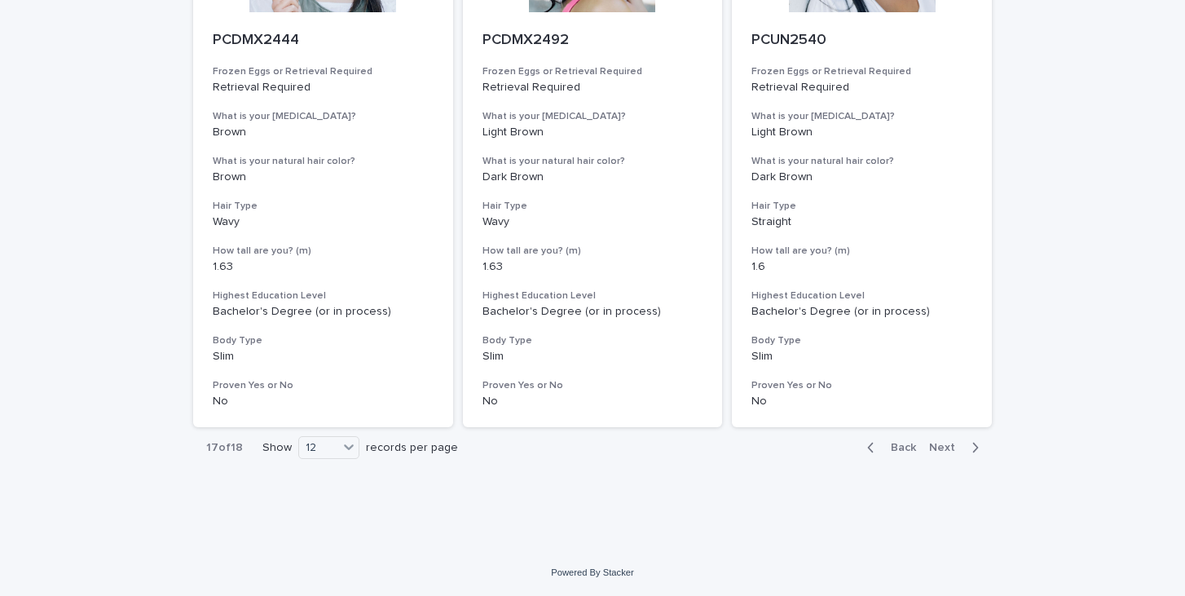
click at [946, 453] on button "Next" at bounding box center [956, 447] width 69 height 15
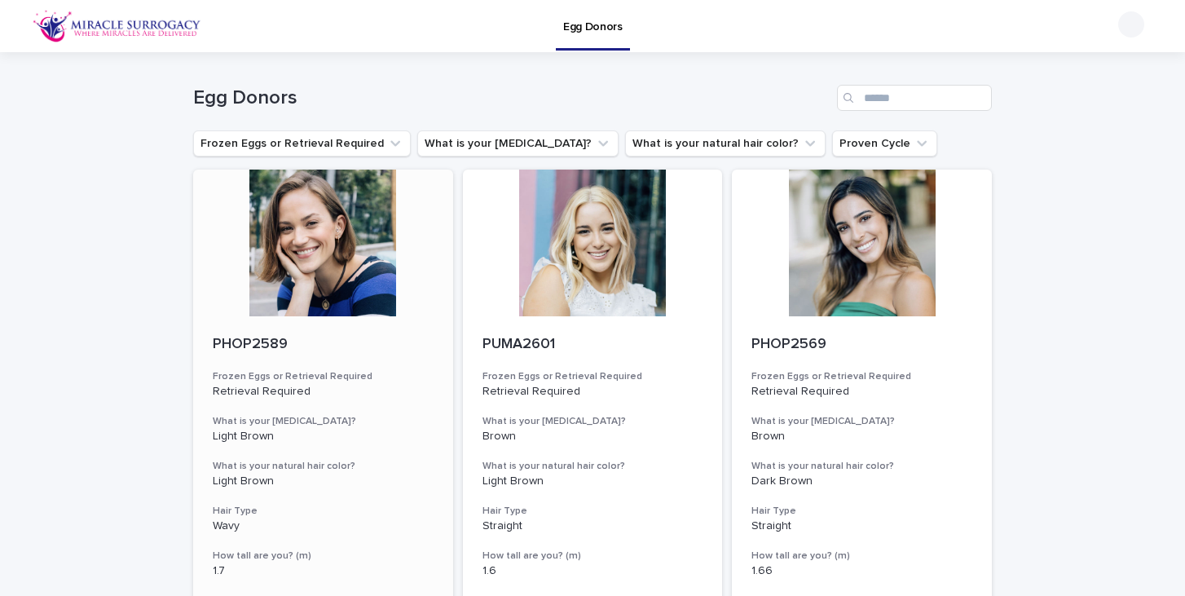
click at [351, 247] on div at bounding box center [323, 242] width 260 height 147
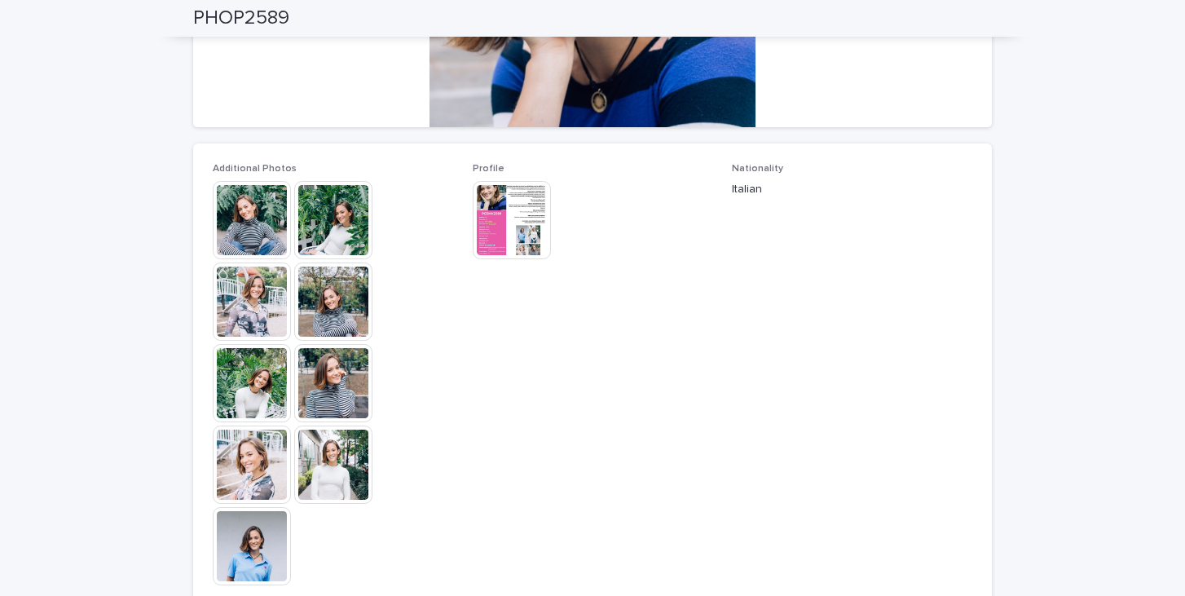
scroll to position [356, 0]
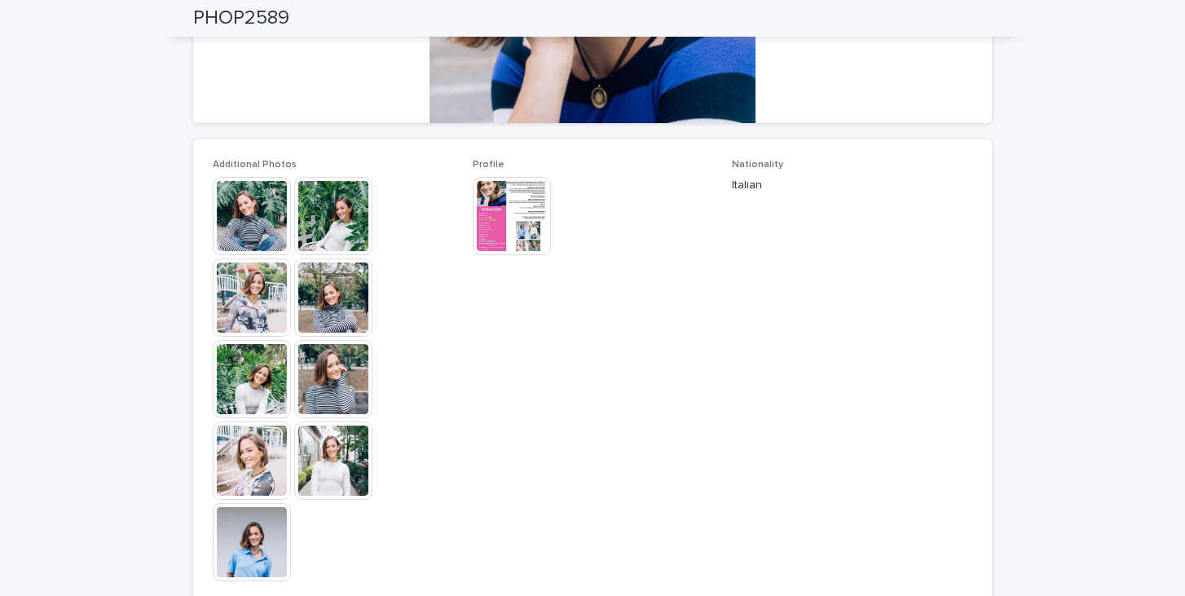
click at [268, 544] on img at bounding box center [252, 542] width 78 height 78
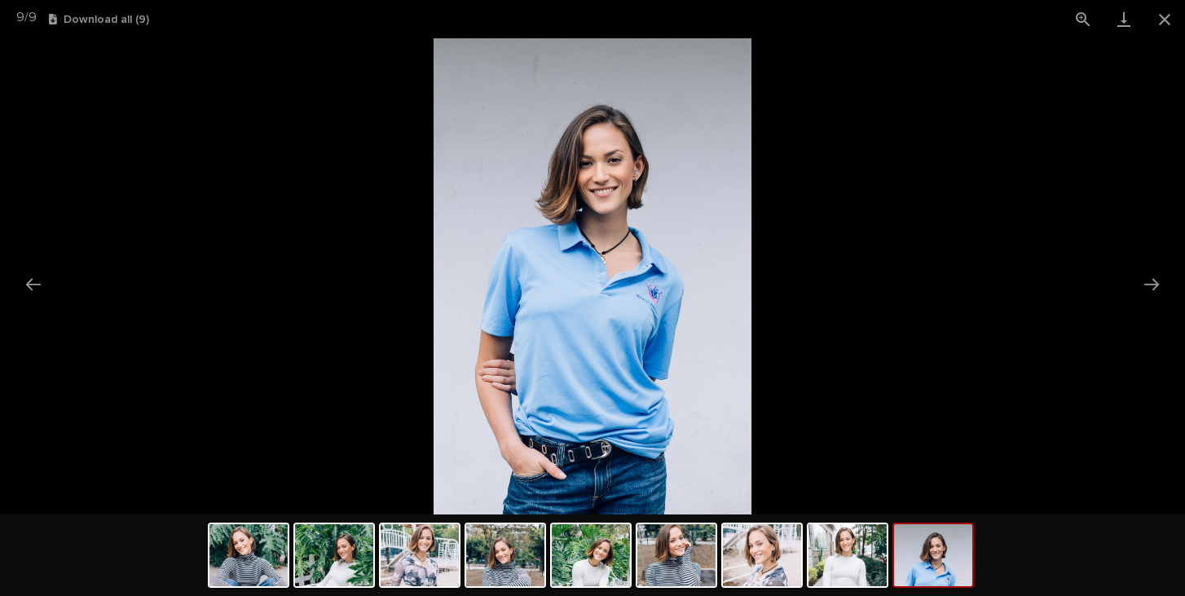
click at [895, 229] on picture at bounding box center [592, 276] width 1185 height 476
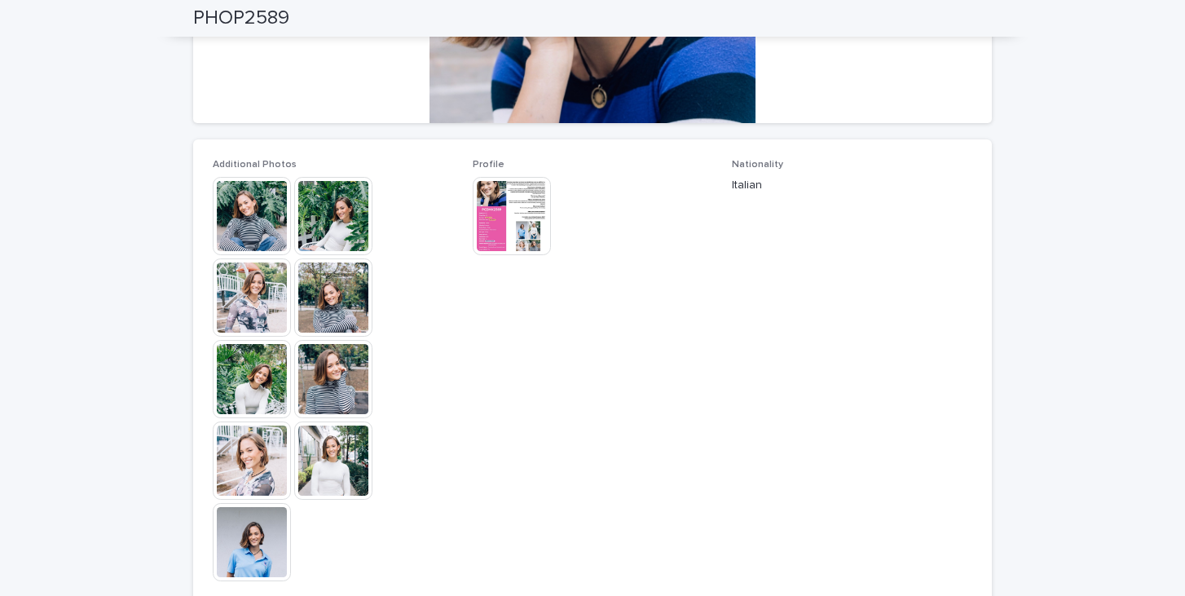
click at [250, 359] on img at bounding box center [252, 379] width 78 height 78
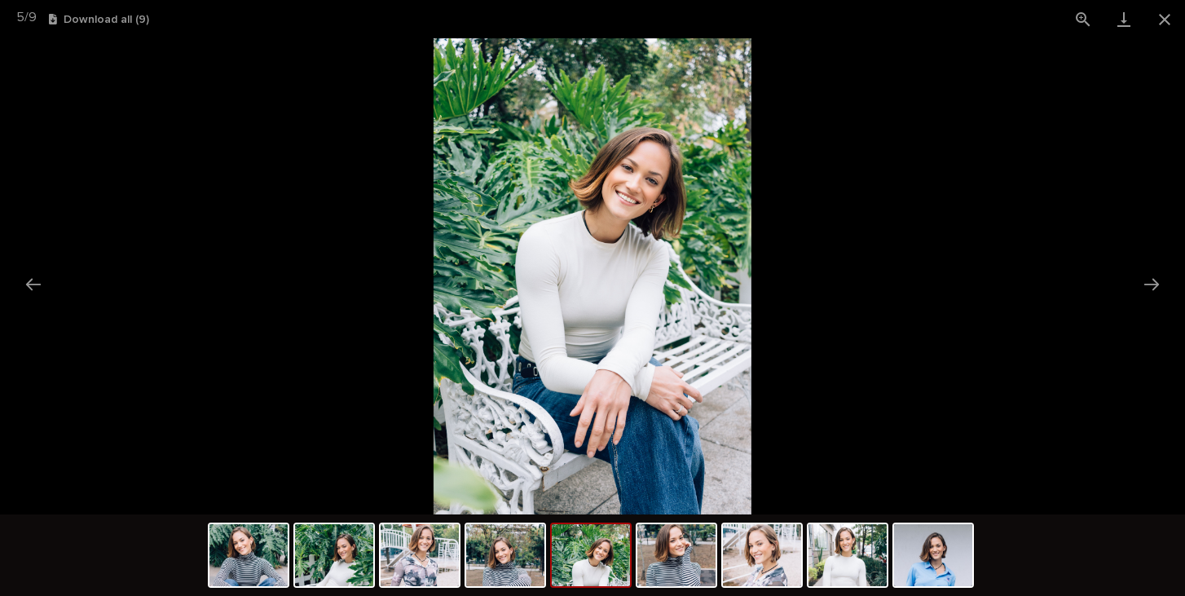
click at [949, 238] on picture at bounding box center [592, 276] width 1185 height 476
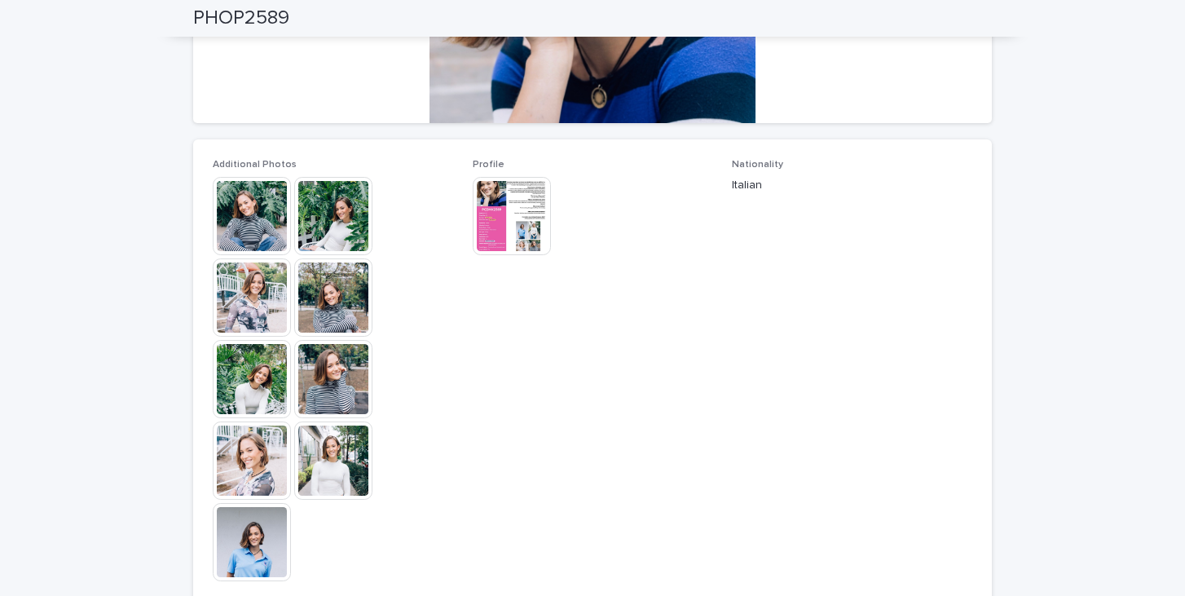
scroll to position [371, 0]
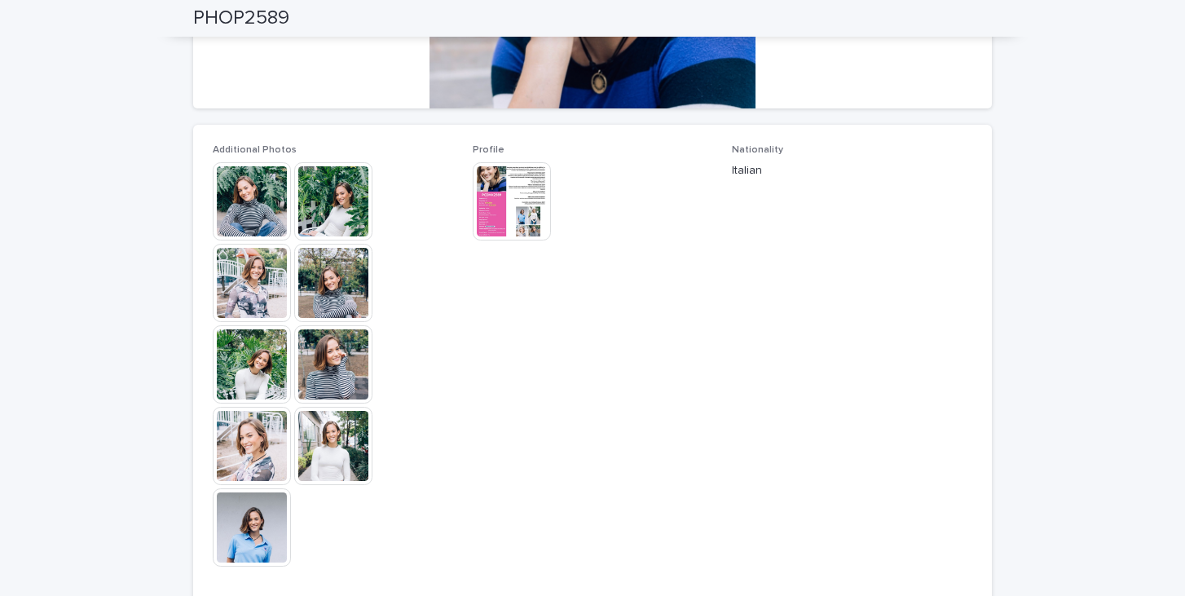
click at [253, 200] on img at bounding box center [252, 201] width 78 height 78
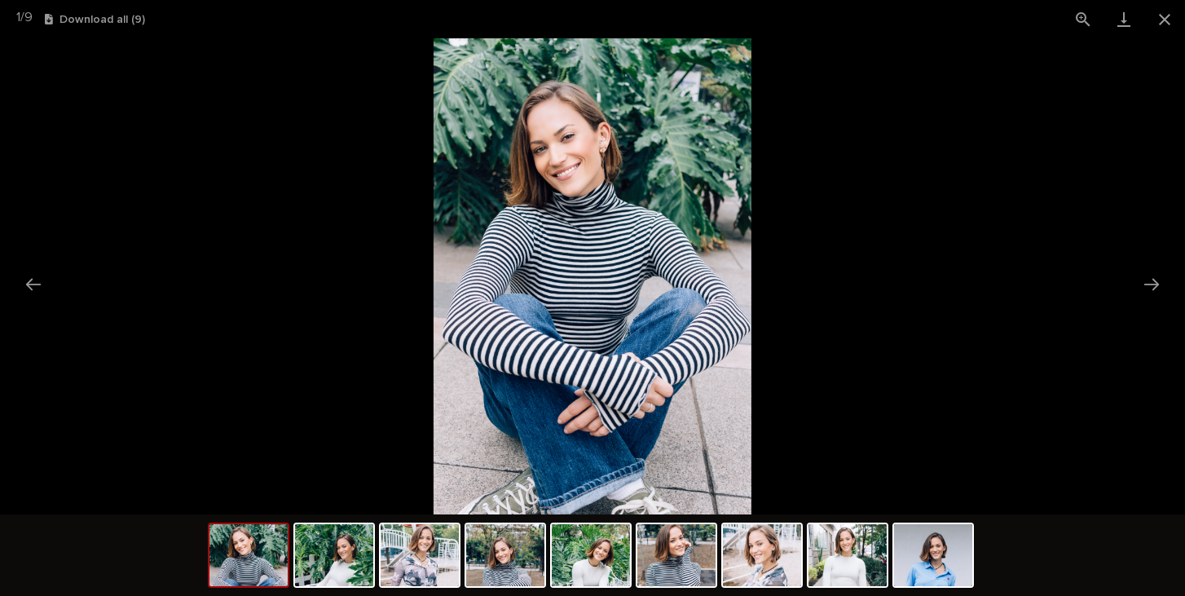
click at [947, 262] on picture at bounding box center [592, 276] width 1185 height 476
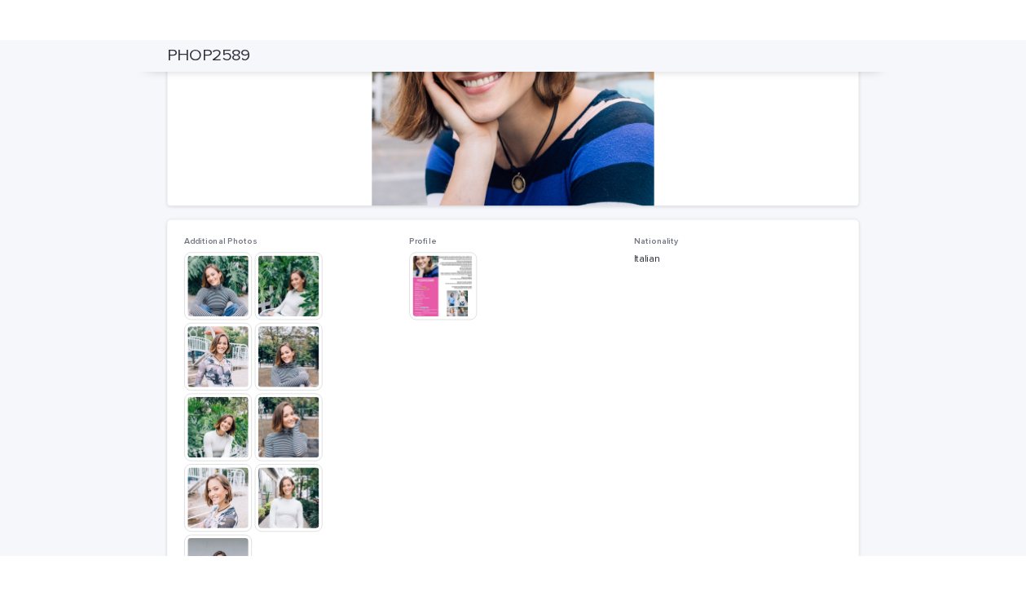
scroll to position [284, 0]
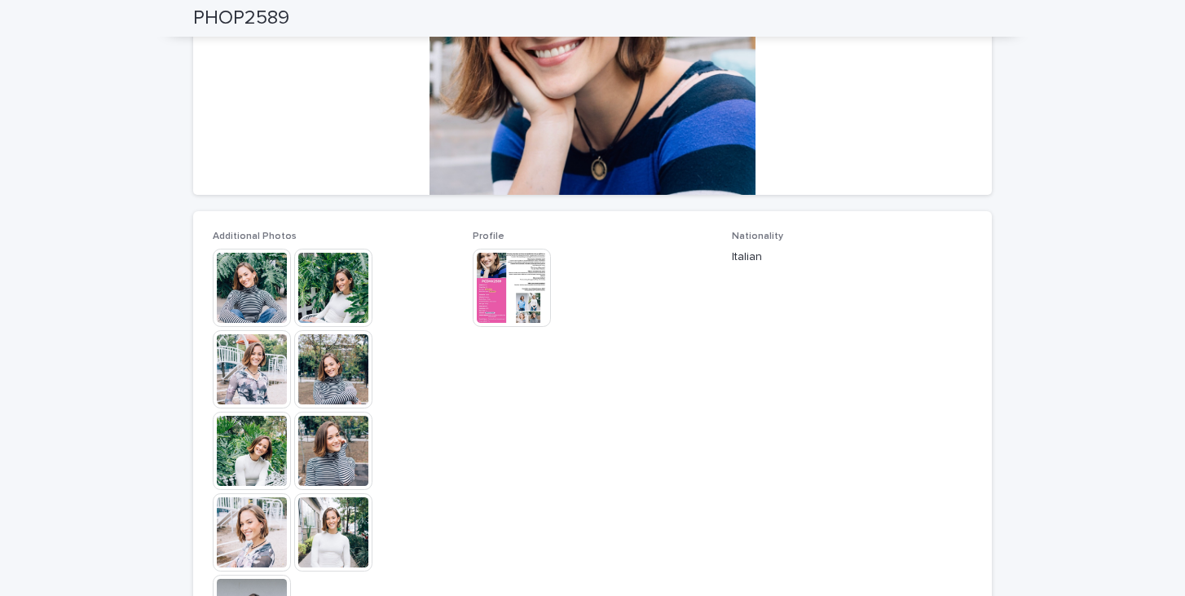
click at [263, 298] on img at bounding box center [252, 288] width 78 height 78
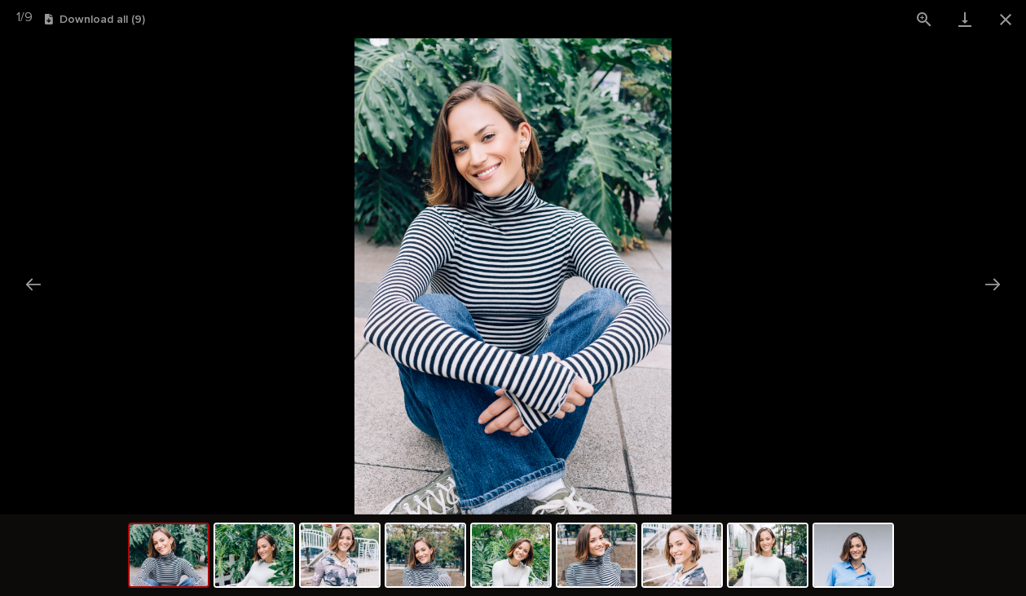
scroll to position [0, 0]
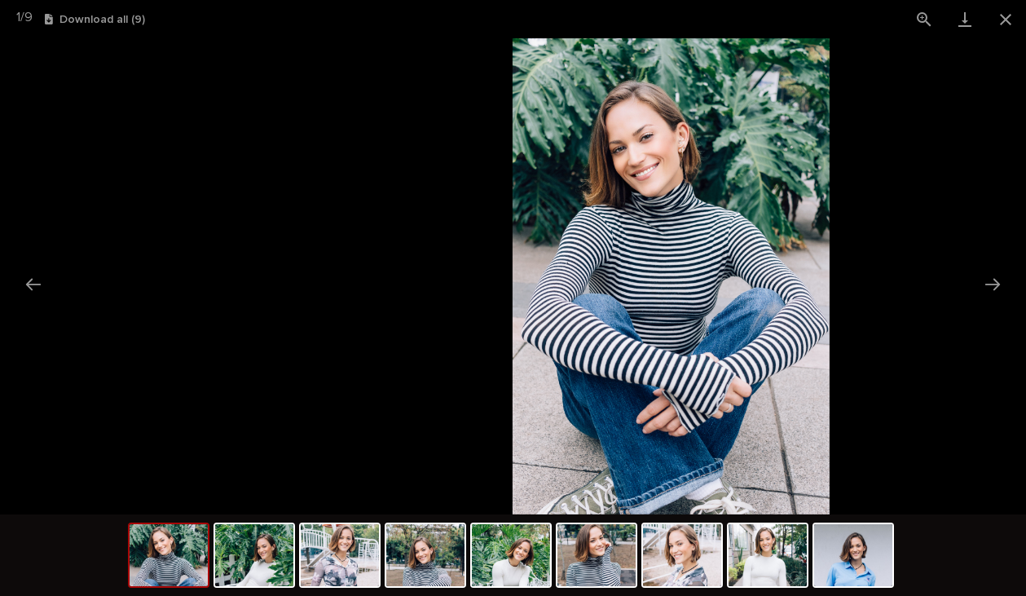
drag, startPoint x: 525, startPoint y: 196, endPoint x: 683, endPoint y: 372, distance: 236.6
click at [683, 372] on img at bounding box center [671, 276] width 317 height 476
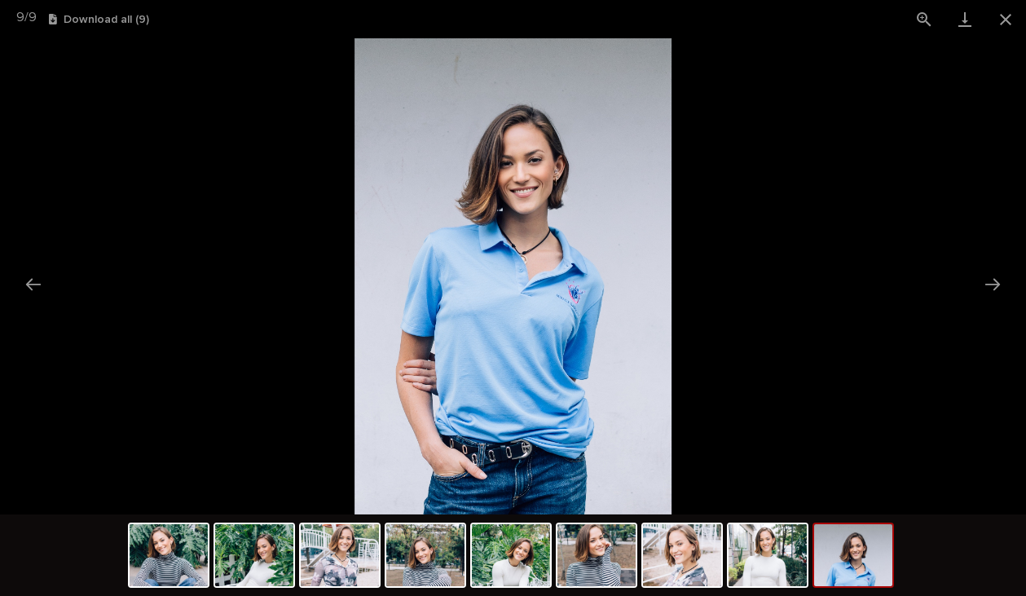
drag, startPoint x: 758, startPoint y: 266, endPoint x: 313, endPoint y: 184, distance: 452.3
click at [322, 178] on picture at bounding box center [513, 276] width 1026 height 476
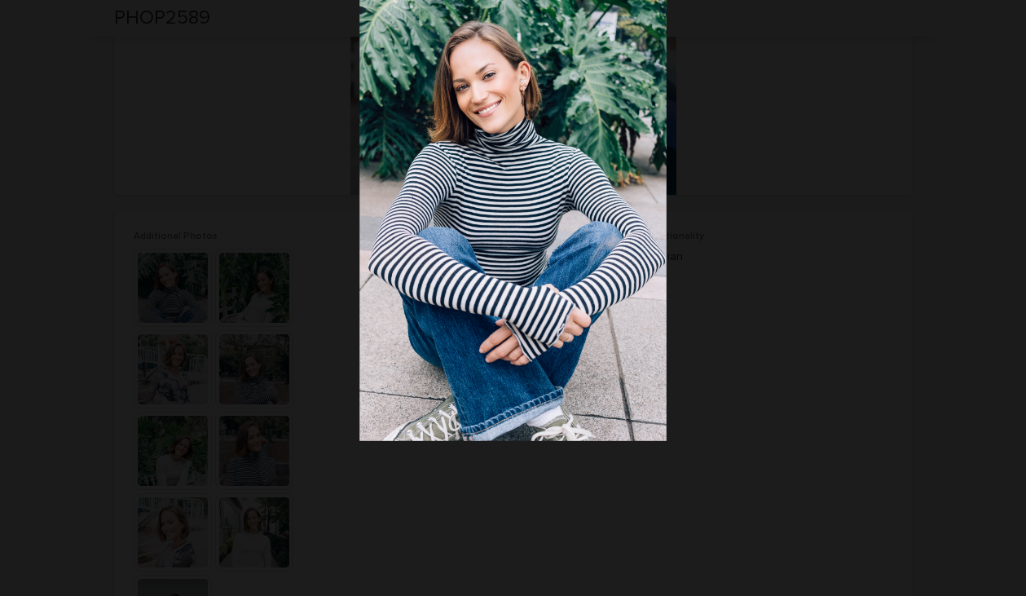
drag, startPoint x: 482, startPoint y: 165, endPoint x: 1510, endPoint y: 101, distance: 1029.5
click at [1026, 101] on html "Egg Donors Loading... Saving… Loading... Saving… PHOP2589 PHOP2589 Sorry, there…" at bounding box center [513, 298] width 1026 height 596
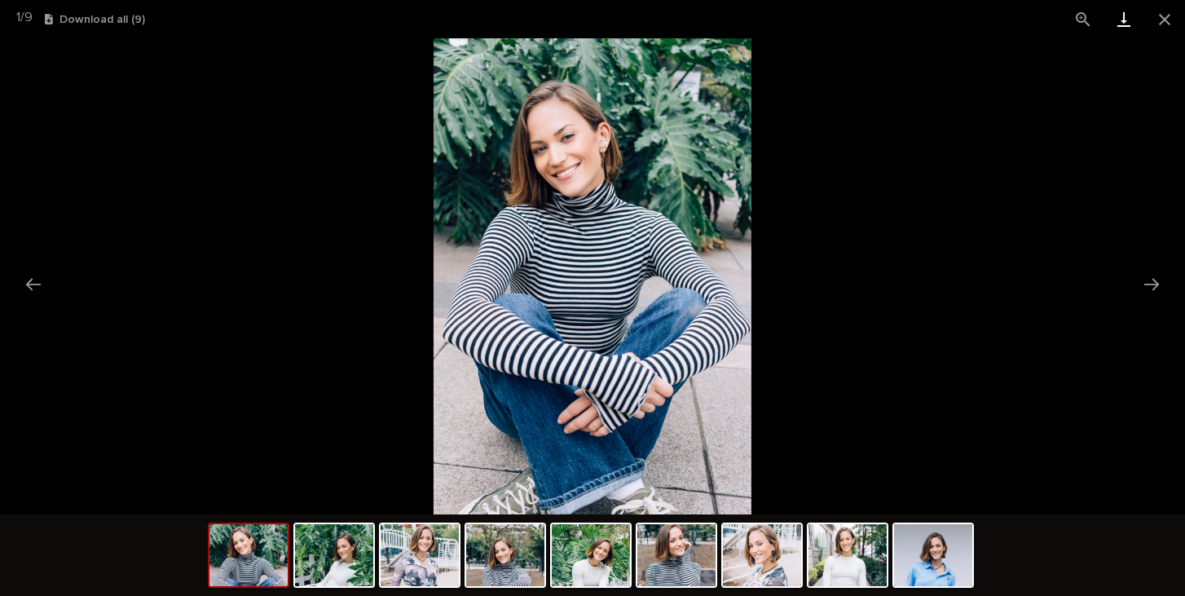
click at [1125, 25] on link "Download" at bounding box center [1123, 19] width 41 height 38
click at [257, 198] on picture at bounding box center [592, 276] width 1185 height 476
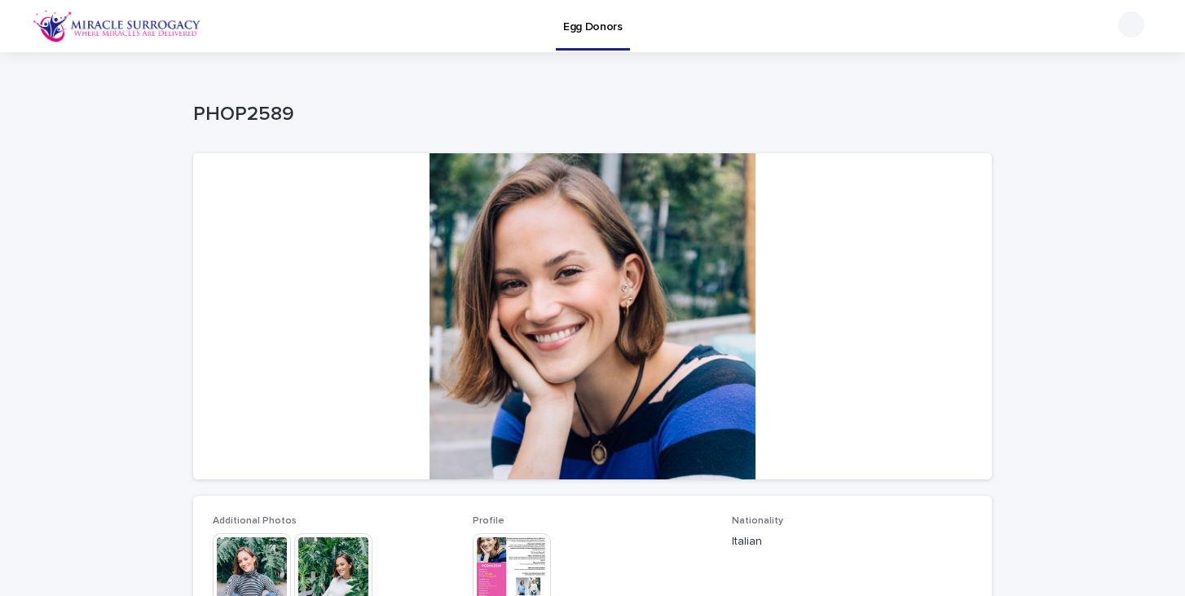
click at [130, 25] on img at bounding box center [117, 26] width 169 height 33
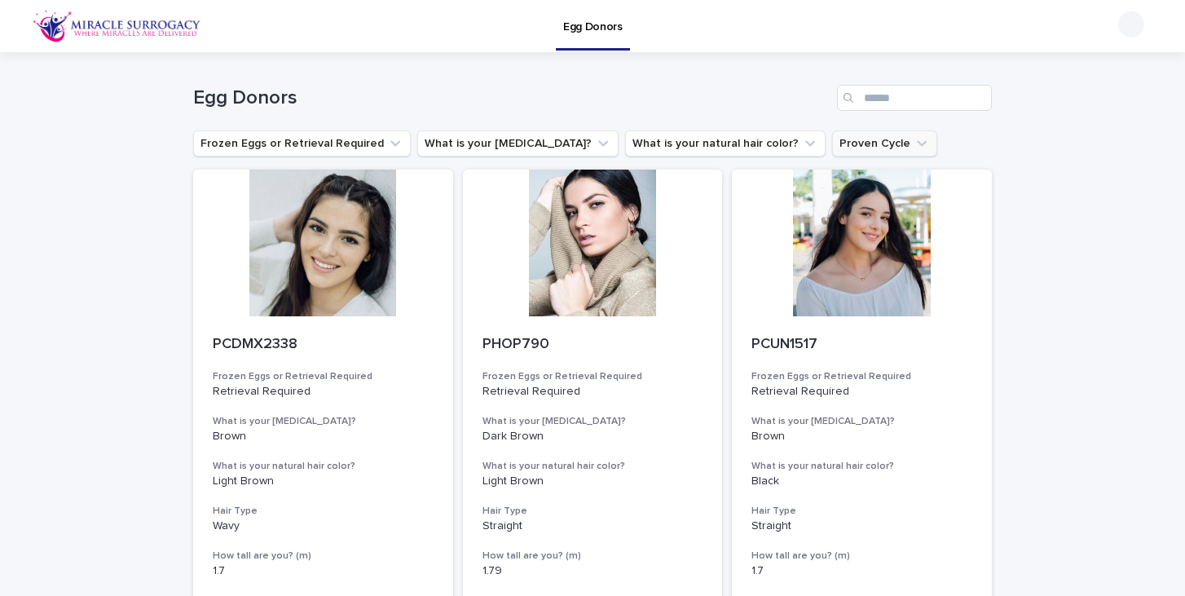
click at [832, 147] on button "Proven Cycle" at bounding box center [884, 143] width 105 height 26
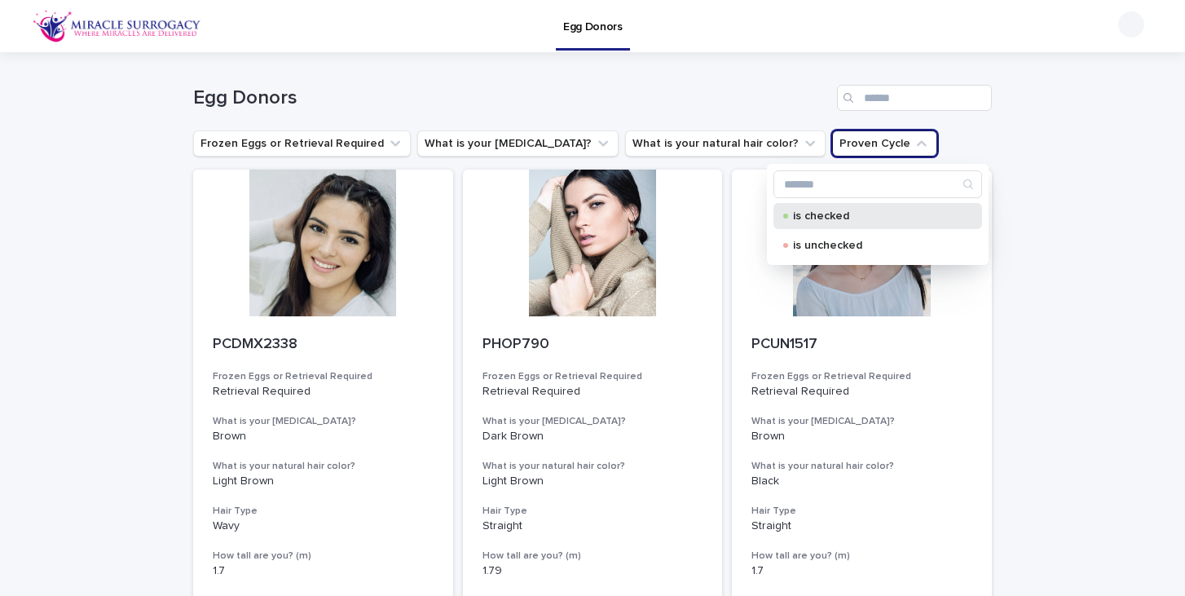
click at [827, 212] on p "is checked" at bounding box center [874, 215] width 163 height 11
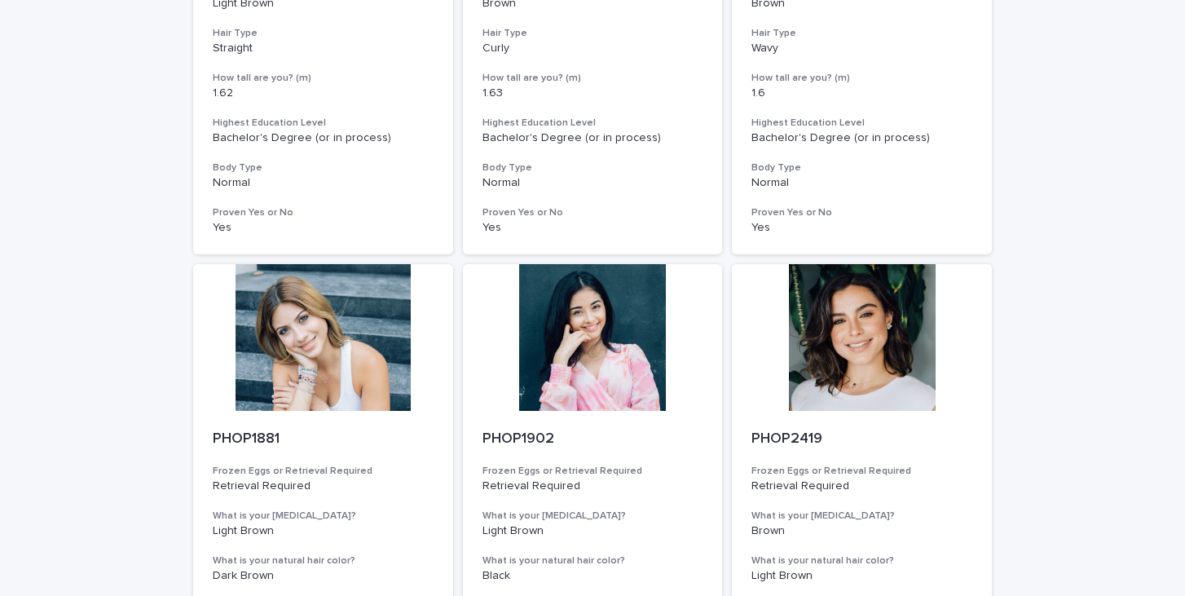
scroll to position [1083, 0]
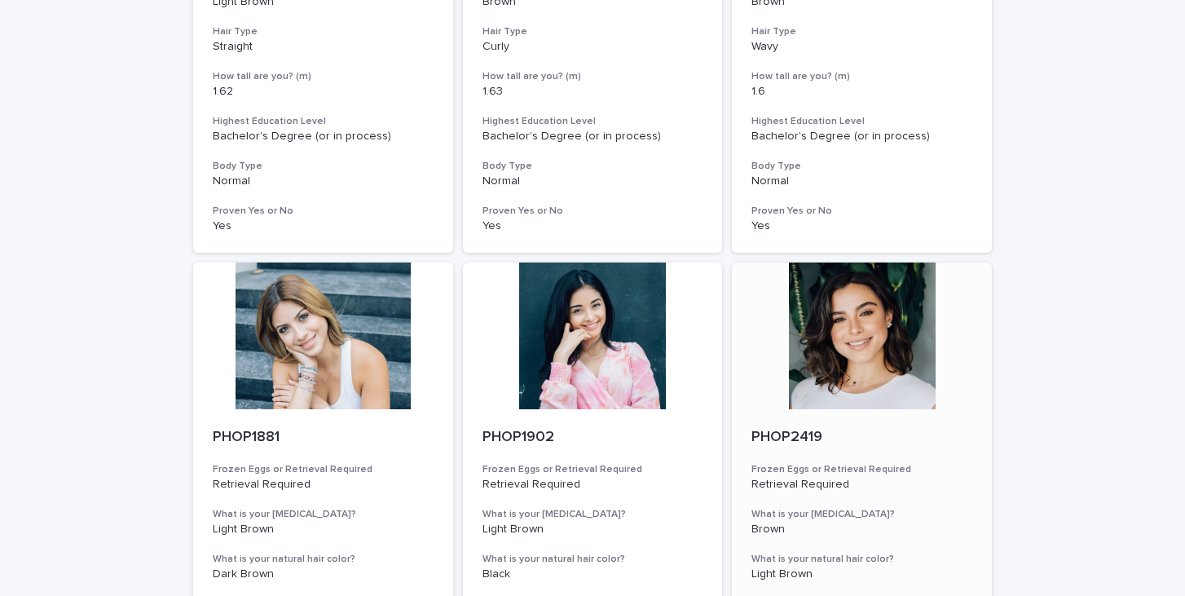
click at [896, 375] on div at bounding box center [862, 335] width 260 height 147
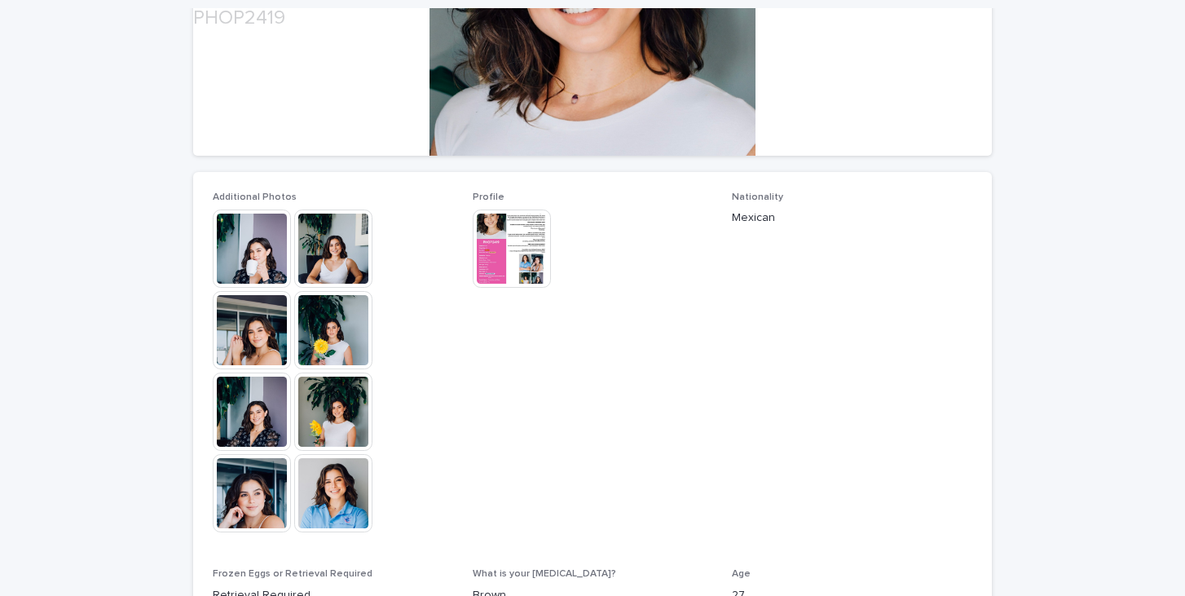
scroll to position [340, 0]
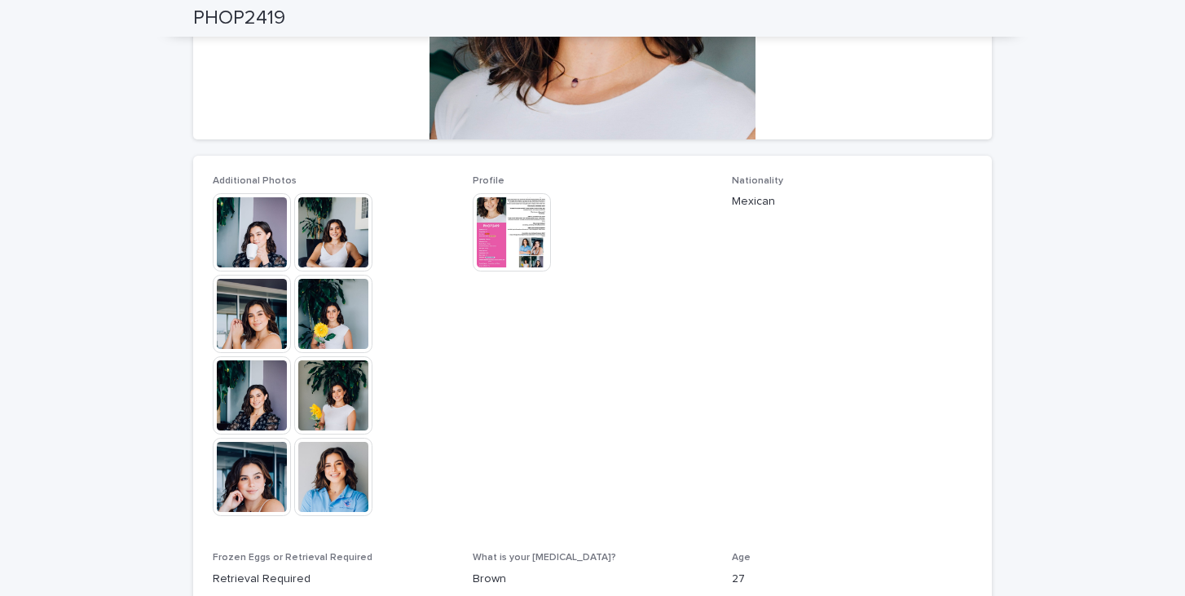
click at [508, 227] on img at bounding box center [512, 232] width 78 height 78
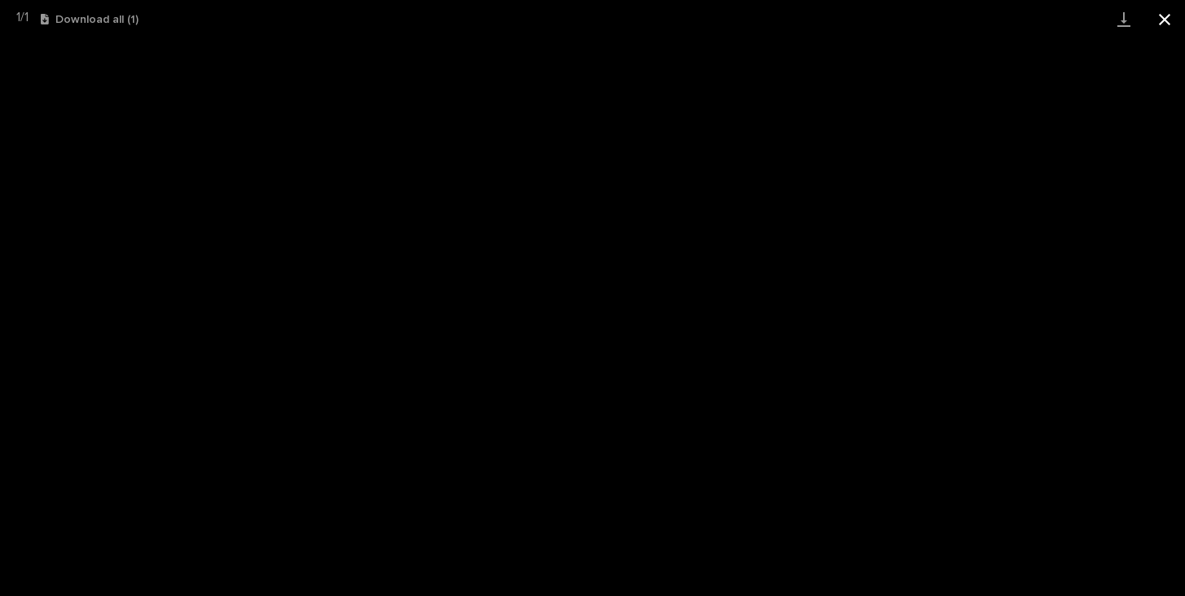
click at [1164, 24] on button "Close gallery" at bounding box center [1164, 19] width 41 height 38
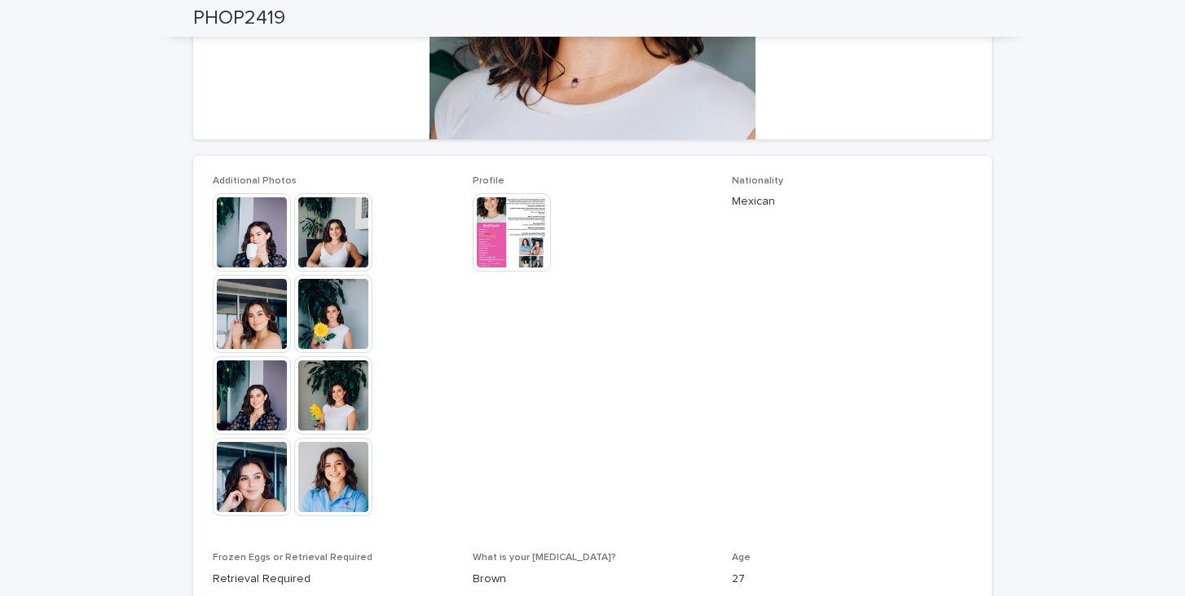
scroll to position [0, 0]
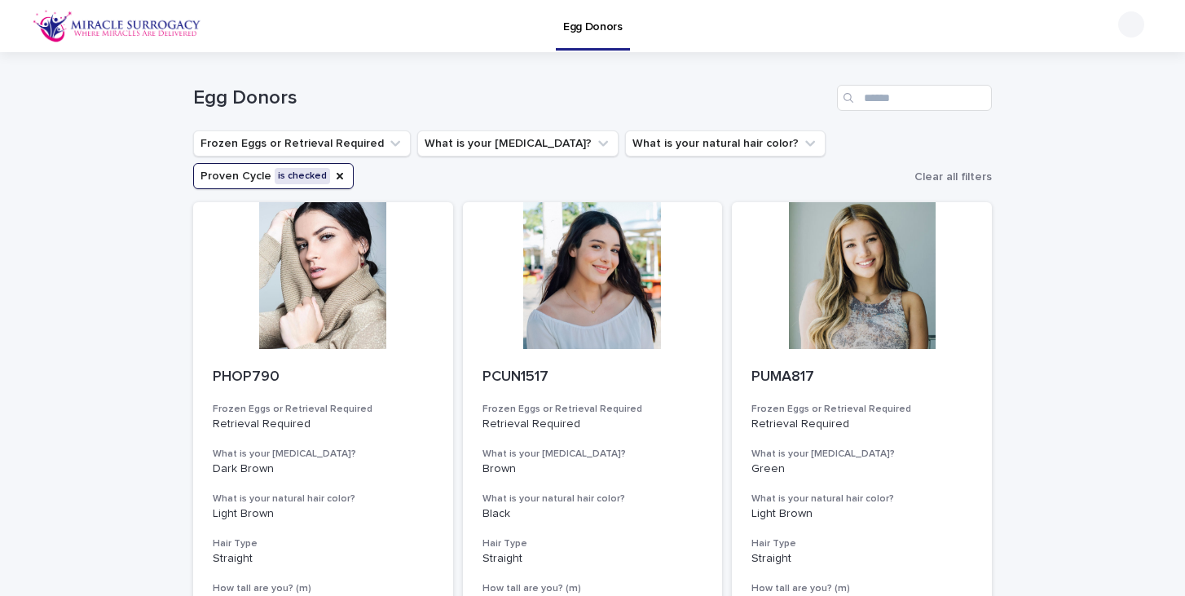
click at [301, 187] on button "Proven Cycle is checked" at bounding box center [273, 176] width 161 height 26
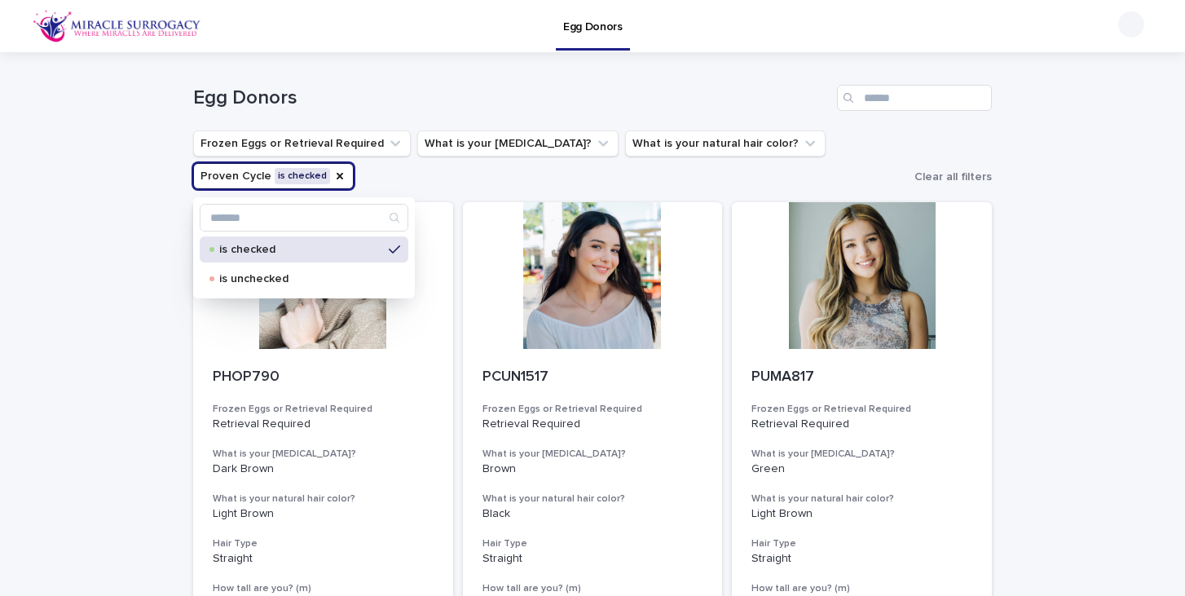
click at [340, 248] on p "is checked" at bounding box center [300, 249] width 163 height 11
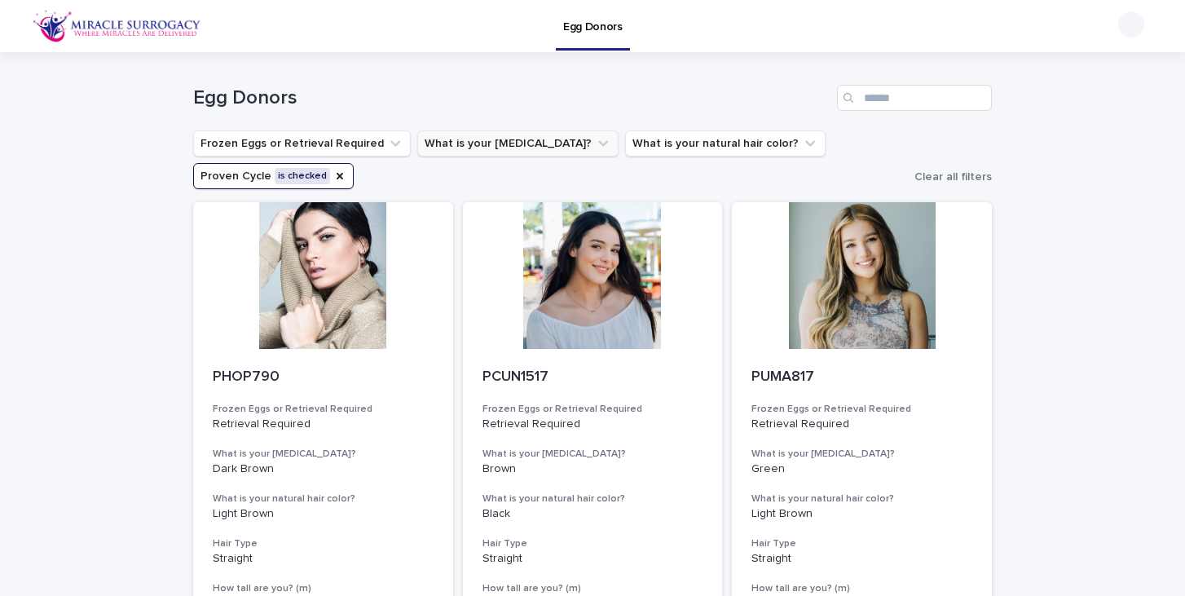
click at [478, 142] on button "What is your [MEDICAL_DATA]?" at bounding box center [517, 143] width 201 height 26
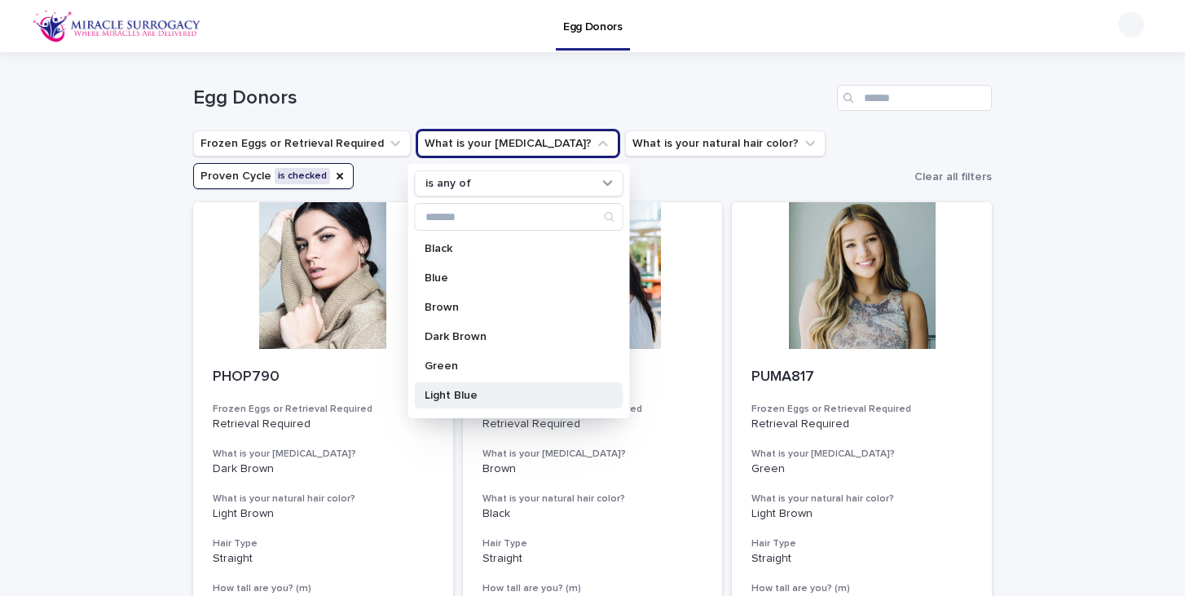
click at [493, 393] on p "Light Blue" at bounding box center [511, 395] width 173 height 11
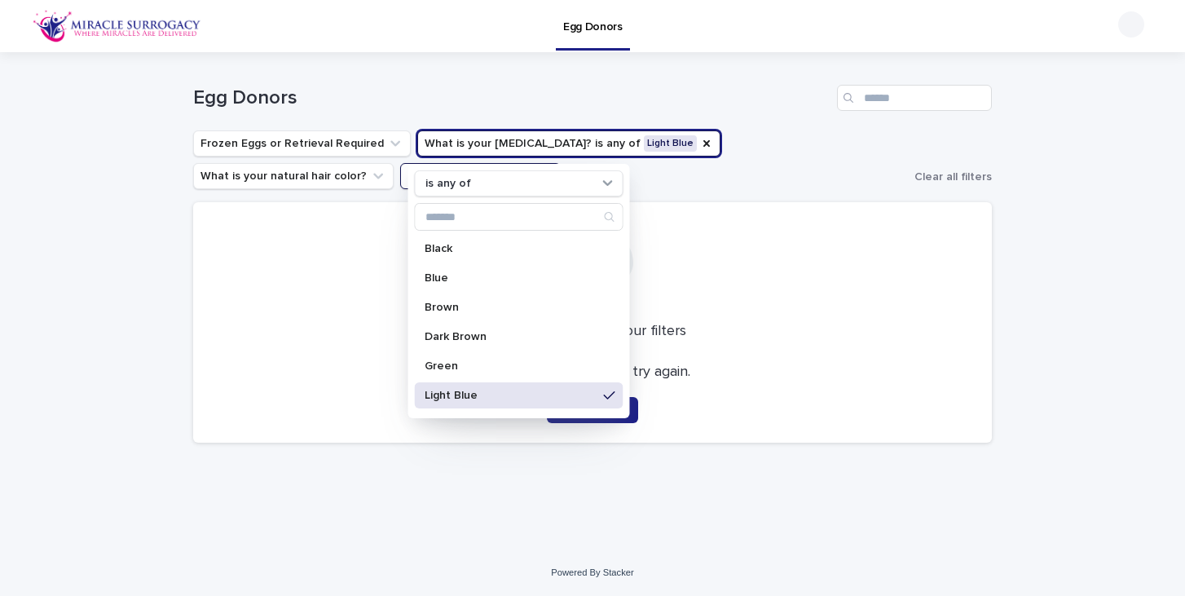
click at [527, 409] on div "Black Blue Brown Dark Brown Green Light Blue Light Brown Light Green Marron Azu…" at bounding box center [519, 323] width 209 height 176
click at [527, 391] on p "Light Blue" at bounding box center [511, 395] width 173 height 11
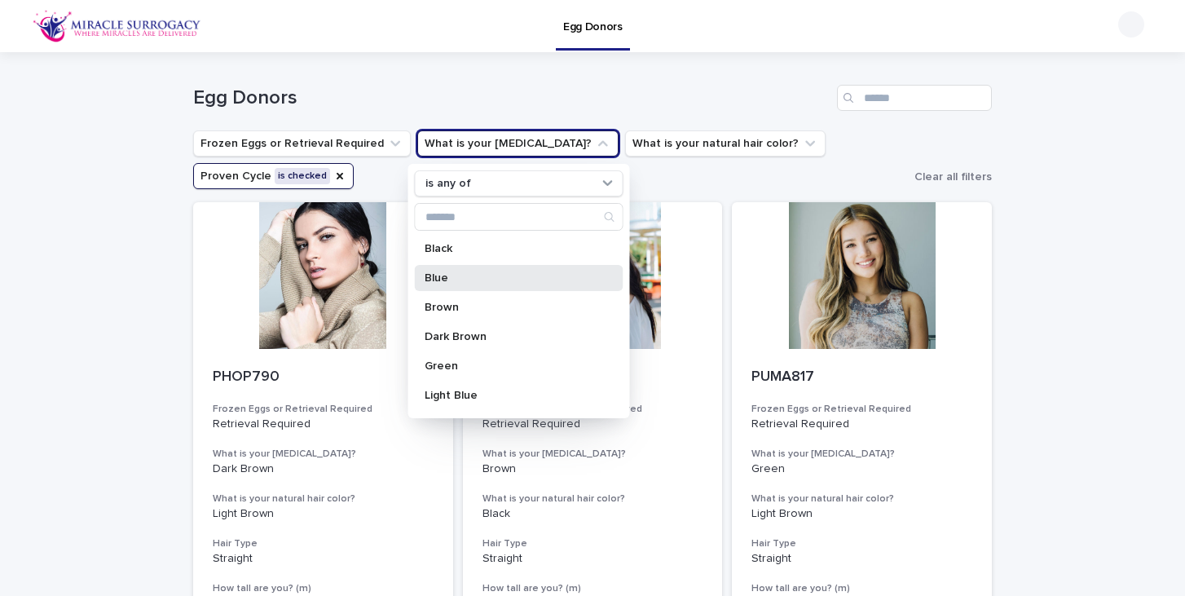
click at [469, 275] on p "Blue" at bounding box center [511, 277] width 173 height 11
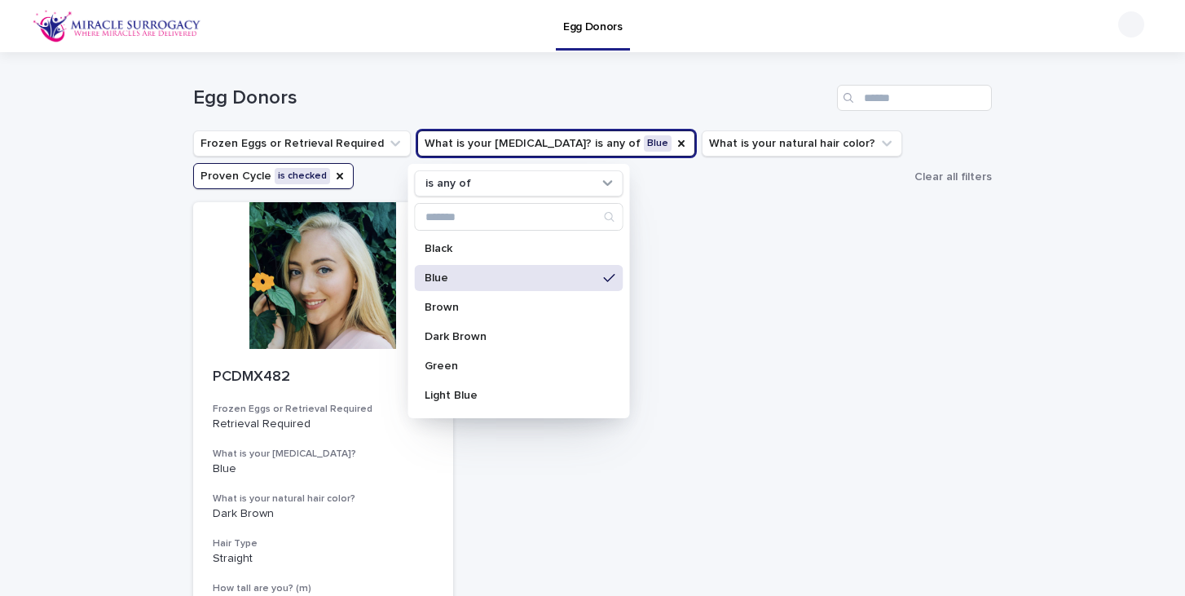
click at [498, 275] on p "Blue" at bounding box center [511, 277] width 173 height 11
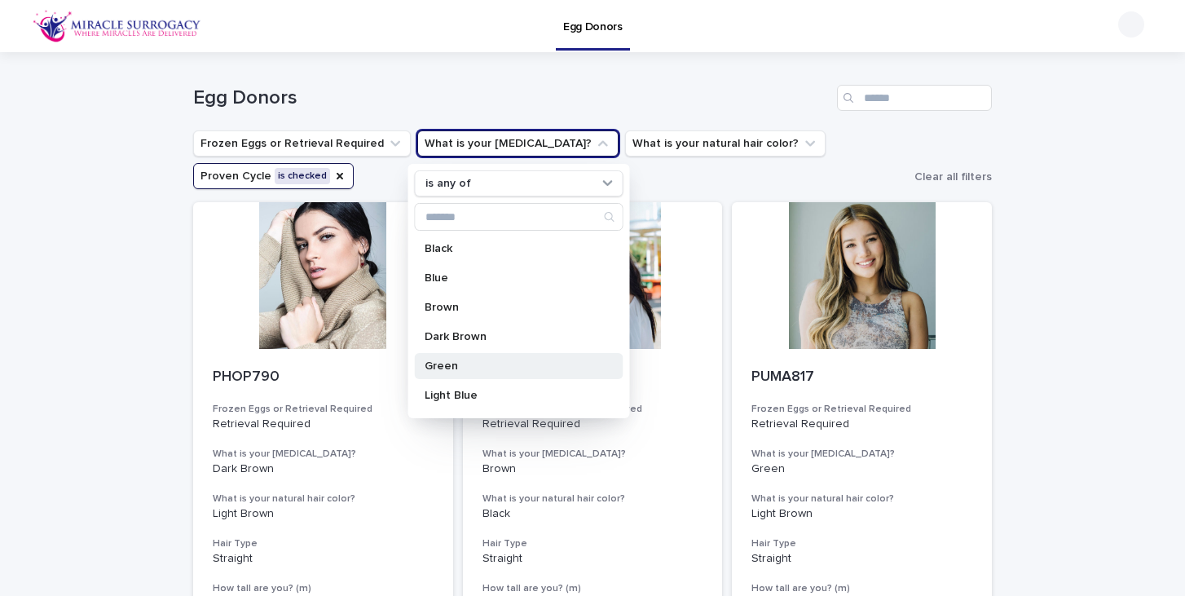
click at [469, 365] on p "Green" at bounding box center [511, 365] width 173 height 11
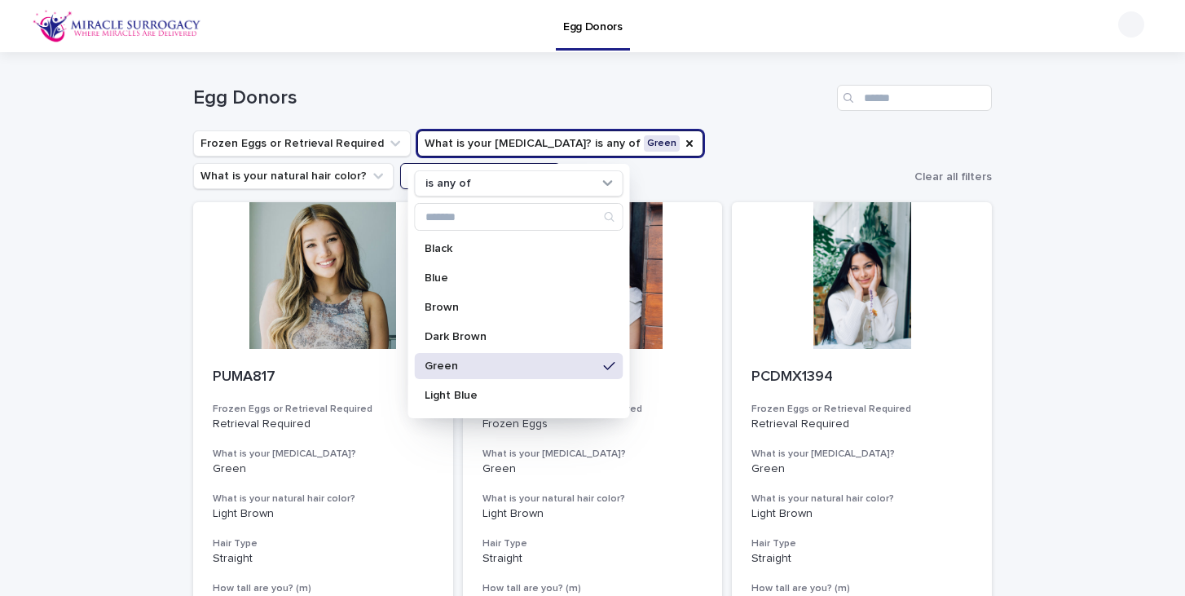
click at [1124, 143] on div "Loading... Saving… Loading... Saving… Egg Donors Frozen Eggs or Retrieval Requi…" at bounding box center [592, 469] width 1185 height 834
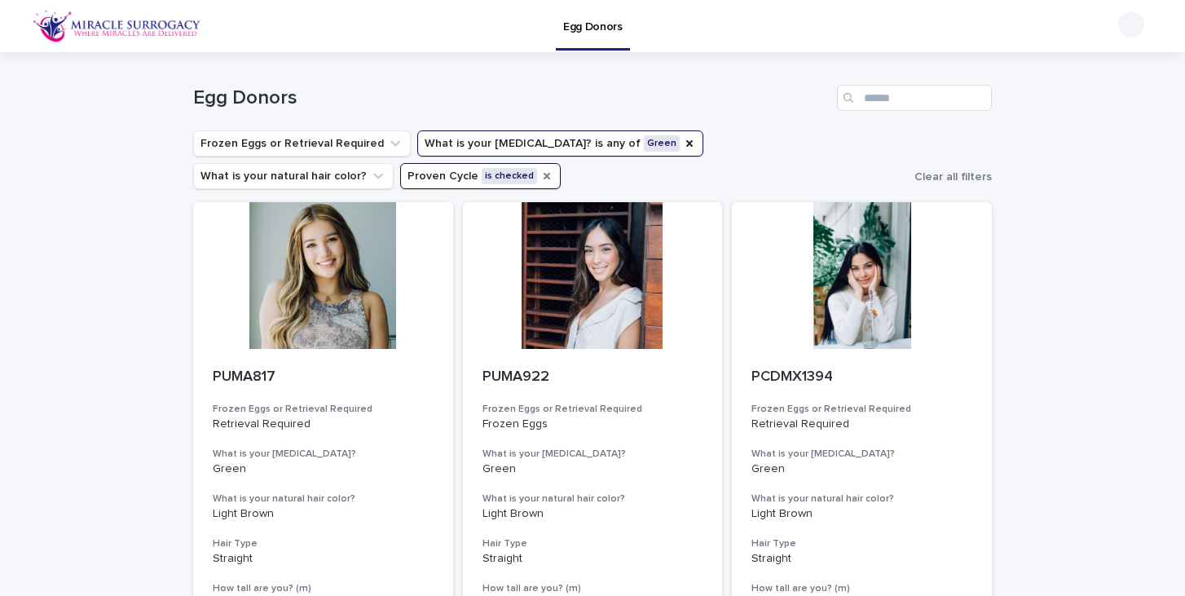
click at [540, 179] on icon "Proven Cycle" at bounding box center [546, 175] width 13 height 13
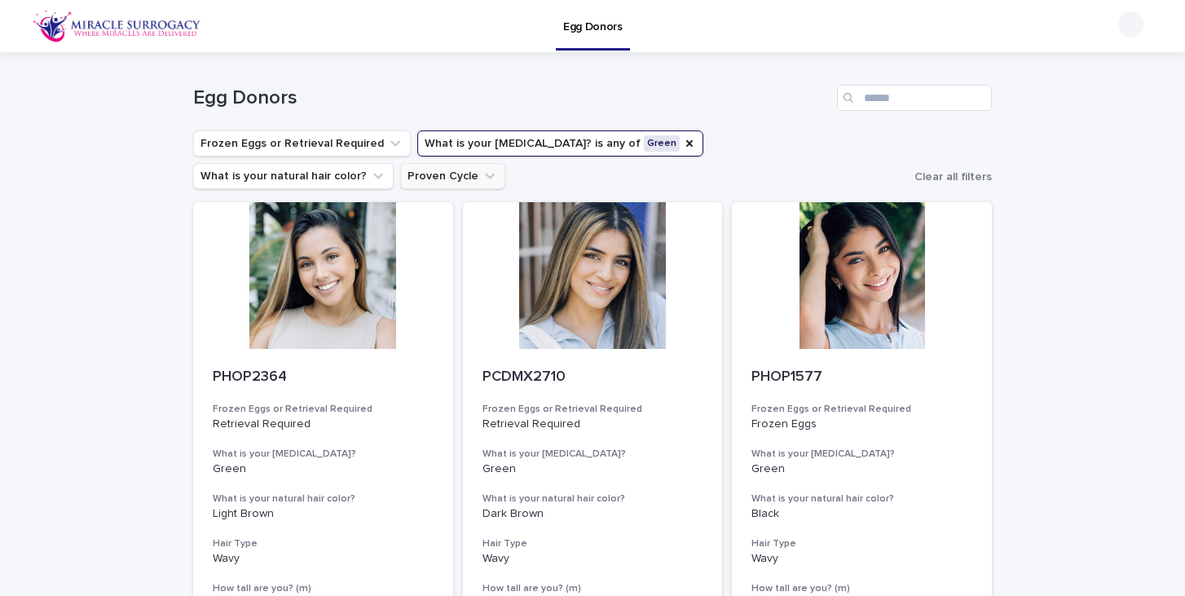
click at [518, 136] on button "What is your eye color? is any of Green" at bounding box center [560, 143] width 286 height 26
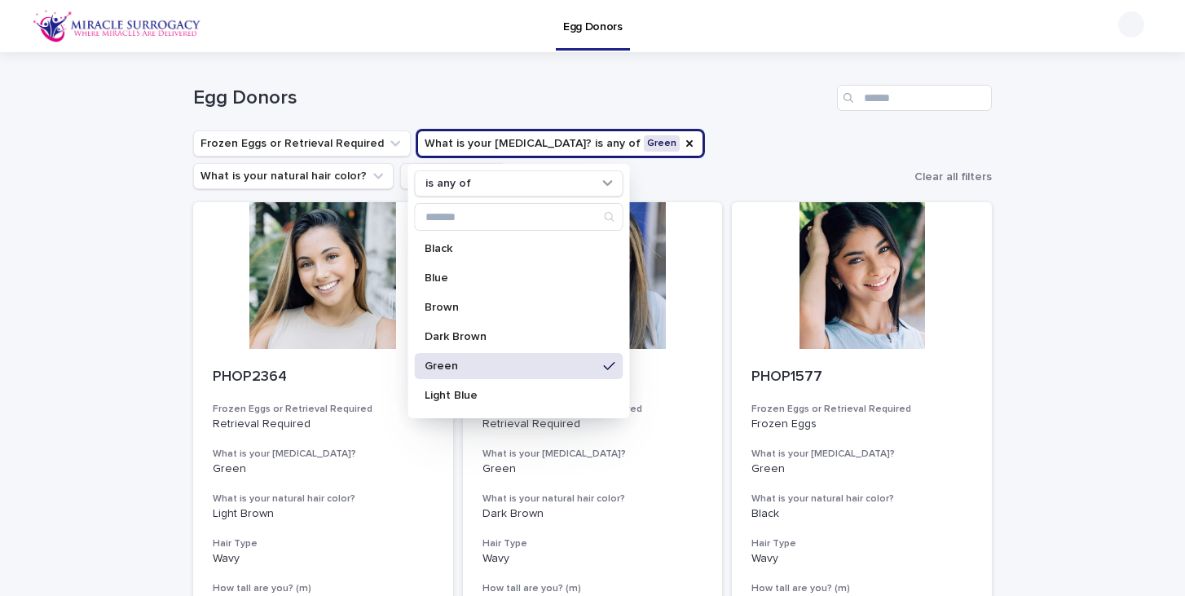
click at [611, 371] on icon at bounding box center [609, 365] width 11 height 13
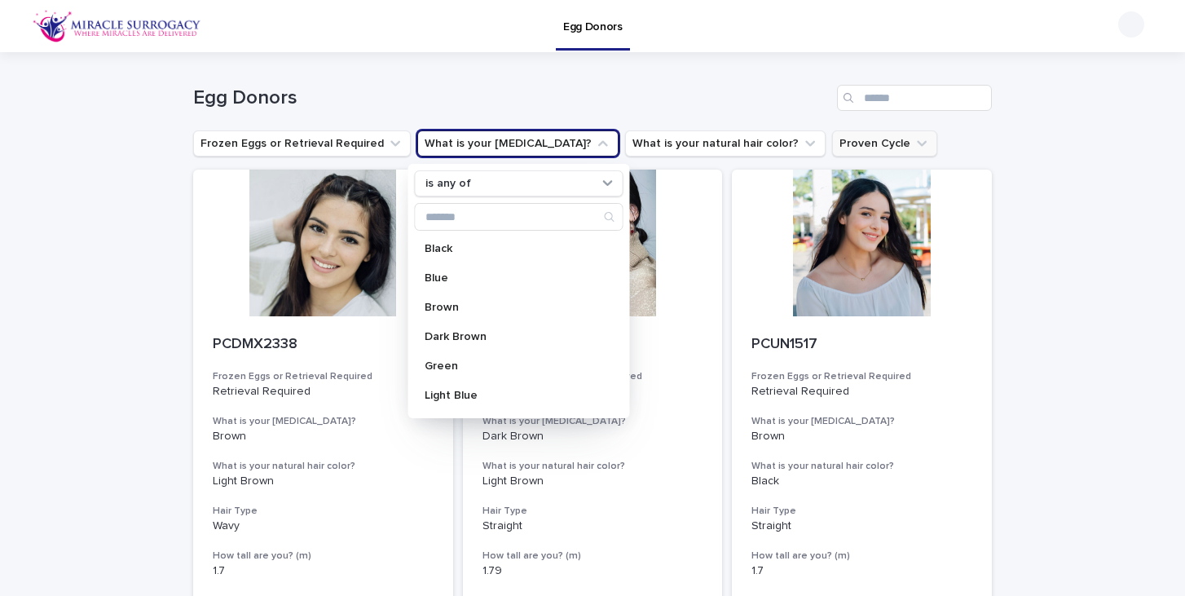
click at [626, 99] on h1 "Egg Donors" at bounding box center [511, 98] width 637 height 24
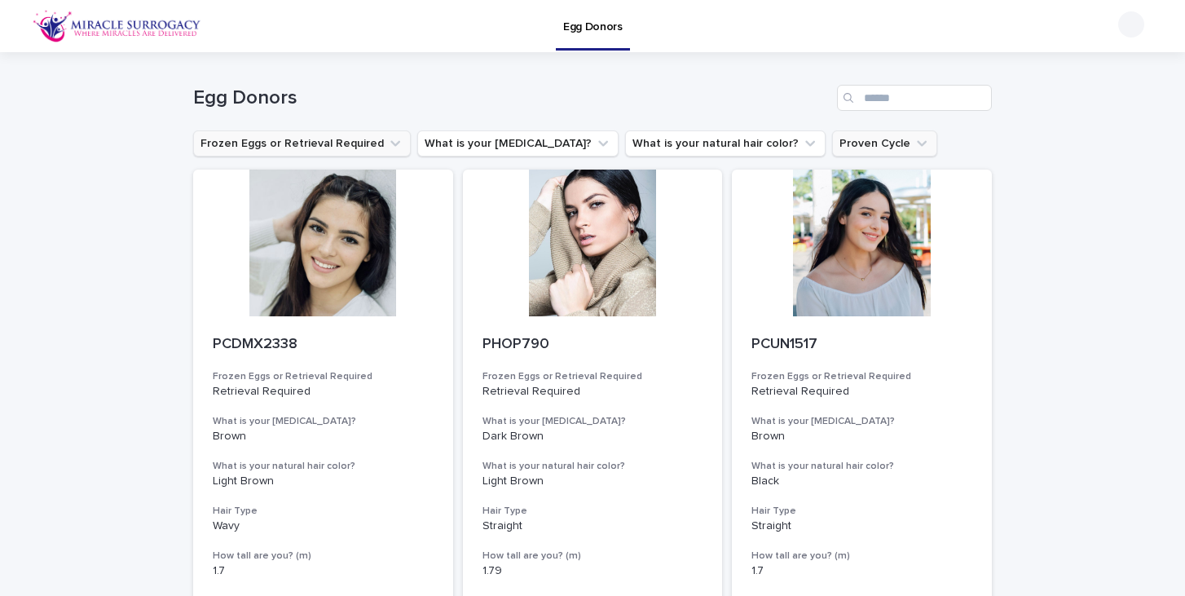
click at [376, 148] on button "Frozen Eggs or Retrieval Required" at bounding box center [302, 143] width 218 height 26
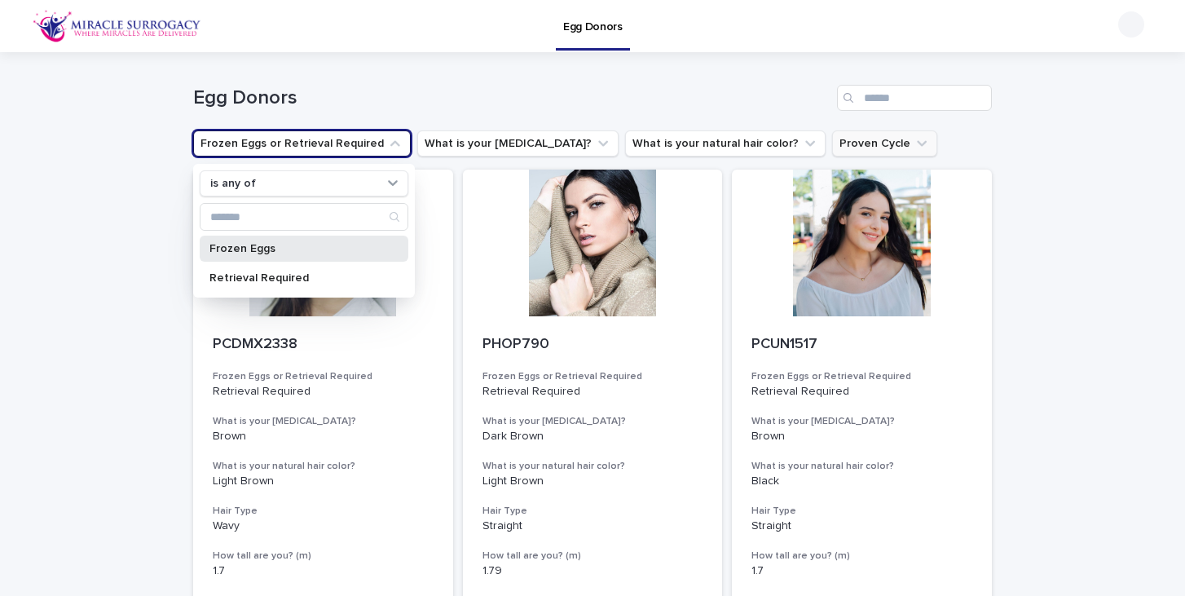
click at [317, 248] on p "Frozen Eggs" at bounding box center [295, 248] width 173 height 11
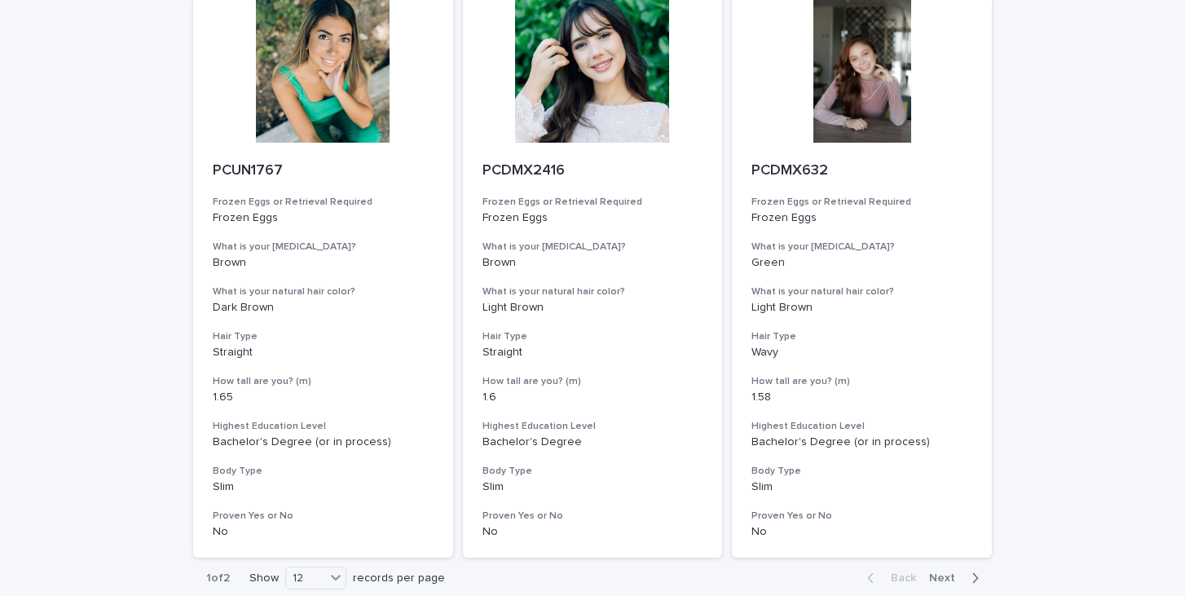
scroll to position [2053, 0]
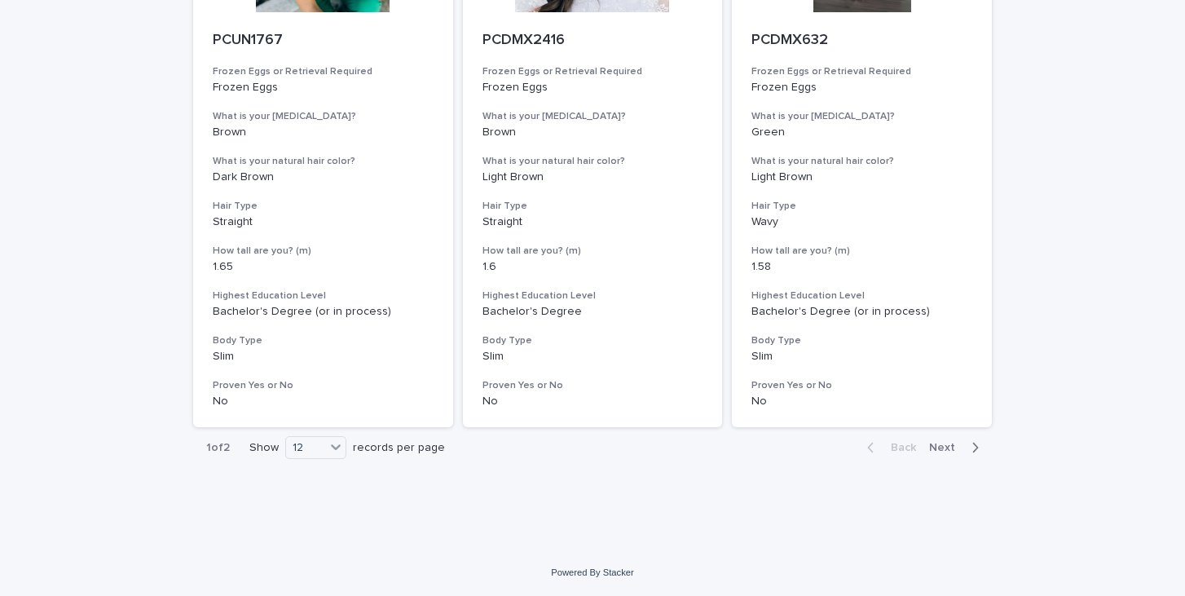
click at [945, 451] on span "Next" at bounding box center [947, 447] width 36 height 11
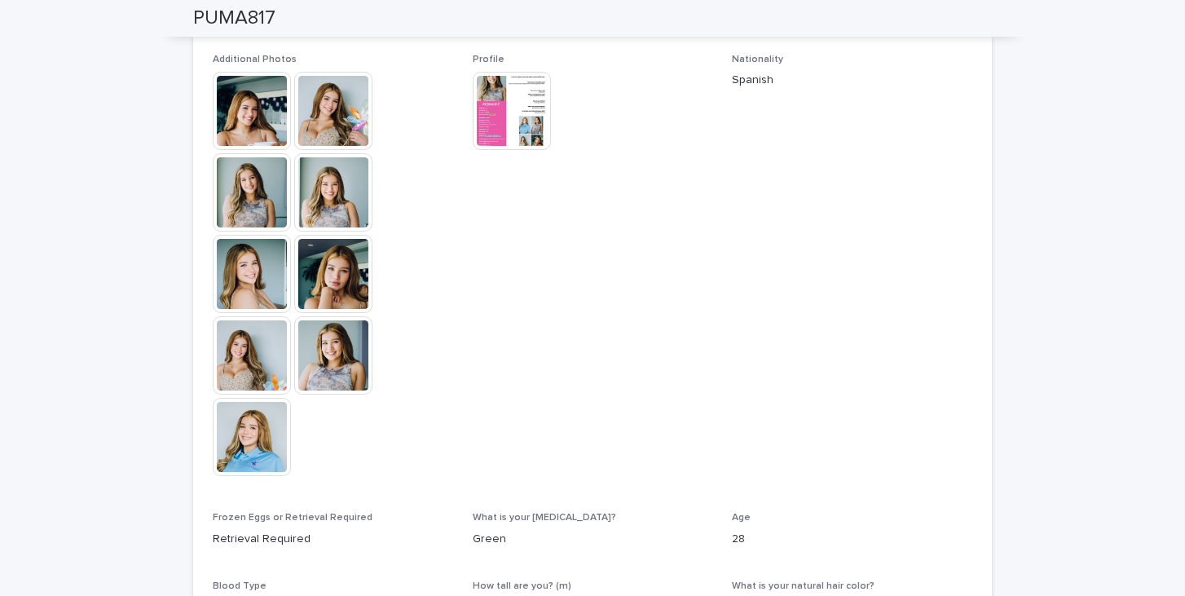
scroll to position [462, 0]
click at [349, 288] on img at bounding box center [333, 273] width 78 height 78
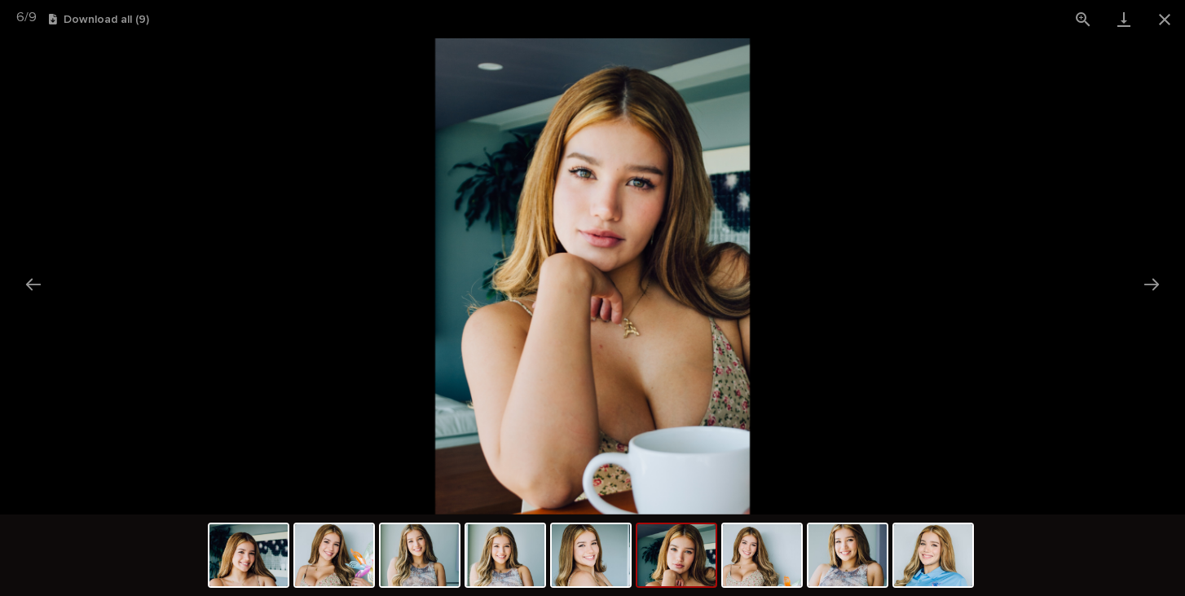
scroll to position [0, 0]
click at [183, 262] on picture at bounding box center [592, 276] width 1185 height 476
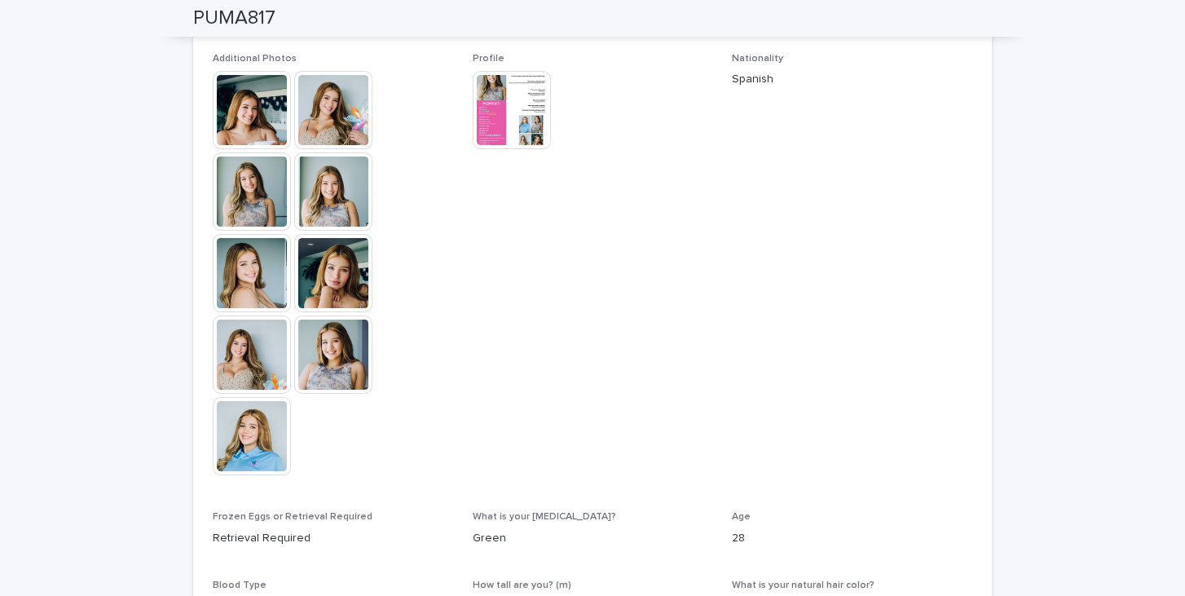
click at [531, 117] on img at bounding box center [512, 110] width 78 height 78
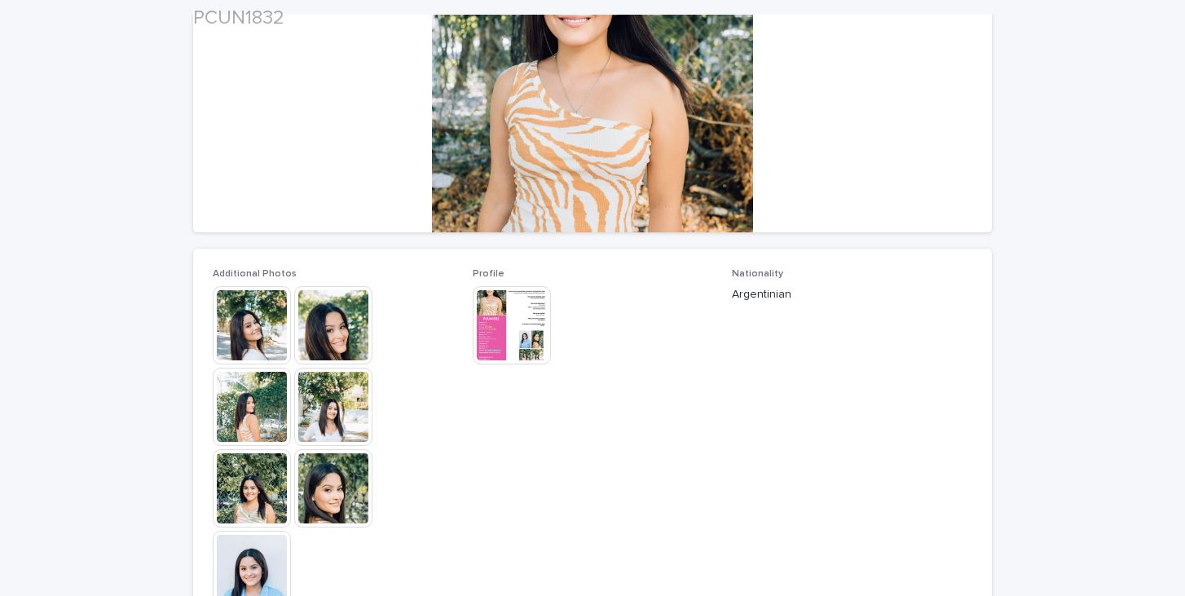
scroll to position [287, 0]
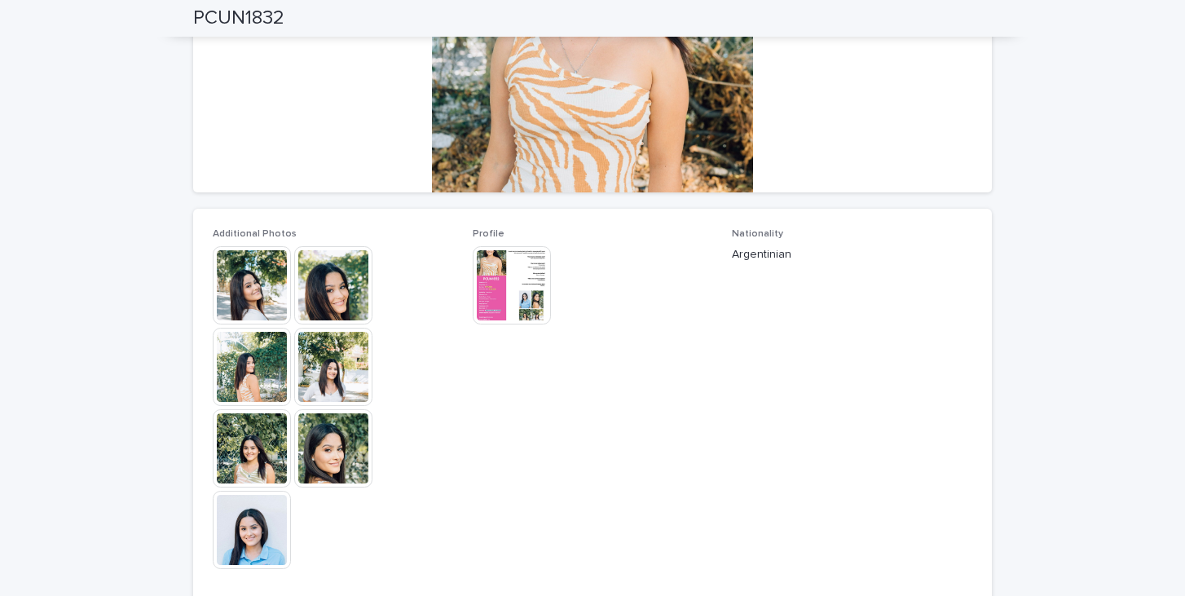
click at [337, 293] on img at bounding box center [333, 285] width 78 height 78
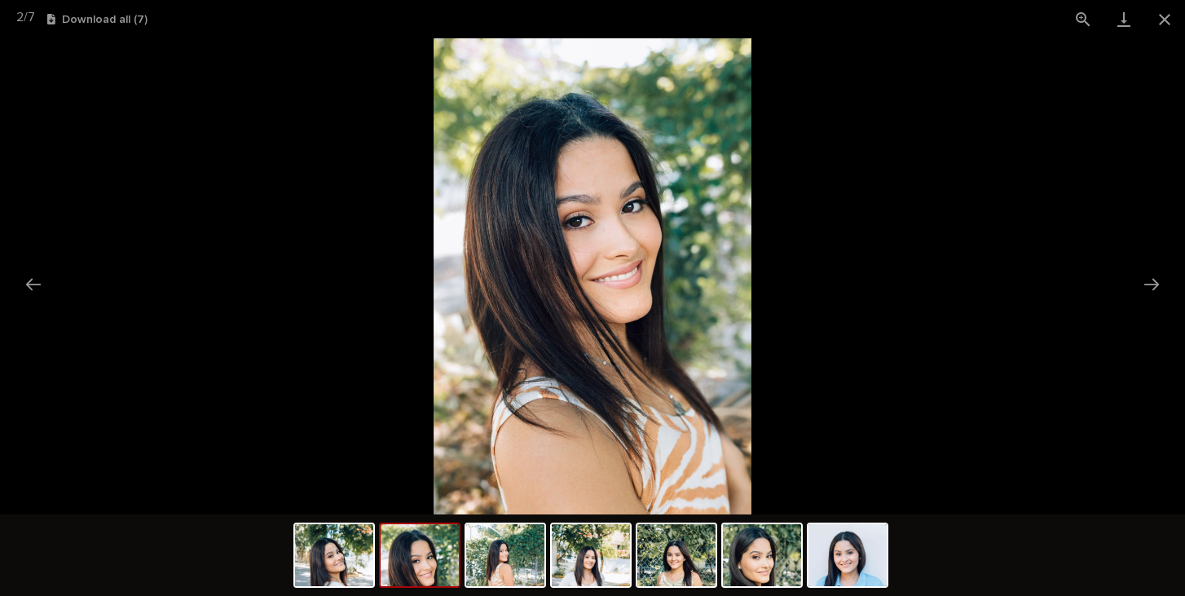
click at [305, 310] on picture at bounding box center [592, 276] width 1185 height 476
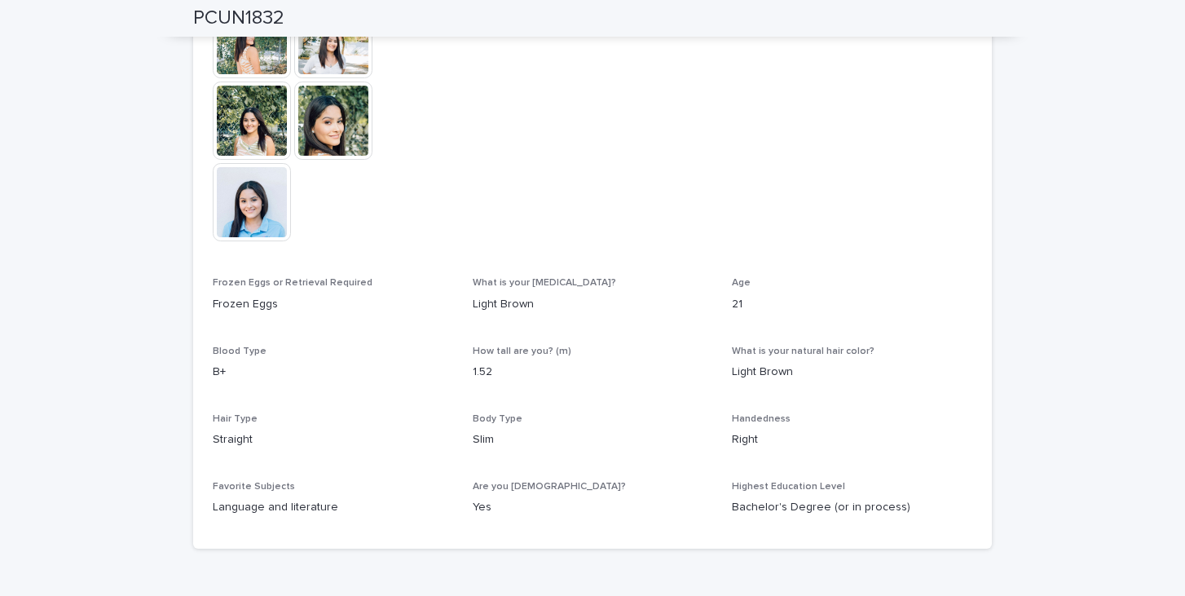
scroll to position [0, 0]
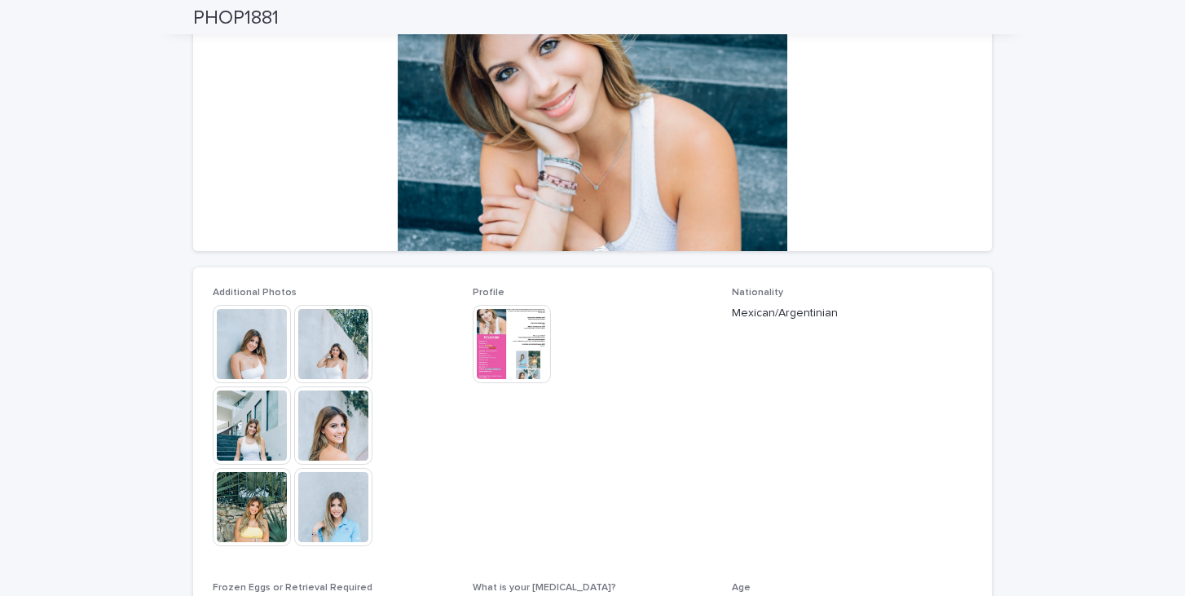
scroll to position [227, 0]
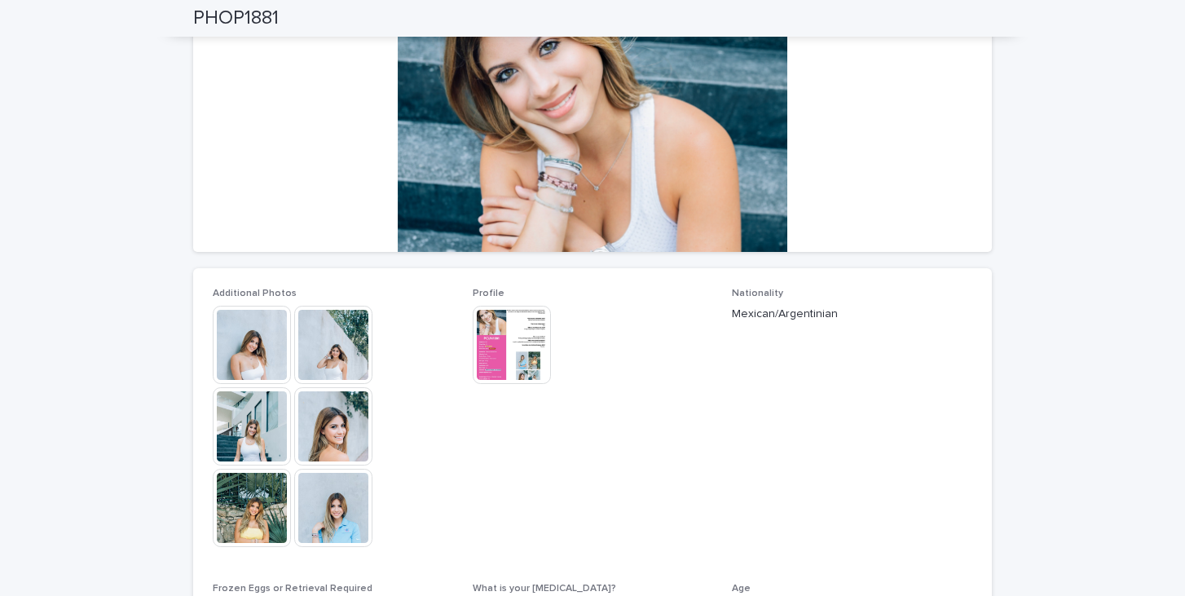
click at [341, 522] on img at bounding box center [333, 508] width 78 height 78
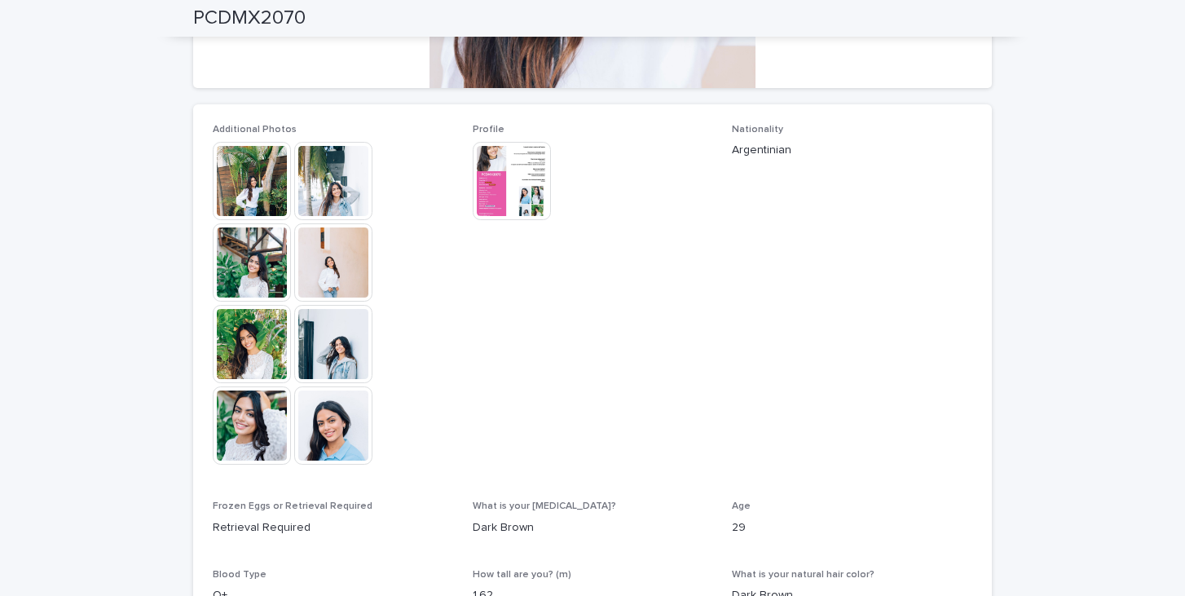
scroll to position [394, 0]
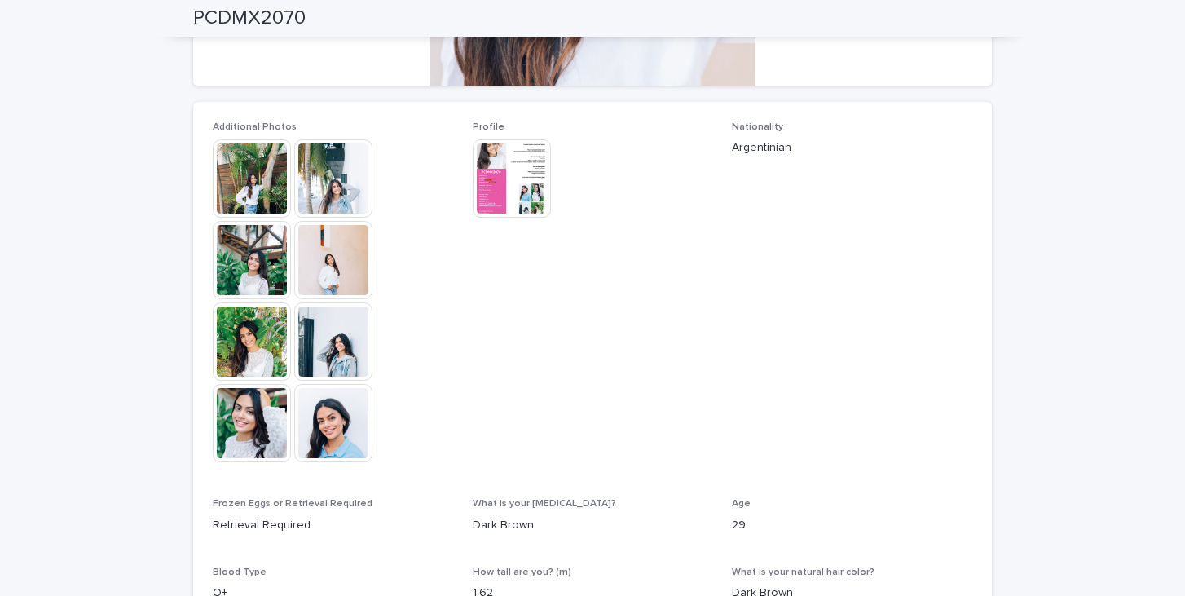
click at [331, 428] on img at bounding box center [333, 423] width 78 height 78
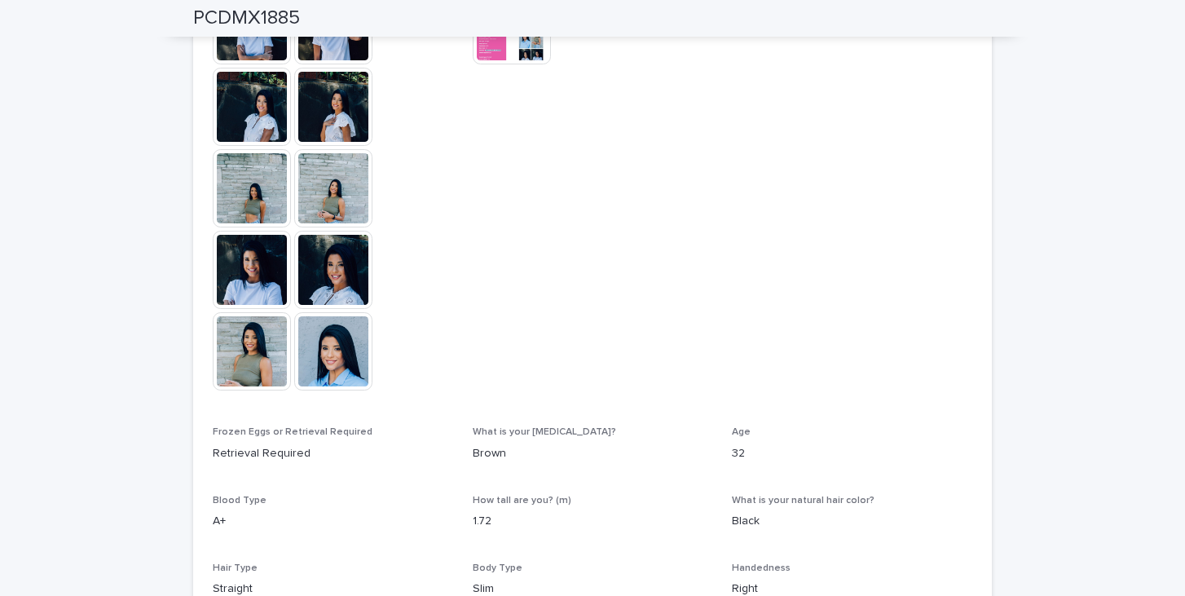
scroll to position [548, 0]
click at [330, 345] on img at bounding box center [333, 350] width 78 height 78
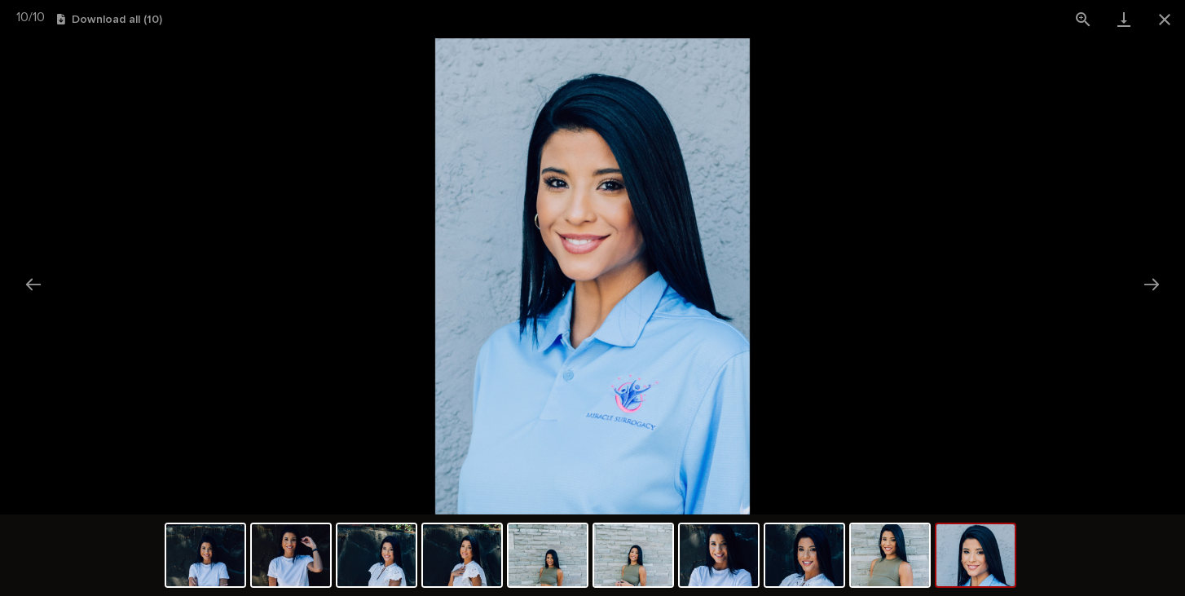
scroll to position [0, 0]
click at [241, 218] on picture at bounding box center [592, 276] width 1185 height 476
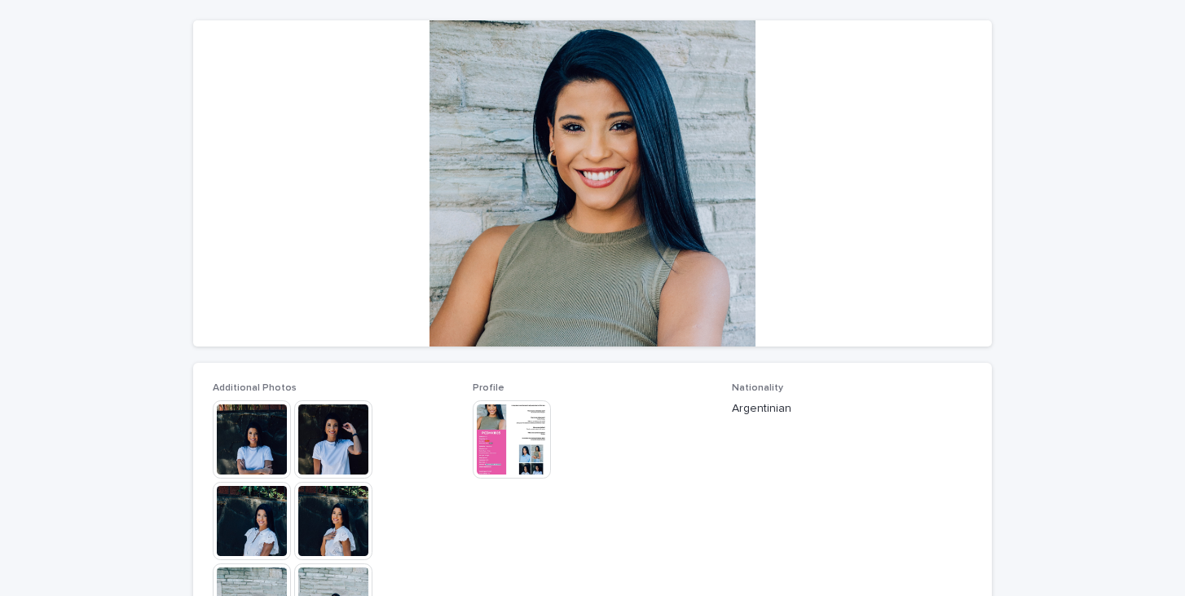
scroll to position [134, 0]
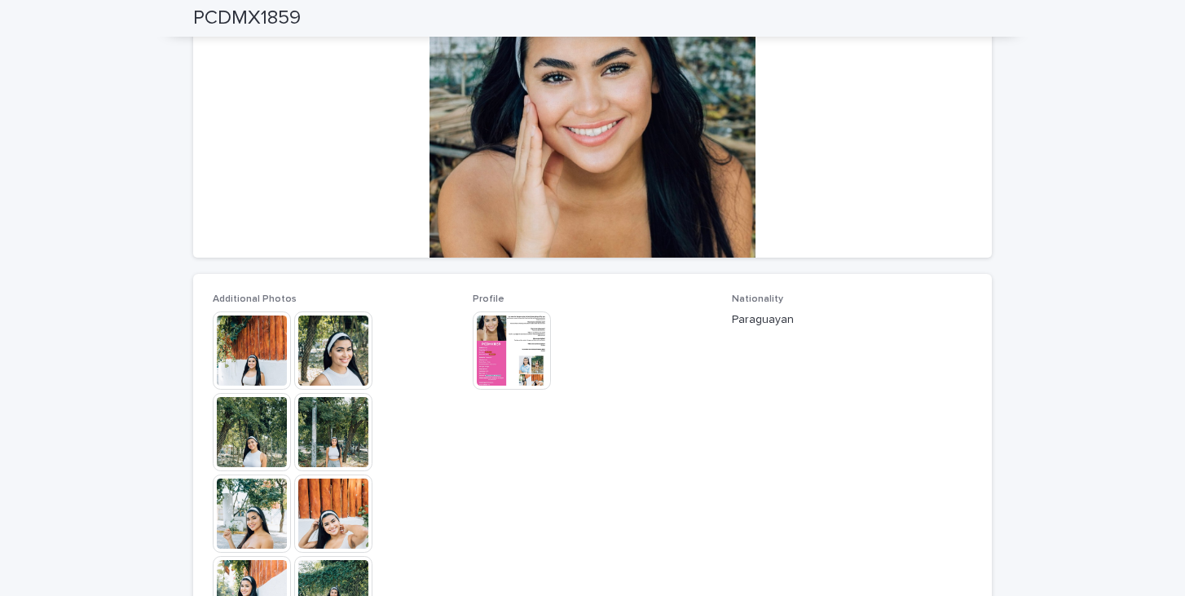
scroll to position [1, 0]
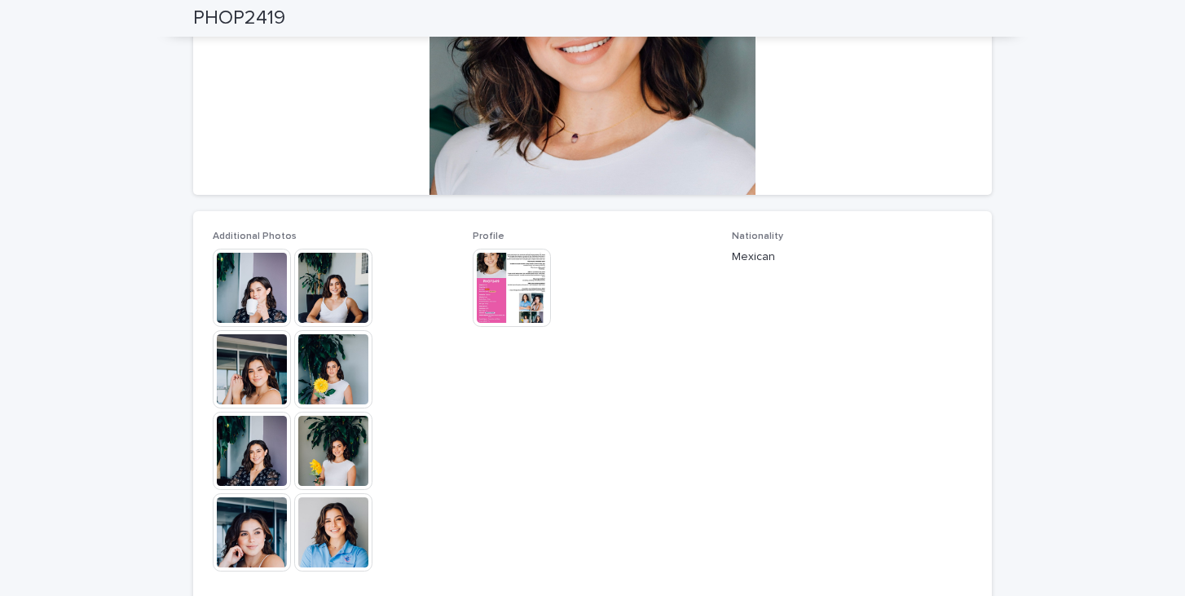
scroll to position [283, 0]
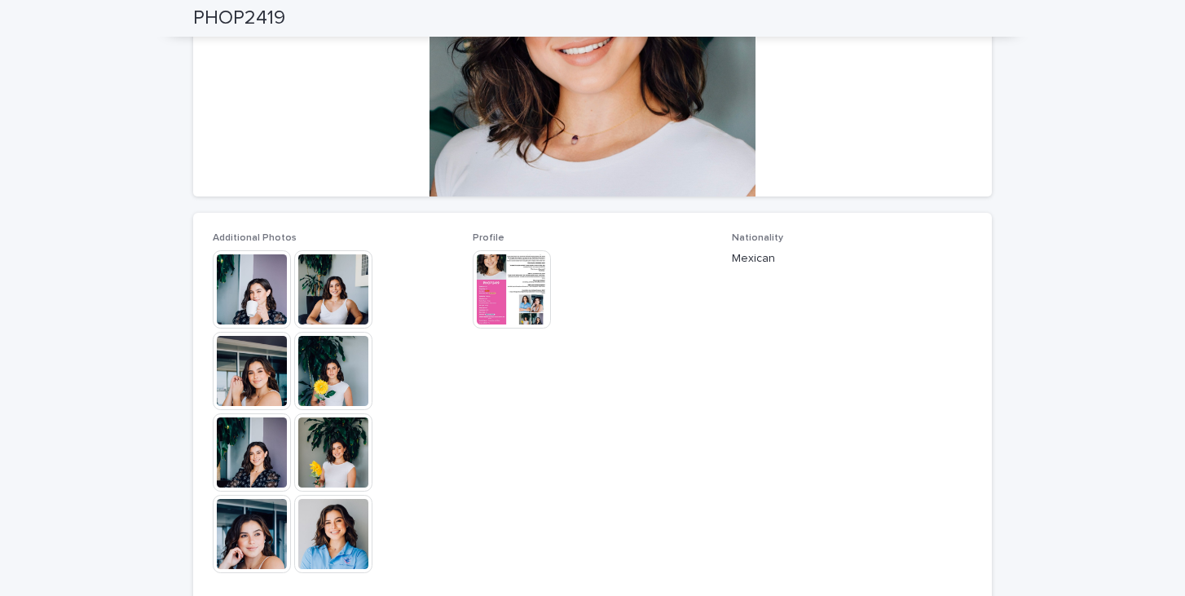
click at [331, 536] on img at bounding box center [333, 534] width 78 height 78
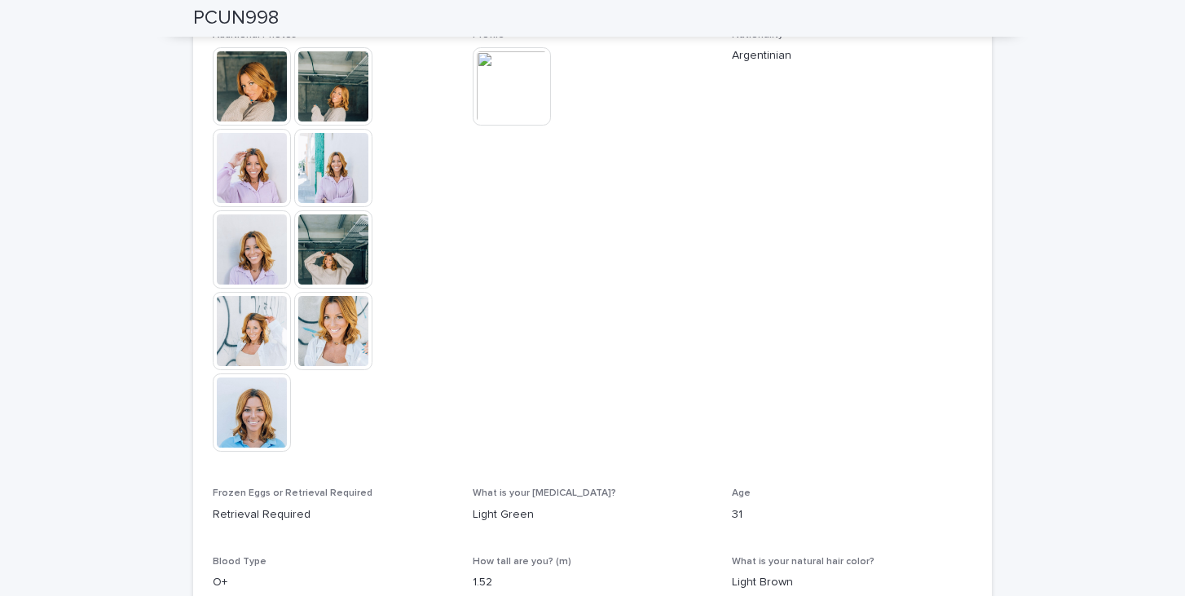
scroll to position [489, 0]
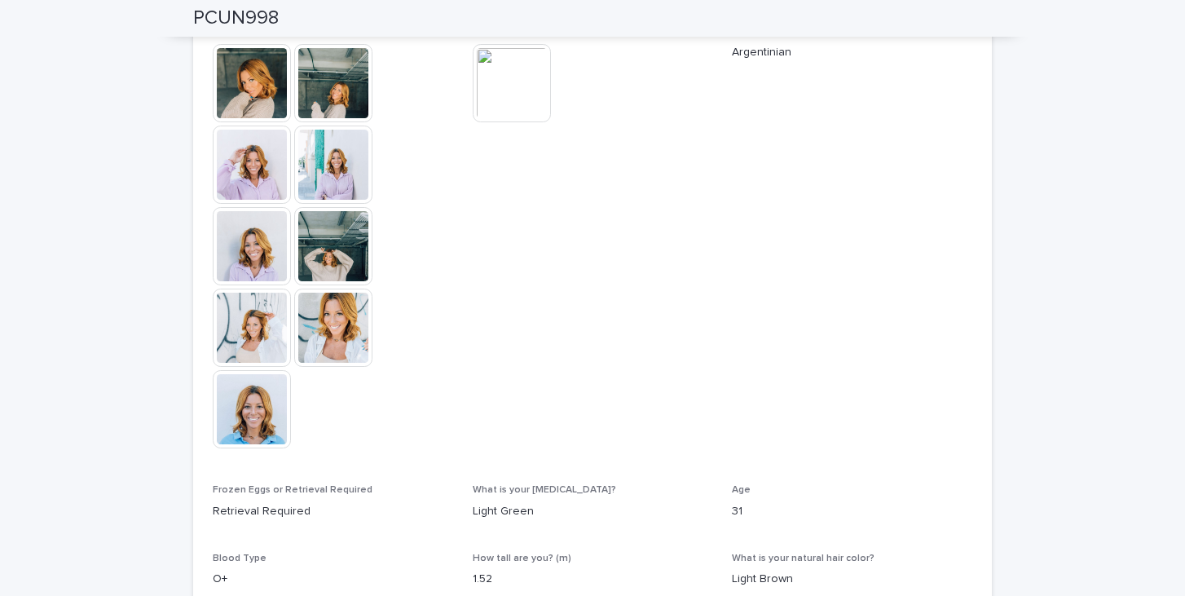
click at [353, 321] on img at bounding box center [333, 327] width 78 height 78
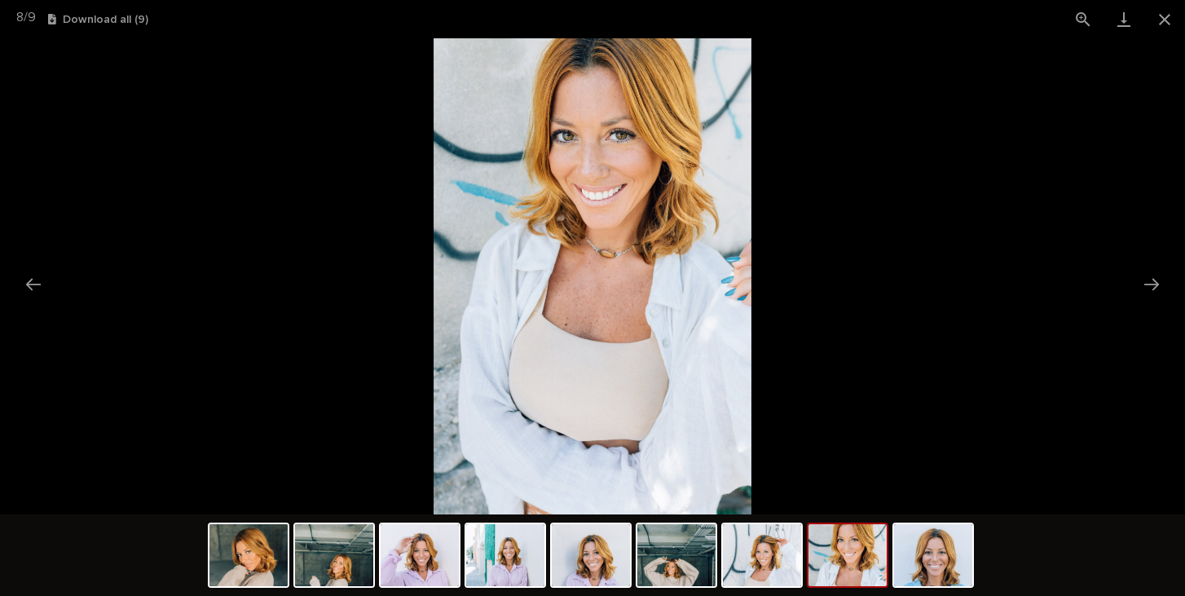
scroll to position [0, 0]
click at [876, 148] on picture at bounding box center [592, 276] width 1185 height 476
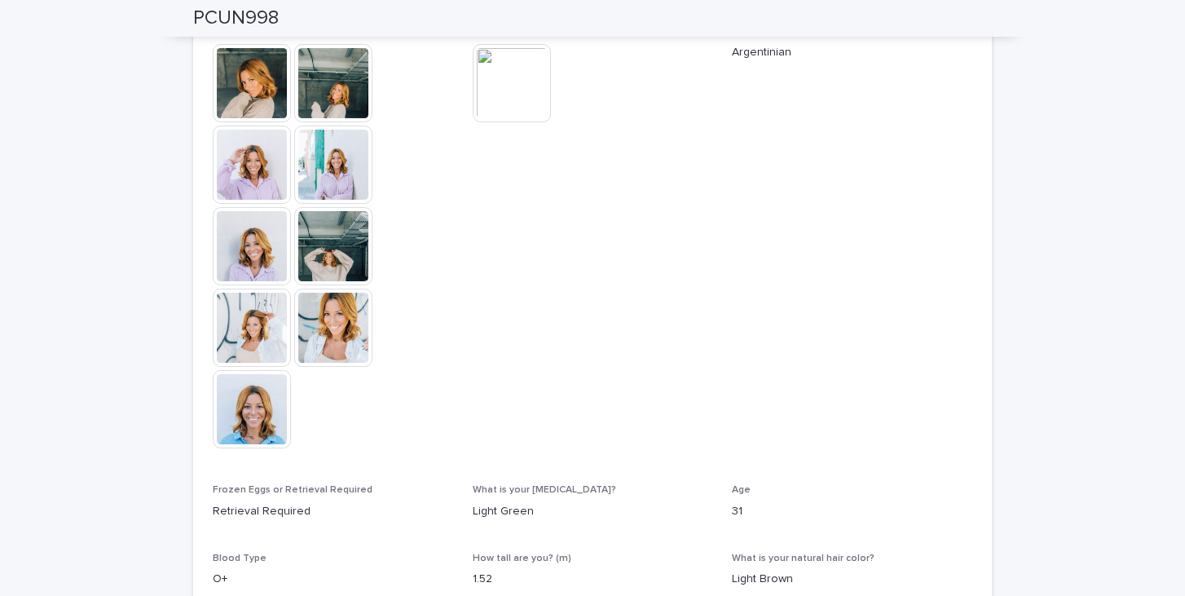
click at [270, 429] on img at bounding box center [252, 409] width 78 height 78
